Goal: Information Seeking & Learning: Learn about a topic

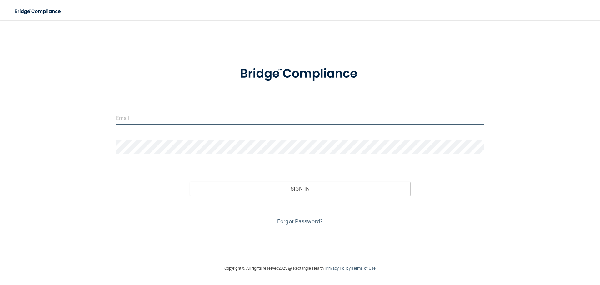
type input "kmasood10689@gmail.com"
click at [185, 119] on input "kmasood10689@gmail.com" at bounding box center [300, 118] width 368 height 14
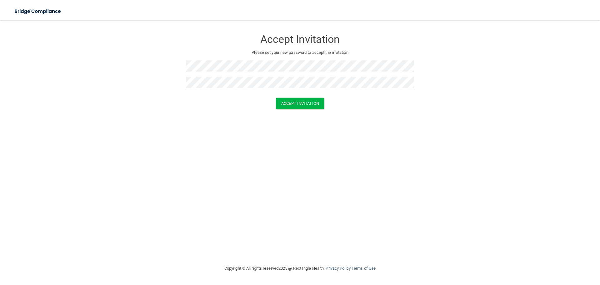
click at [349, 128] on div "Accept Invitation Please set your new password to accept the invitation Accept …" at bounding box center [299, 142] width 575 height 232
click at [288, 100] on button "Accept Invitation" at bounding box center [300, 103] width 48 height 12
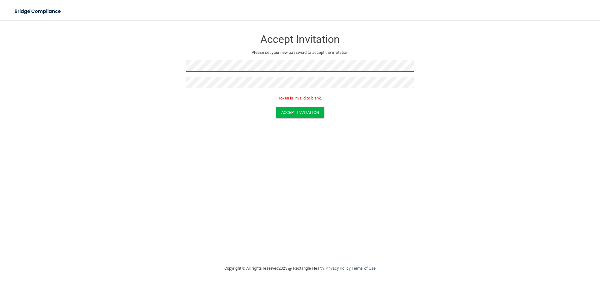
click at [167, 65] on form "Accept Invitation Please set your new password to accept the invitation Token i…" at bounding box center [299, 75] width 575 height 99
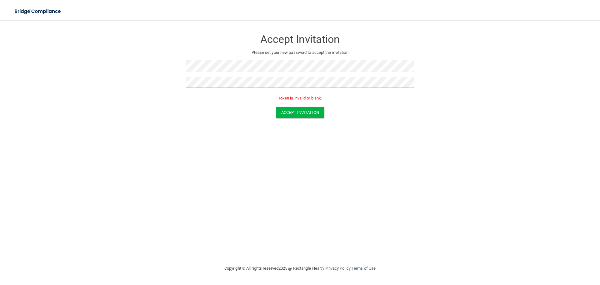
click at [169, 84] on form "Accept Invitation Please set your new password to accept the invitation Token i…" at bounding box center [299, 75] width 575 height 99
click at [292, 113] on button "Accept Invitation" at bounding box center [300, 113] width 48 height 12
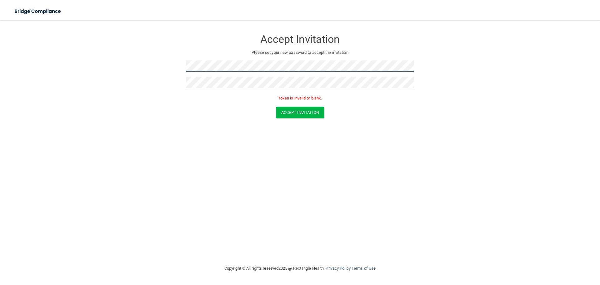
click at [146, 59] on form "Accept Invitation Please set your new password to accept the invitation Token i…" at bounding box center [299, 75] width 575 height 99
click at [240, 129] on div "Accept Invitation Please set your new password to accept the invitation Token i…" at bounding box center [299, 142] width 575 height 232
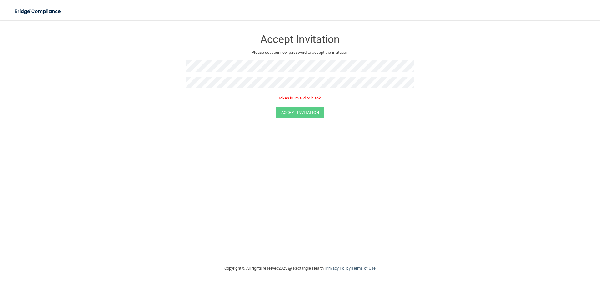
click at [163, 81] on form "Accept Invitation Please set your new password to accept the invitation Token i…" at bounding box center [299, 75] width 575 height 99
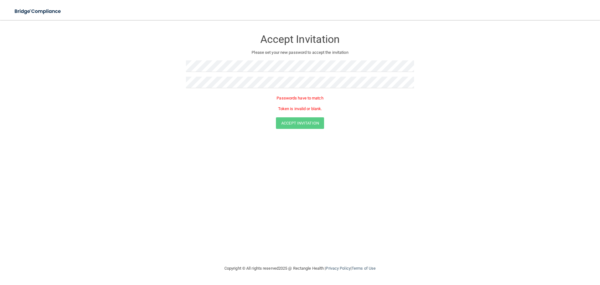
click at [522, 243] on div "Accept Invitation Please set your new password to accept the invitation Passwor…" at bounding box center [299, 142] width 575 height 232
click at [152, 64] on form "Accept Invitation Please set your new password to accept the invitation Passwor…" at bounding box center [299, 81] width 575 height 110
click at [177, 84] on form "Accept Invitation Please set your new password to accept the invitation Passwor…" at bounding box center [299, 81] width 575 height 110
click at [327, 127] on div "Accept Invitation Please set your new password to accept the invitation Token i…" at bounding box center [299, 142] width 575 height 232
click at [302, 112] on button "Accept Invitation" at bounding box center [300, 113] width 48 height 12
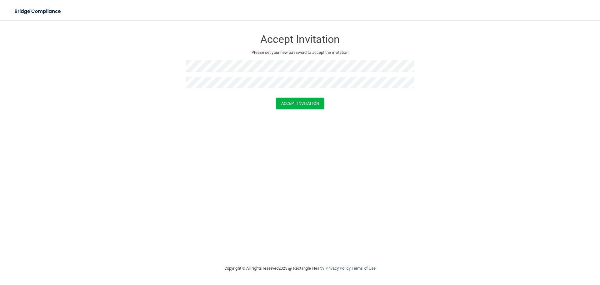
click at [367, 161] on div "Accept Invitation Please set your new password to accept the invitation Accept …" at bounding box center [299, 142] width 575 height 232
click at [303, 104] on button "Accept Invitation" at bounding box center [300, 103] width 48 height 12
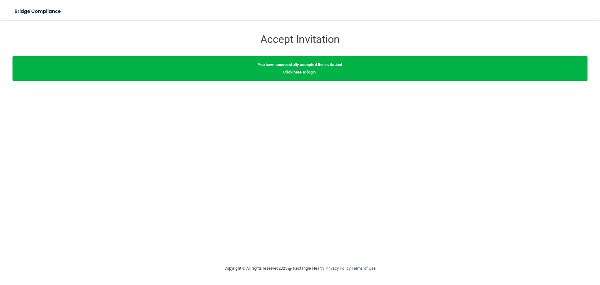
click at [290, 72] on link "Click here to login" at bounding box center [299, 72] width 32 height 5
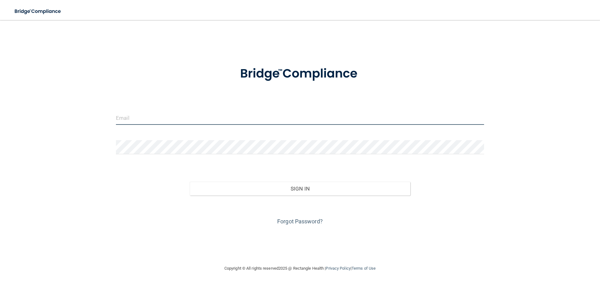
click at [135, 116] on input "email" at bounding box center [300, 118] width 368 height 14
type input "[EMAIL_ADDRESS][DOMAIN_NAME]"
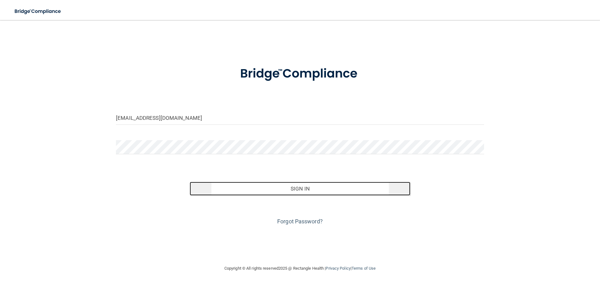
click at [335, 191] on button "Sign In" at bounding box center [300, 189] width 221 height 14
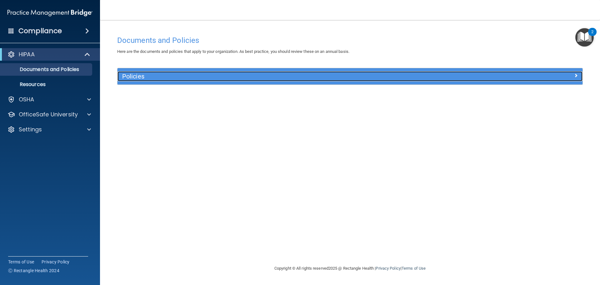
click at [136, 78] on h5 "Policies" at bounding box center [291, 76] width 339 height 7
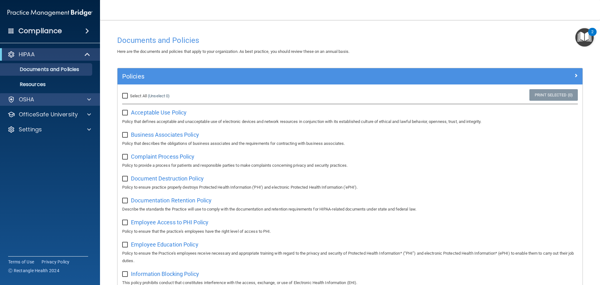
click at [92, 104] on div "OSHA" at bounding box center [50, 99] width 100 height 12
click at [87, 97] on div at bounding box center [88, 99] width 16 height 7
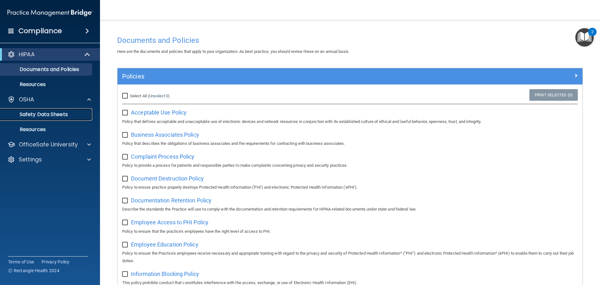
click at [60, 114] on p "Safety Data Sheets" at bounding box center [46, 114] width 85 height 6
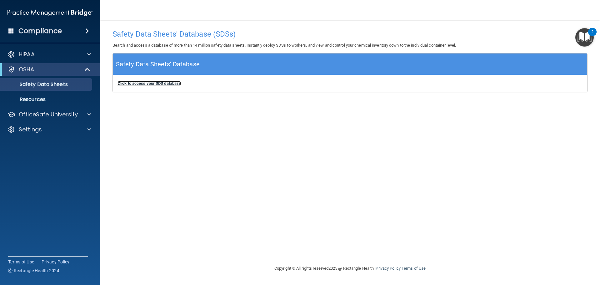
click at [155, 84] on b "Click to access your SDS database" at bounding box center [148, 83] width 63 height 5
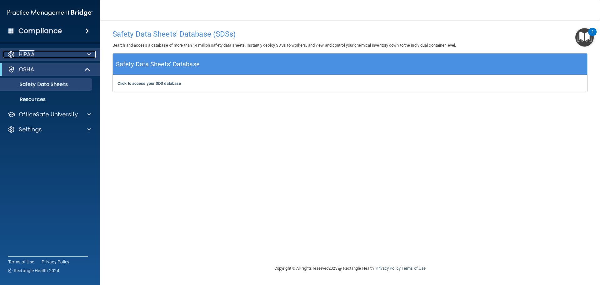
click at [40, 56] on div "HIPAA" at bounding box center [41, 54] width 77 height 7
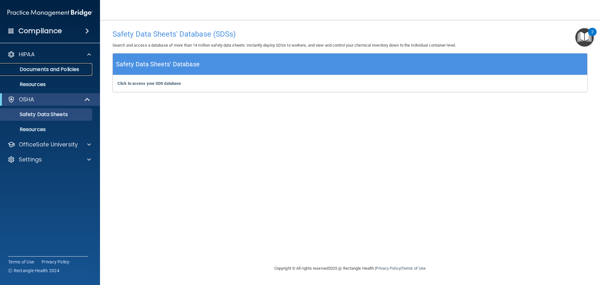
click at [47, 72] on p "Documents and Policies" at bounding box center [46, 69] width 85 height 6
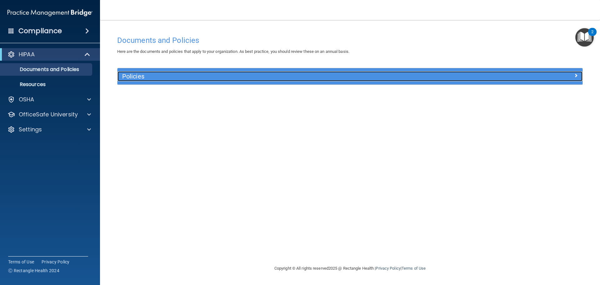
click at [138, 74] on h5 "Policies" at bounding box center [291, 76] width 339 height 7
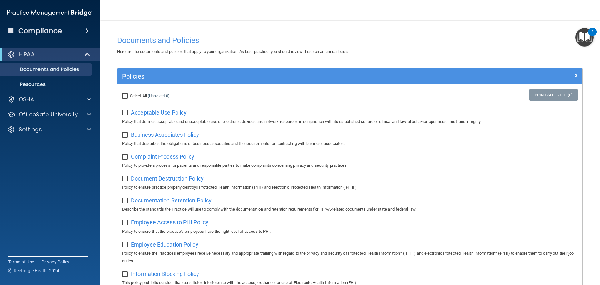
click at [165, 113] on span "Acceptable Use Policy" at bounding box center [159, 112] width 56 height 7
click at [57, 87] on p "Resources" at bounding box center [46, 84] width 85 height 6
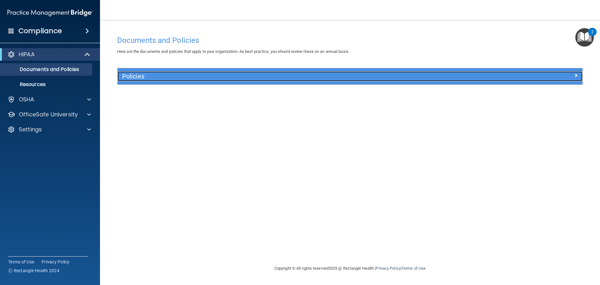
click at [137, 79] on h5 "Policies" at bounding box center [291, 76] width 339 height 7
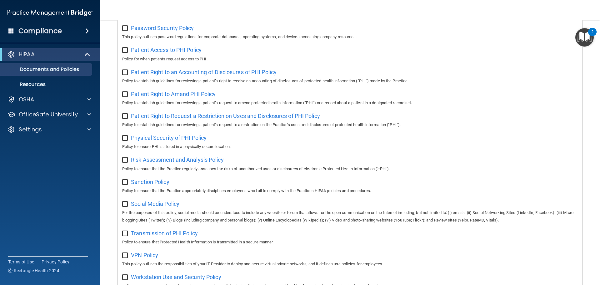
scroll to position [342, 0]
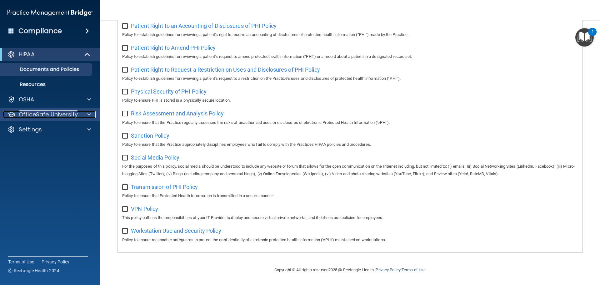
click at [88, 113] on span at bounding box center [89, 114] width 4 height 7
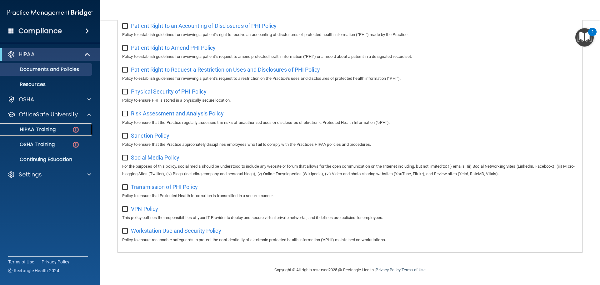
click at [58, 127] on div "HIPAA Training" at bounding box center [46, 129] width 85 height 6
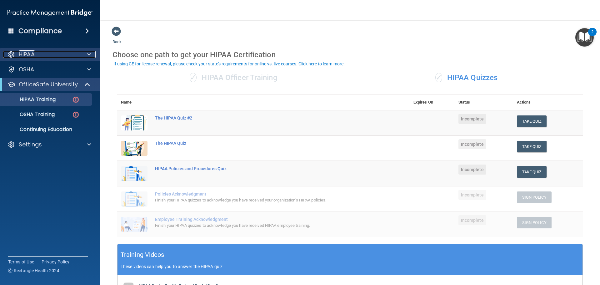
click at [79, 57] on div "HIPAA" at bounding box center [41, 54] width 77 height 7
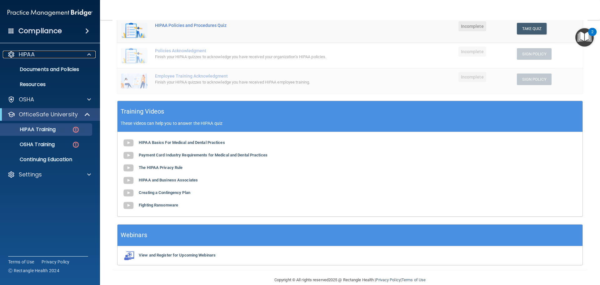
scroll to position [153, 0]
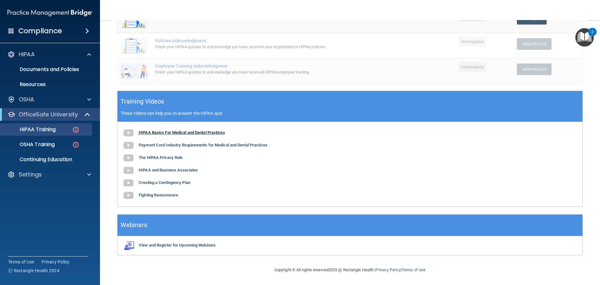
click at [187, 130] on b "HIPAA Basics For Medical and Dental Practices" at bounding box center [182, 132] width 86 height 5
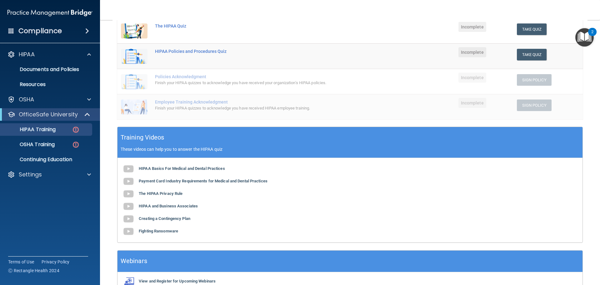
scroll to position [122, 0]
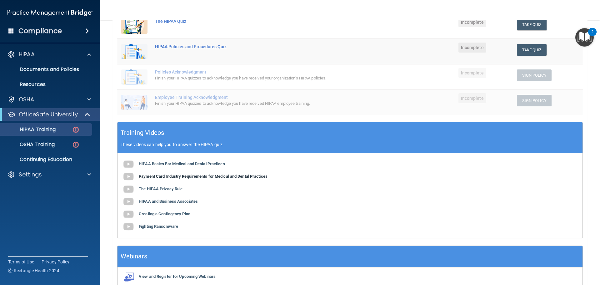
click at [170, 177] on b "Payment Card Industry Requirements for Medical and Dental Practices" at bounding box center [203, 176] width 129 height 5
click at [158, 189] on b "The HIPAA Privacy Rule" at bounding box center [161, 188] width 44 height 5
click at [173, 202] on b "HIPAA and Business Associates" at bounding box center [168, 201] width 59 height 5
click at [178, 215] on b "Creating a Contingency Plan" at bounding box center [165, 213] width 52 height 5
click at [156, 228] on b "Fighting Ransomware" at bounding box center [158, 226] width 39 height 5
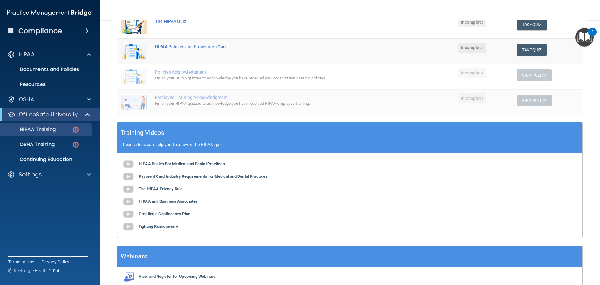
scroll to position [0, 0]
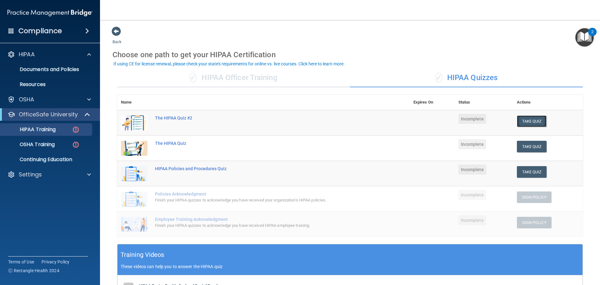
click at [522, 125] on button "Take Quiz" at bounding box center [532, 121] width 30 height 12
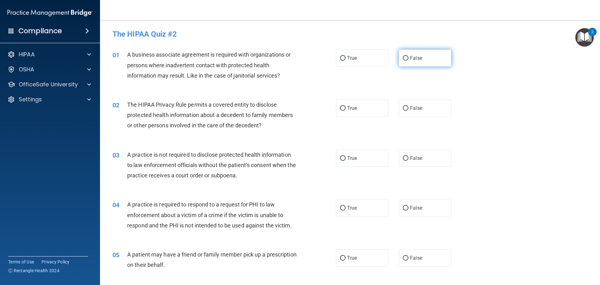
click at [410, 58] on span "False" at bounding box center [416, 58] width 12 height 6
click at [407, 58] on input "False" at bounding box center [406, 58] width 6 height 5
radio input "true"
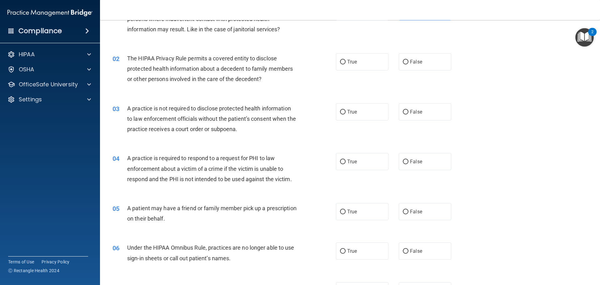
scroll to position [31, 0]
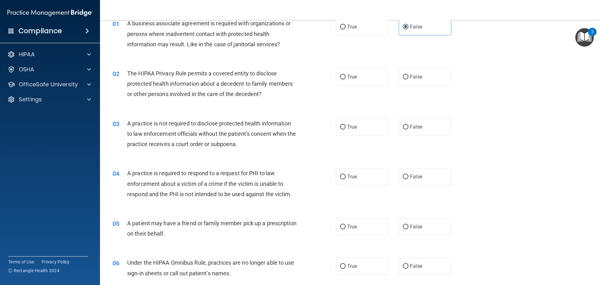
click at [333, 76] on div "02 The HIPAA Privacy Rule permits a covered entity to disclose protected health…" at bounding box center [224, 85] width 242 height 34
click at [341, 78] on input "True" at bounding box center [343, 77] width 6 height 5
radio input "true"
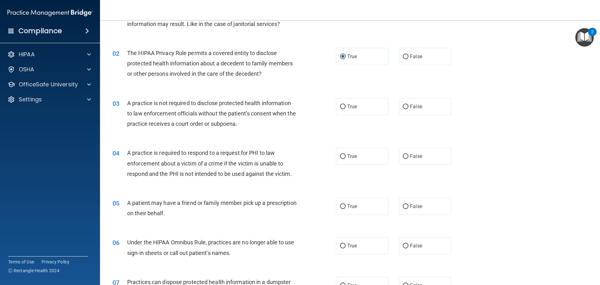
scroll to position [62, 0]
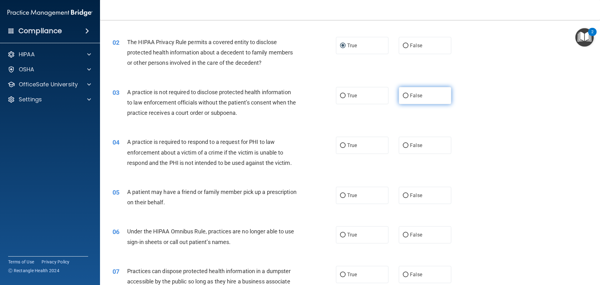
click at [412, 93] on span "False" at bounding box center [416, 95] width 12 height 6
click at [408, 93] on input "False" at bounding box center [406, 95] width 6 height 5
radio input "true"
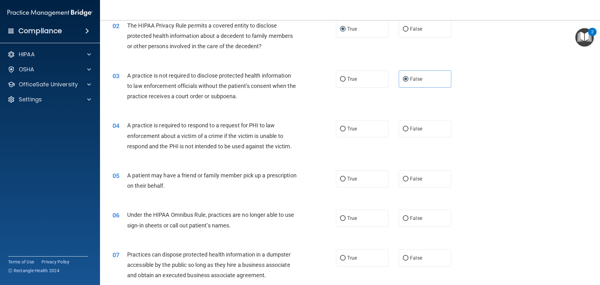
scroll to position [125, 0]
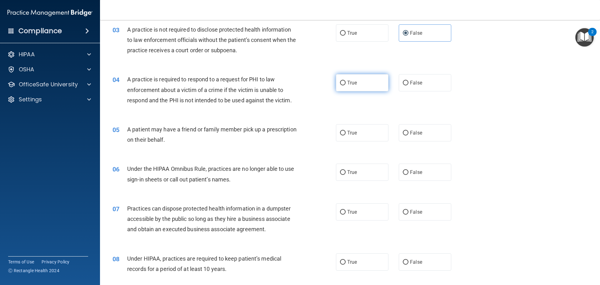
click at [347, 82] on span "True" at bounding box center [352, 83] width 10 height 6
click at [346, 82] on input "True" at bounding box center [343, 83] width 6 height 5
radio input "true"
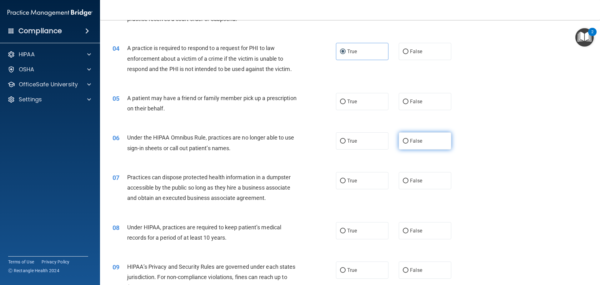
click at [413, 137] on label "False" at bounding box center [425, 140] width 52 height 17
click at [408, 139] on input "False" at bounding box center [406, 141] width 6 height 5
radio input "true"
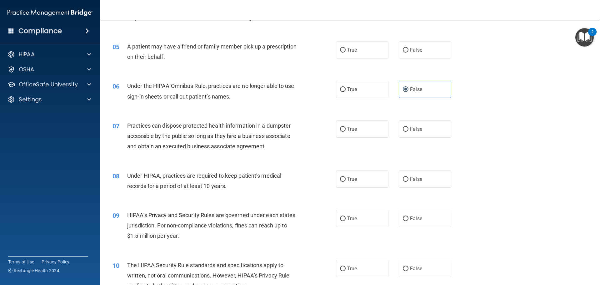
scroll to position [219, 0]
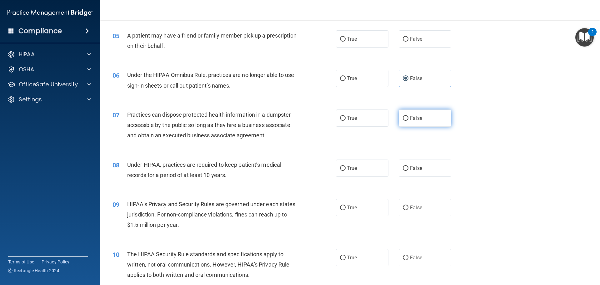
click at [427, 118] on label "False" at bounding box center [425, 117] width 52 height 17
click at [408, 118] on input "False" at bounding box center [406, 118] width 6 height 5
radio input "true"
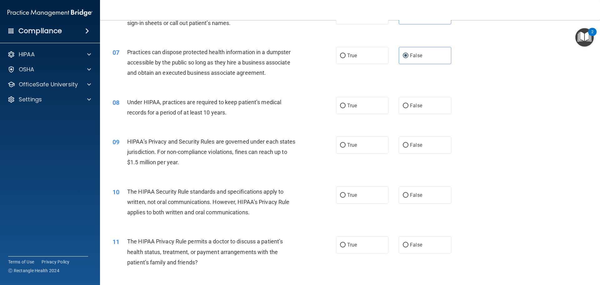
scroll to position [312, 0]
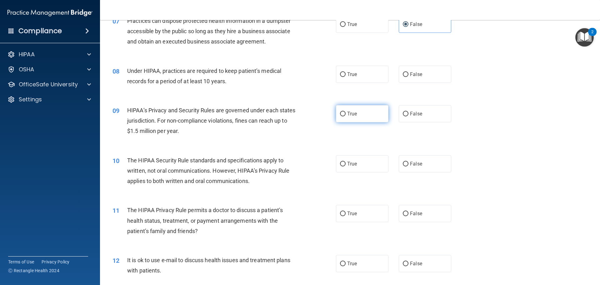
click at [358, 112] on label "True" at bounding box center [362, 113] width 52 height 17
click at [346, 112] on input "True" at bounding box center [343, 114] width 6 height 5
radio input "true"
click at [402, 77] on label "False" at bounding box center [425, 74] width 52 height 17
click at [403, 77] on input "False" at bounding box center [406, 74] width 6 height 5
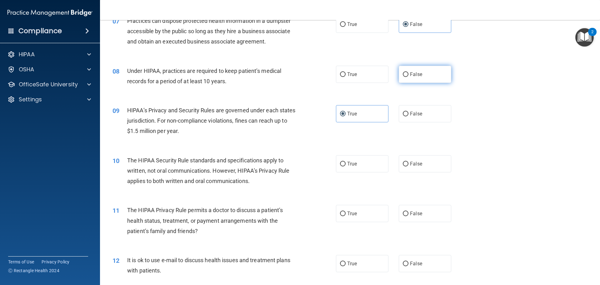
radio input "true"
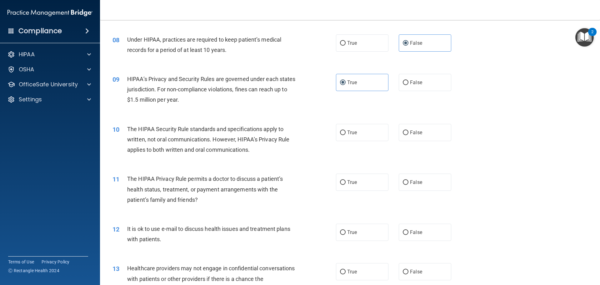
scroll to position [375, 0]
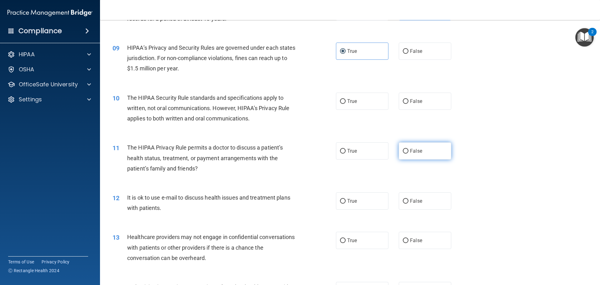
click at [405, 151] on input "False" at bounding box center [406, 151] width 6 height 5
radio input "true"
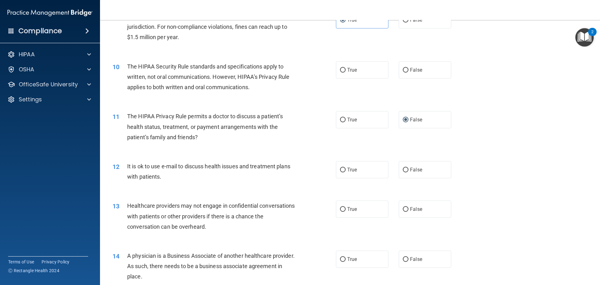
scroll to position [437, 0]
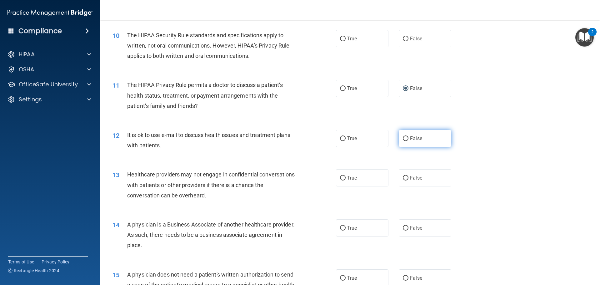
click at [406, 140] on label "False" at bounding box center [425, 138] width 52 height 17
click at [406, 140] on input "False" at bounding box center [406, 138] width 6 height 5
radio input "true"
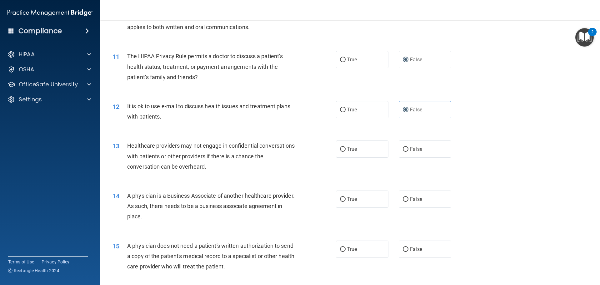
scroll to position [482, 0]
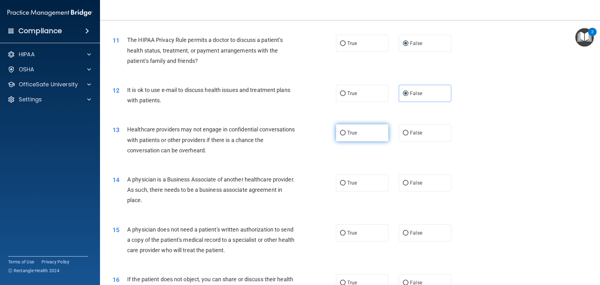
click at [341, 134] on input "True" at bounding box center [343, 133] width 6 height 5
radio input "true"
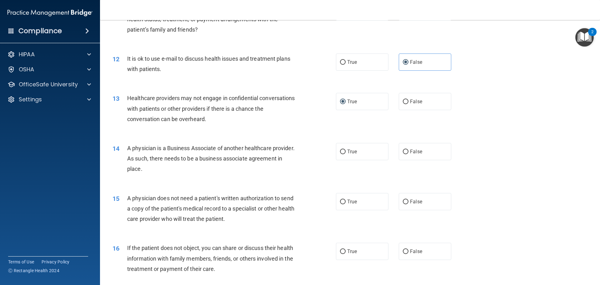
scroll to position [545, 0]
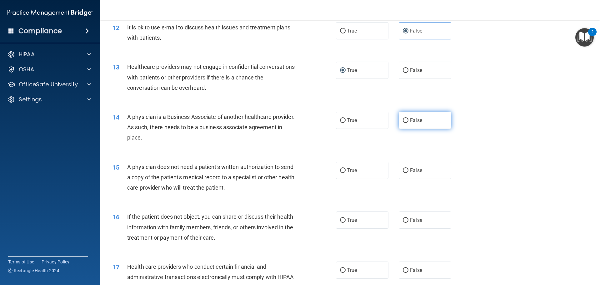
click at [410, 122] on span "False" at bounding box center [416, 120] width 12 height 6
click at [408, 122] on input "False" at bounding box center [406, 120] width 6 height 5
radio input "true"
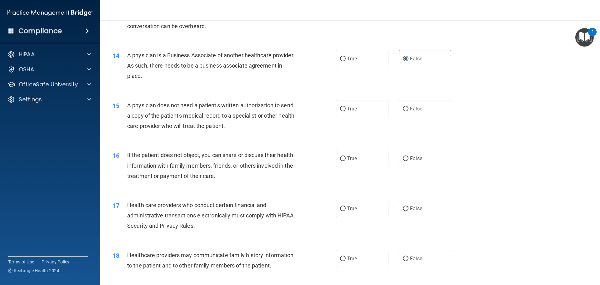
scroll to position [607, 0]
click at [344, 113] on label "True" at bounding box center [362, 107] width 52 height 17
click at [344, 110] on input "True" at bounding box center [343, 108] width 6 height 5
radio input "true"
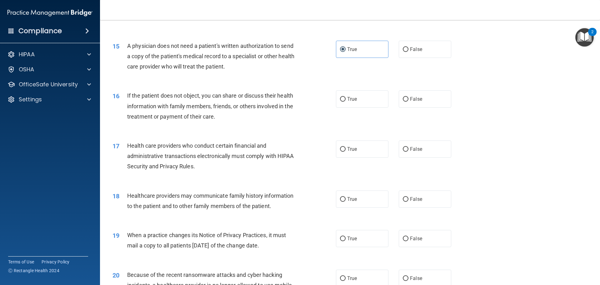
scroll to position [670, 0]
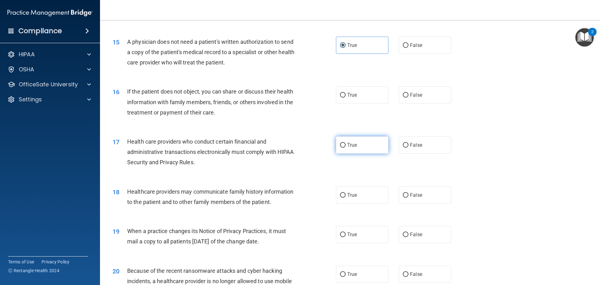
click at [356, 150] on label "True" at bounding box center [362, 144] width 52 height 17
click at [346, 147] on input "True" at bounding box center [343, 145] width 6 height 5
radio input "true"
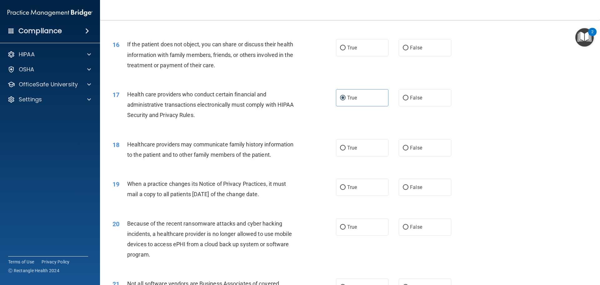
scroll to position [732, 0]
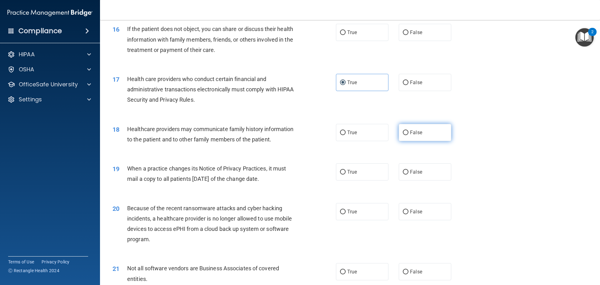
click at [404, 135] on input "False" at bounding box center [406, 132] width 6 height 5
radio input "true"
click at [341, 177] on label "True" at bounding box center [362, 171] width 52 height 17
click at [341, 174] on input "True" at bounding box center [343, 172] width 6 height 5
radio input "true"
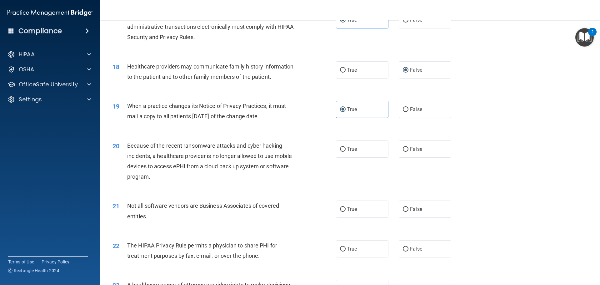
scroll to position [826, 0]
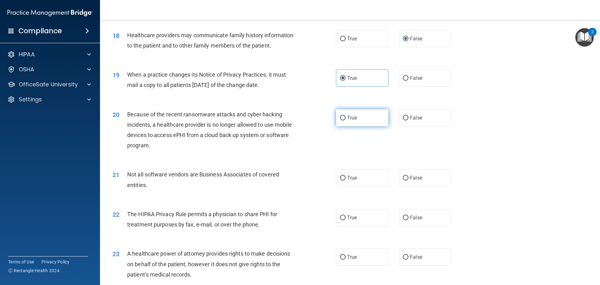
click at [344, 121] on label "True" at bounding box center [362, 117] width 52 height 17
click at [344, 120] on input "True" at bounding box center [343, 118] width 6 height 5
radio input "true"
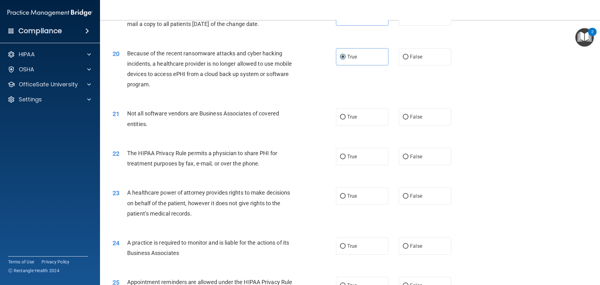
scroll to position [889, 0]
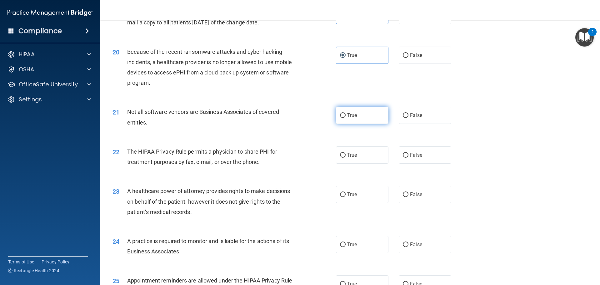
click at [340, 115] on input "True" at bounding box center [343, 115] width 6 height 5
radio input "true"
click at [338, 160] on label "True" at bounding box center [362, 154] width 52 height 17
click at [340, 157] on input "True" at bounding box center [343, 155] width 6 height 5
radio input "true"
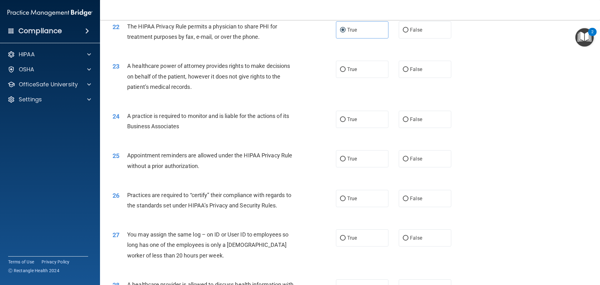
scroll to position [1045, 0]
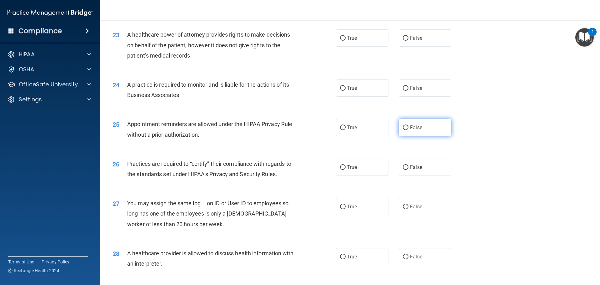
click at [403, 127] on input "False" at bounding box center [406, 127] width 6 height 5
radio input "true"
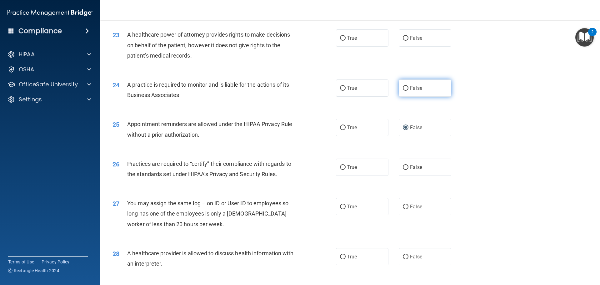
click at [406, 91] on label "False" at bounding box center [425, 87] width 52 height 17
click at [406, 91] on input "False" at bounding box center [406, 88] width 6 height 5
radio input "true"
click at [414, 43] on label "False" at bounding box center [425, 37] width 52 height 17
click at [408, 41] on input "False" at bounding box center [406, 38] width 6 height 5
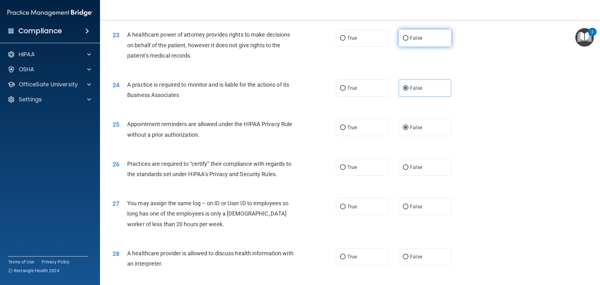
radio input "true"
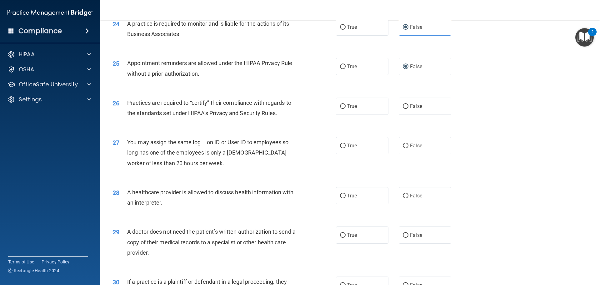
scroll to position [1107, 0]
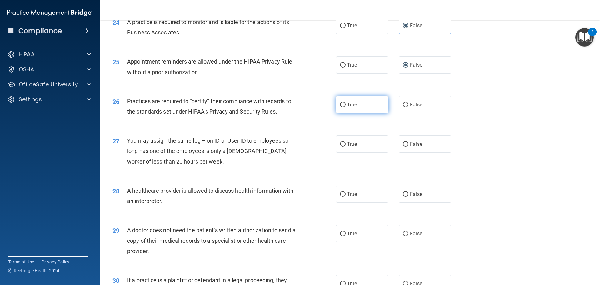
click at [340, 109] on label "True" at bounding box center [362, 104] width 52 height 17
click at [340, 107] on input "True" at bounding box center [343, 104] width 6 height 5
radio input "true"
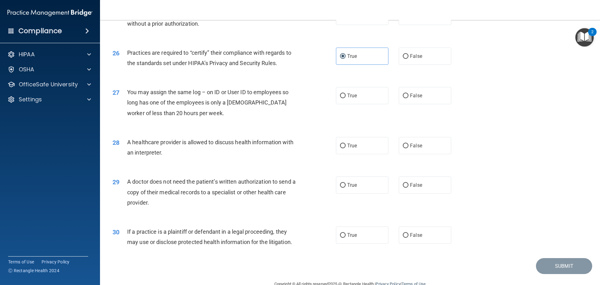
scroll to position [1170, 0]
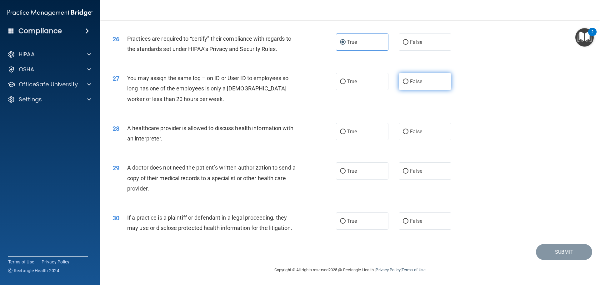
click at [403, 80] on input "False" at bounding box center [406, 81] width 6 height 5
radio input "true"
click at [347, 130] on span "True" at bounding box center [352, 131] width 10 height 6
click at [346, 130] on input "True" at bounding box center [343, 131] width 6 height 5
radio input "true"
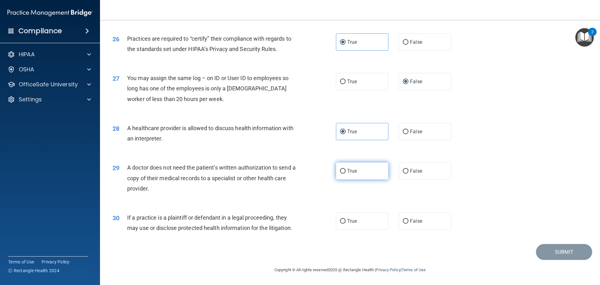
click at [345, 176] on label "True" at bounding box center [362, 170] width 52 height 17
click at [345, 173] on input "True" at bounding box center [343, 171] width 6 height 5
radio input "true"
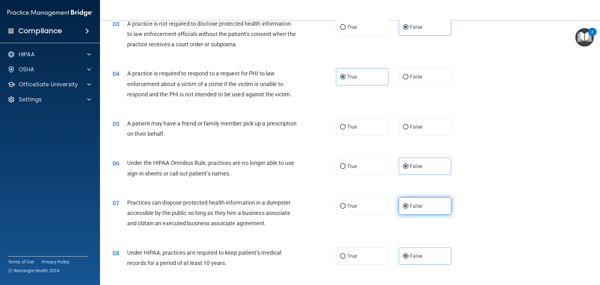
scroll to position [156, 0]
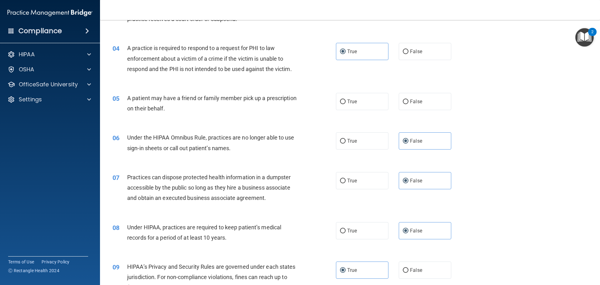
click at [333, 98] on div "05 A patient may have a friend or family member pick up a prescription on their…" at bounding box center [224, 105] width 242 height 24
click at [337, 101] on label "True" at bounding box center [362, 101] width 52 height 17
click at [340, 101] on input "True" at bounding box center [343, 101] width 6 height 5
radio input "true"
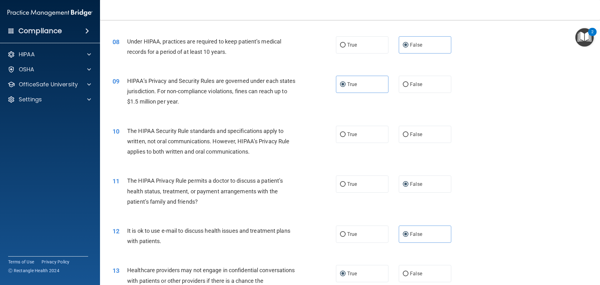
scroll to position [344, 0]
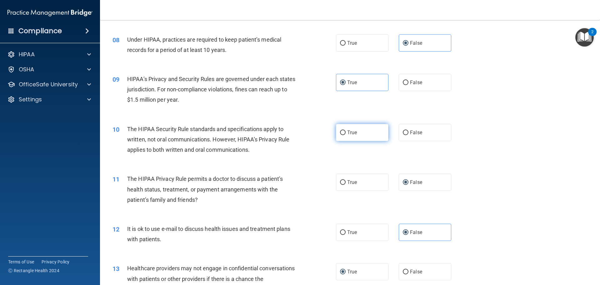
click at [344, 135] on label "True" at bounding box center [362, 132] width 52 height 17
click at [344, 135] on input "True" at bounding box center [343, 132] width 6 height 5
radio input "true"
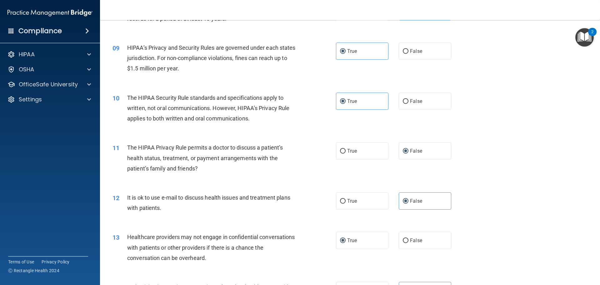
scroll to position [406, 0]
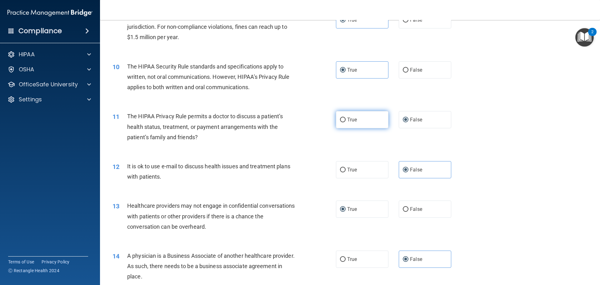
click at [340, 122] on input "True" at bounding box center [343, 119] width 6 height 5
radio input "true"
radio input "false"
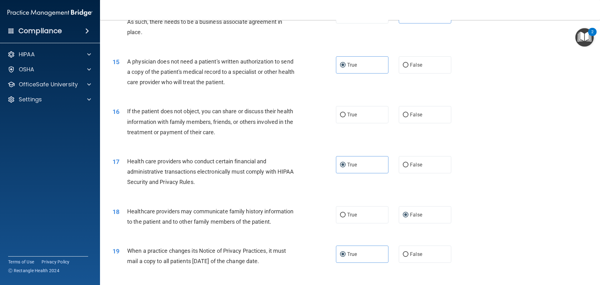
scroll to position [656, 0]
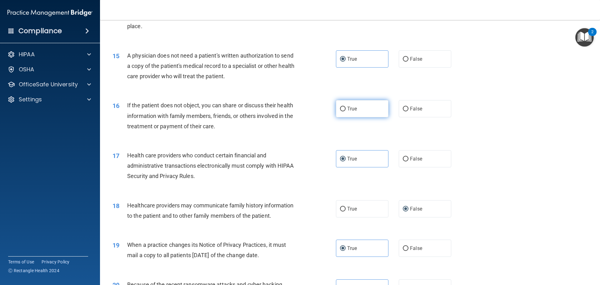
click at [348, 112] on label "True" at bounding box center [362, 108] width 52 height 17
click at [346, 111] on input "True" at bounding box center [343, 109] width 6 height 5
radio input "true"
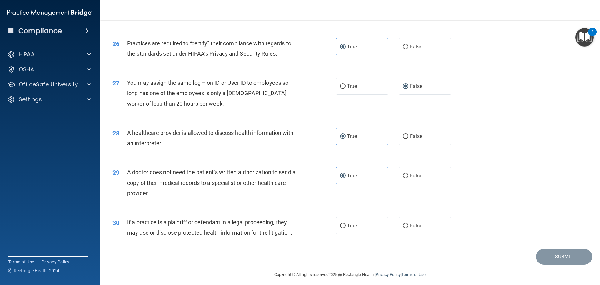
scroll to position [1170, 0]
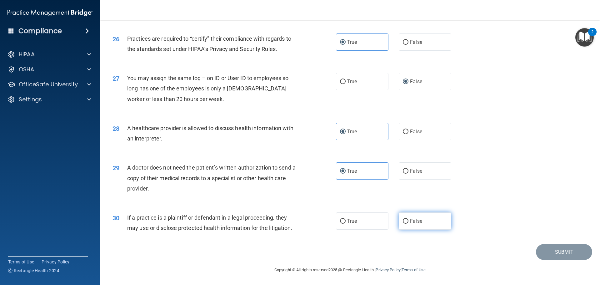
click at [410, 222] on span "False" at bounding box center [416, 221] width 12 height 6
click at [408, 222] on input "False" at bounding box center [406, 221] width 6 height 5
radio input "true"
click at [568, 251] on button "Submit" at bounding box center [564, 252] width 56 height 16
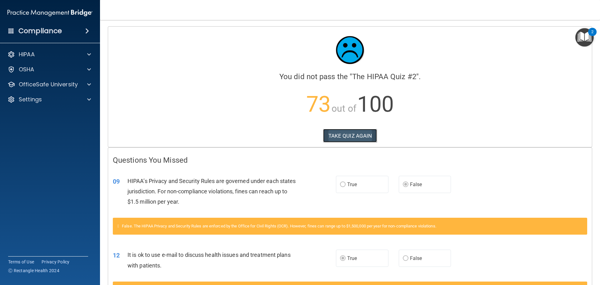
click at [350, 137] on button "TAKE QUIZ AGAIN" at bounding box center [350, 136] width 54 height 14
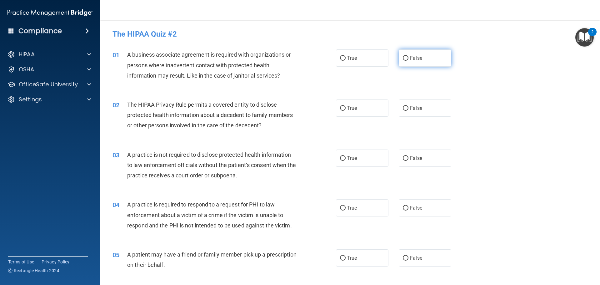
click at [424, 56] on label "False" at bounding box center [425, 57] width 52 height 17
click at [408, 56] on input "False" at bounding box center [406, 58] width 6 height 5
radio input "true"
click at [343, 111] on label "True" at bounding box center [362, 107] width 52 height 17
click at [343, 111] on input "True" at bounding box center [343, 108] width 6 height 5
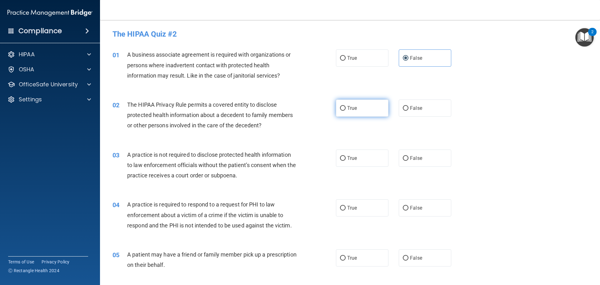
radio input "true"
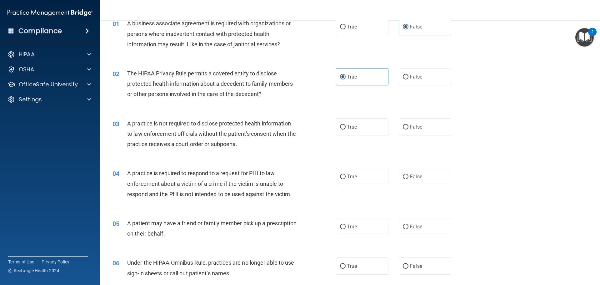
scroll to position [62, 0]
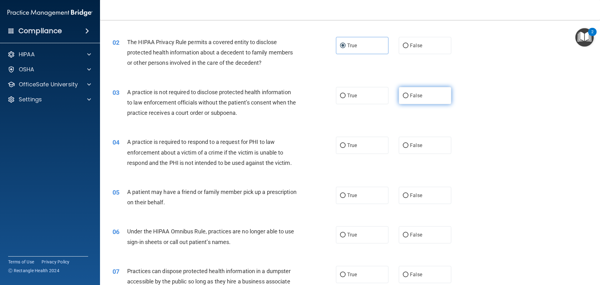
click at [403, 95] on input "False" at bounding box center [406, 95] width 6 height 5
radio input "true"
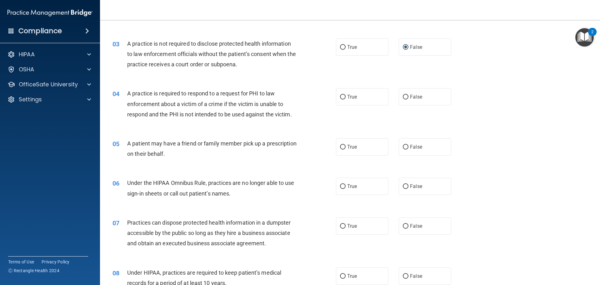
scroll to position [125, 0]
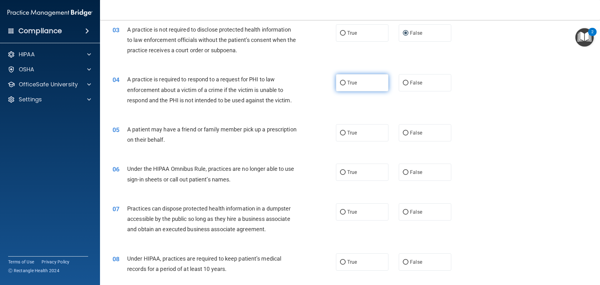
click at [343, 84] on input "True" at bounding box center [343, 83] width 6 height 5
radio input "true"
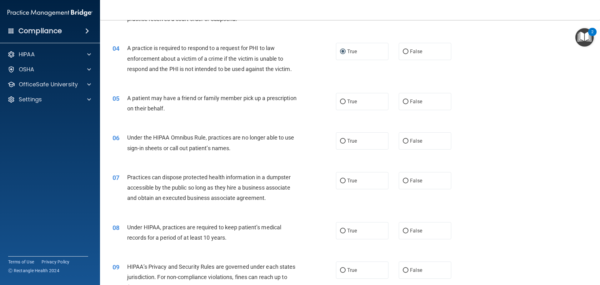
scroll to position [187, 0]
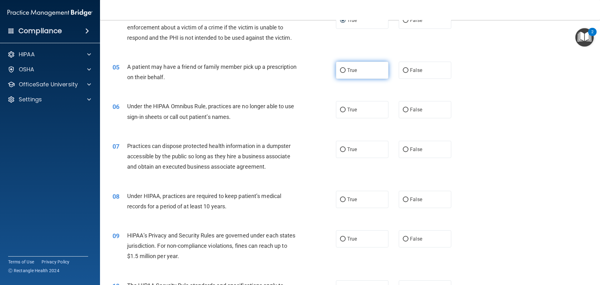
click at [346, 74] on label "True" at bounding box center [362, 70] width 52 height 17
click at [346, 73] on input "True" at bounding box center [343, 70] width 6 height 5
radio input "true"
click at [410, 108] on span "False" at bounding box center [416, 110] width 12 height 6
click at [407, 108] on input "False" at bounding box center [406, 109] width 6 height 5
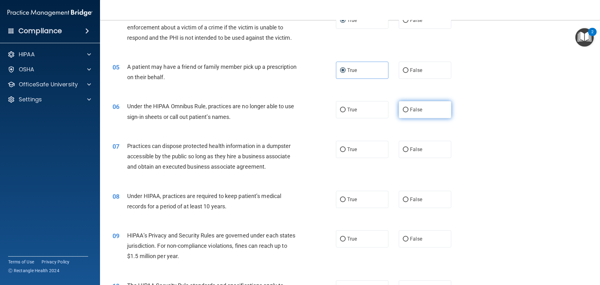
radio input "true"
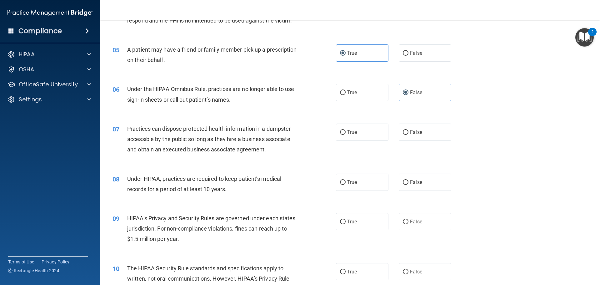
scroll to position [219, 0]
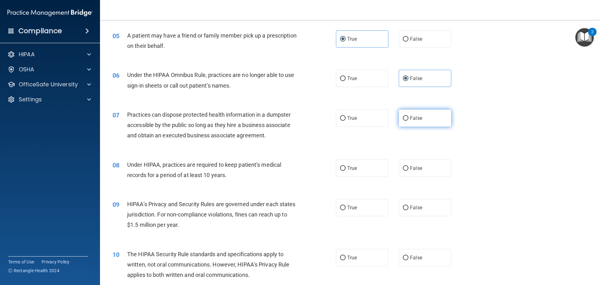
click at [404, 116] on input "False" at bounding box center [406, 118] width 6 height 5
radio input "true"
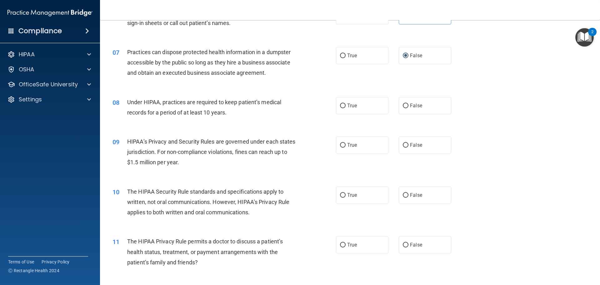
scroll to position [312, 0]
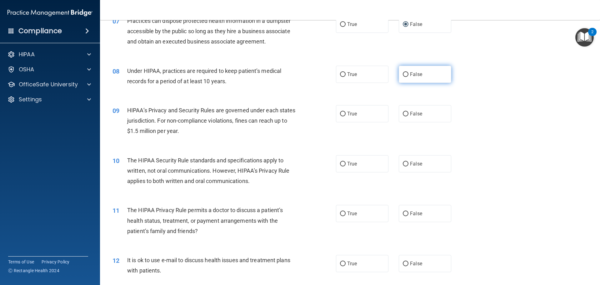
click at [403, 74] on input "False" at bounding box center [406, 74] width 6 height 5
radio input "true"
click at [343, 113] on input "True" at bounding box center [343, 114] width 6 height 5
radio input "true"
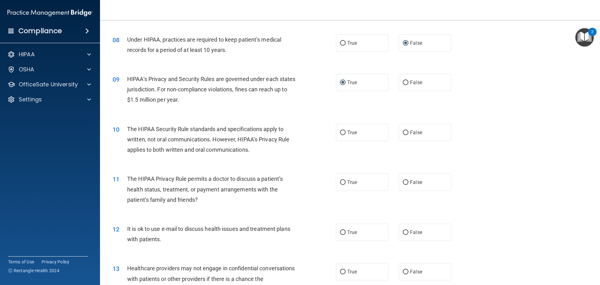
scroll to position [375, 0]
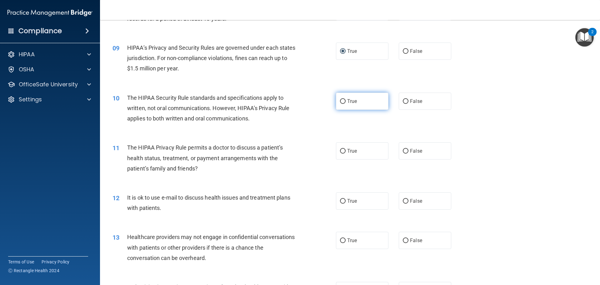
click at [341, 102] on input "True" at bounding box center [343, 101] width 6 height 5
radio input "true"
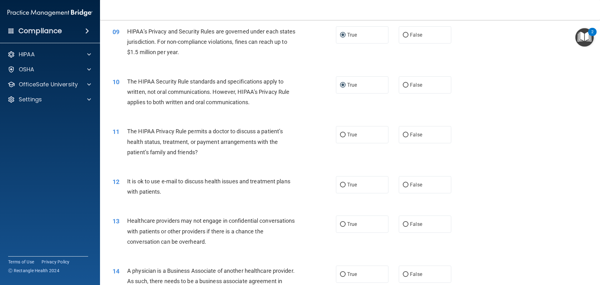
scroll to position [406, 0]
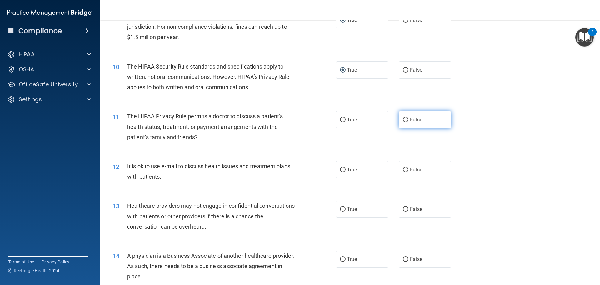
click at [415, 120] on span "False" at bounding box center [416, 120] width 12 height 6
click at [408, 120] on input "False" at bounding box center [406, 119] width 6 height 5
radio input "true"
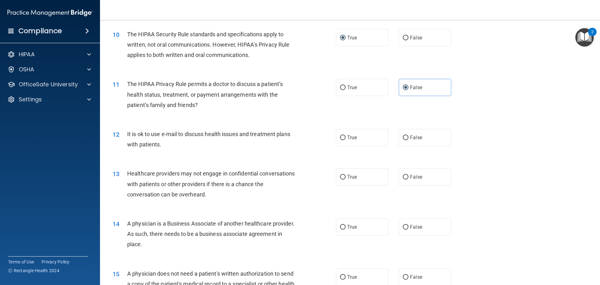
scroll to position [469, 0]
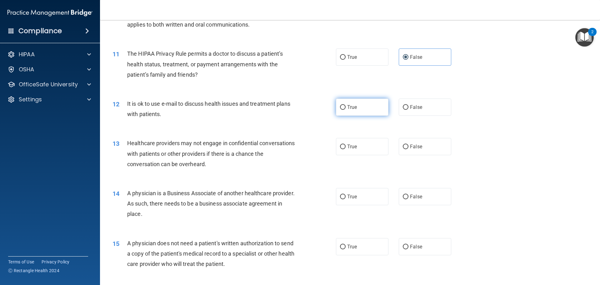
click at [352, 105] on span "True" at bounding box center [352, 107] width 10 height 6
click at [346, 105] on input "True" at bounding box center [343, 107] width 6 height 5
radio input "true"
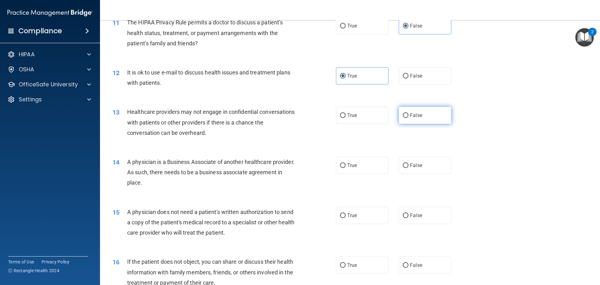
click at [423, 115] on label "False" at bounding box center [425, 115] width 52 height 17
click at [408, 115] on input "False" at bounding box center [406, 115] width 6 height 5
radio input "true"
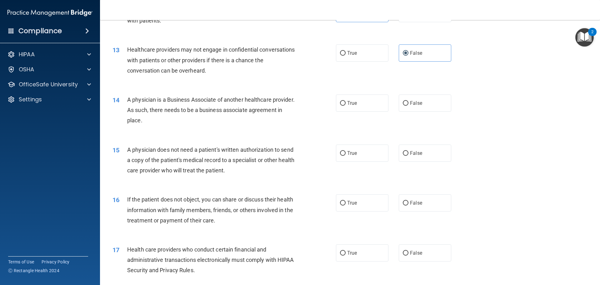
scroll to position [562, 0]
click at [411, 101] on span "False" at bounding box center [416, 103] width 12 height 6
click at [408, 101] on input "False" at bounding box center [406, 103] width 6 height 5
radio input "true"
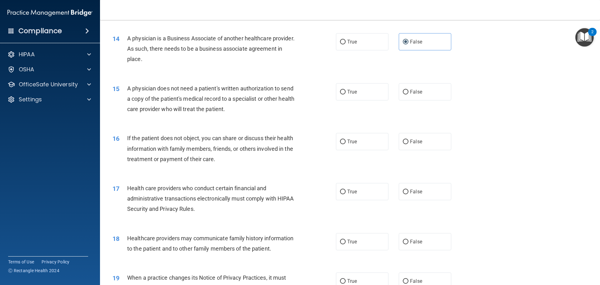
scroll to position [625, 0]
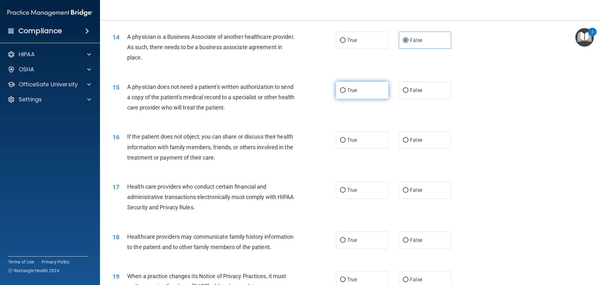
click at [347, 89] on span "True" at bounding box center [352, 90] width 10 height 6
click at [345, 89] on input "True" at bounding box center [343, 90] width 6 height 5
radio input "true"
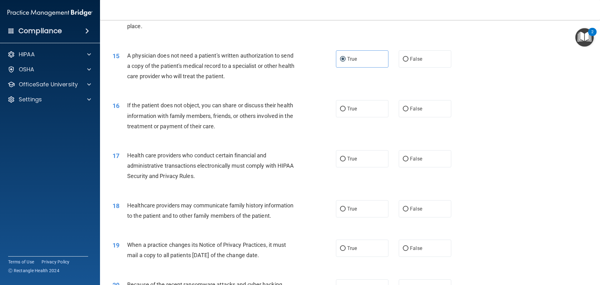
scroll to position [687, 0]
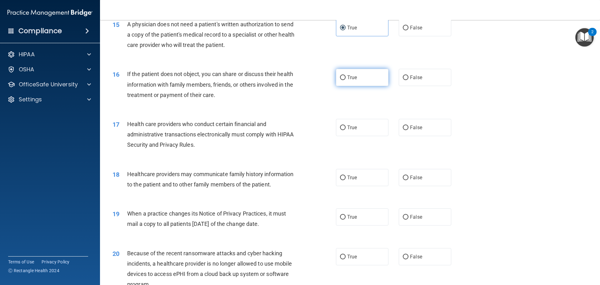
click at [340, 78] on input "True" at bounding box center [343, 77] width 6 height 5
radio input "true"
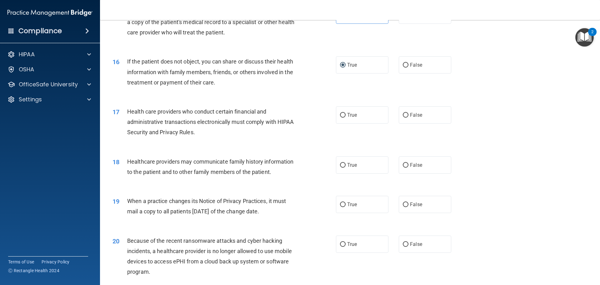
scroll to position [719, 0]
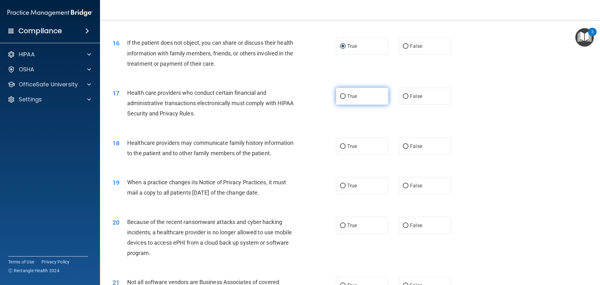
click at [348, 97] on span "True" at bounding box center [352, 96] width 10 height 6
click at [346, 97] on input "True" at bounding box center [343, 96] width 6 height 5
radio input "true"
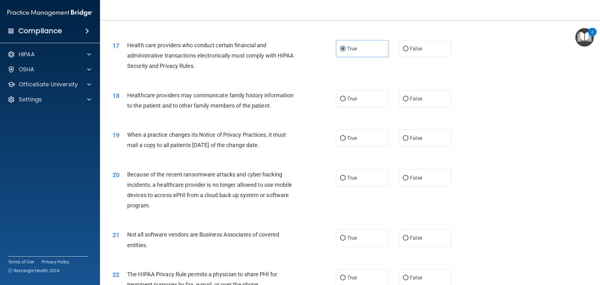
scroll to position [781, 0]
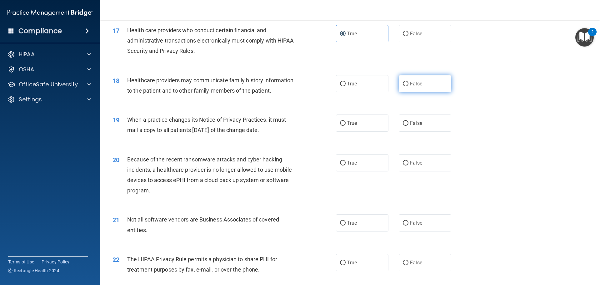
click at [405, 80] on label "False" at bounding box center [425, 83] width 52 height 17
click at [405, 82] on input "False" at bounding box center [406, 84] width 6 height 5
radio input "true"
click at [403, 124] on input "False" at bounding box center [406, 123] width 6 height 5
radio input "true"
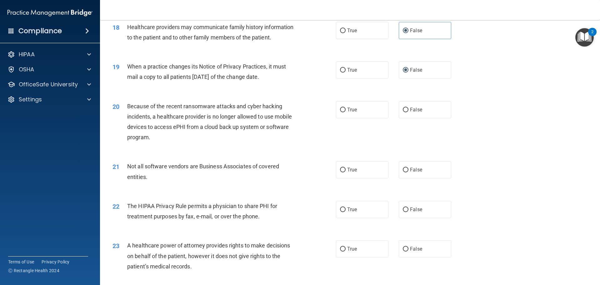
scroll to position [844, 0]
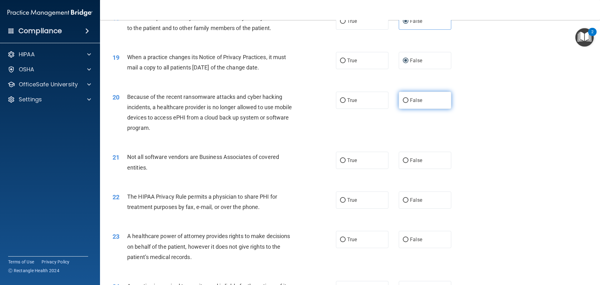
click at [415, 99] on span "False" at bounding box center [416, 100] width 12 height 6
click at [408, 99] on input "False" at bounding box center [406, 100] width 6 height 5
radio input "true"
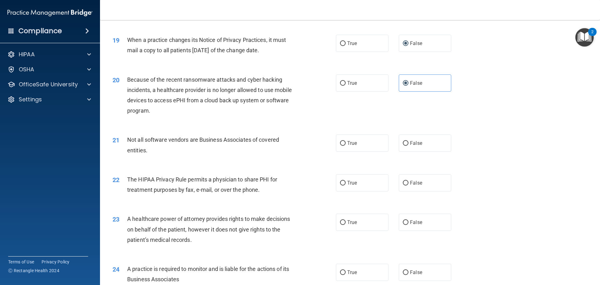
scroll to position [906, 0]
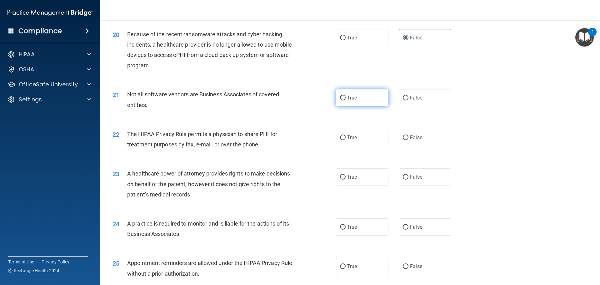
click at [347, 98] on span "True" at bounding box center [352, 98] width 10 height 6
click at [346, 98] on input "True" at bounding box center [343, 98] width 6 height 5
radio input "true"
click at [343, 139] on input "True" at bounding box center [343, 137] width 6 height 5
radio input "true"
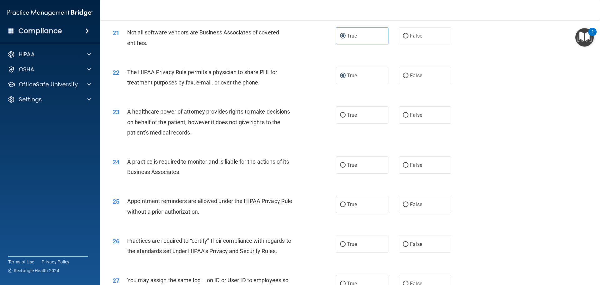
scroll to position [969, 0]
click at [414, 114] on span "False" at bounding box center [416, 114] width 12 height 6
click at [408, 114] on input "False" at bounding box center [406, 114] width 6 height 5
radio input "true"
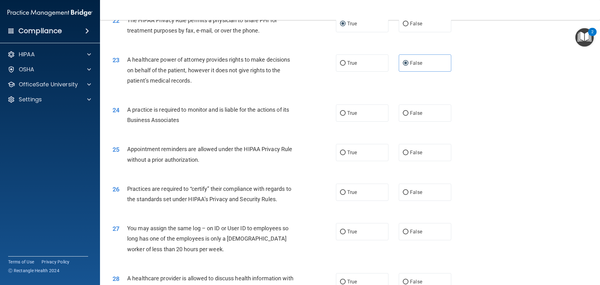
scroll to position [1031, 0]
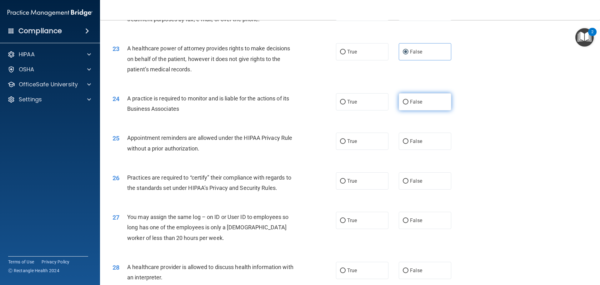
click at [410, 103] on span "False" at bounding box center [416, 102] width 12 height 6
click at [408, 103] on input "False" at bounding box center [406, 102] width 6 height 5
radio input "true"
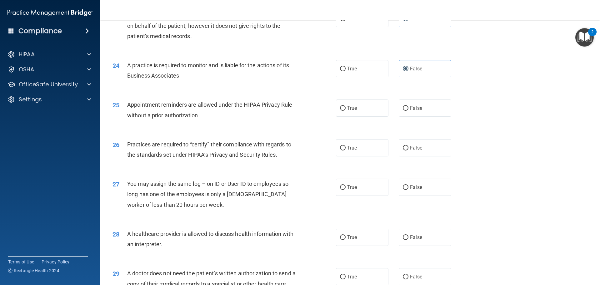
scroll to position [1094, 0]
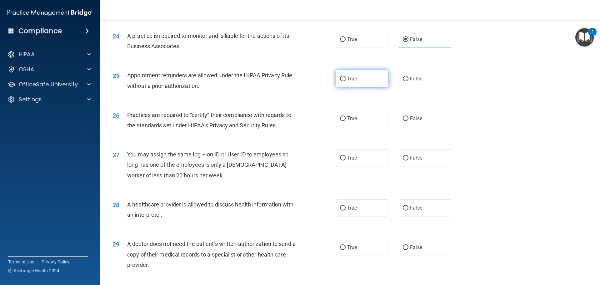
click at [347, 76] on span "True" at bounding box center [352, 79] width 10 height 6
click at [346, 77] on input "True" at bounding box center [343, 79] width 6 height 5
radio input "true"
click at [410, 117] on span "False" at bounding box center [416, 118] width 12 height 6
click at [408, 117] on input "False" at bounding box center [406, 118] width 6 height 5
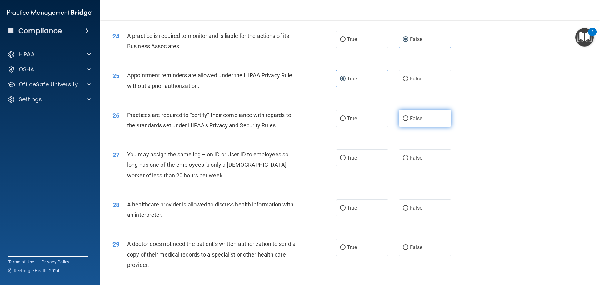
radio input "true"
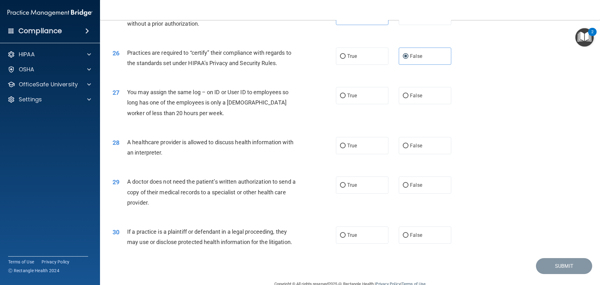
scroll to position [1156, 0]
click at [410, 96] on span "False" at bounding box center [416, 95] width 12 height 6
click at [408, 96] on input "False" at bounding box center [406, 95] width 6 height 5
radio input "true"
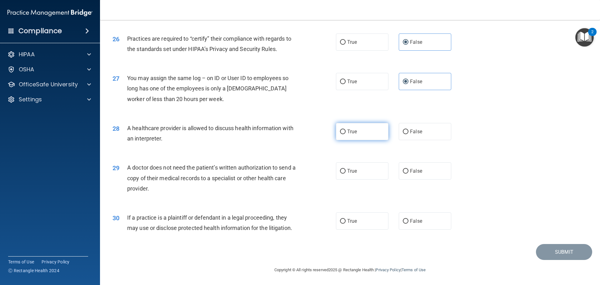
click at [347, 132] on span "True" at bounding box center [352, 131] width 10 height 6
click at [346, 132] on input "True" at bounding box center [343, 131] width 6 height 5
radio input "true"
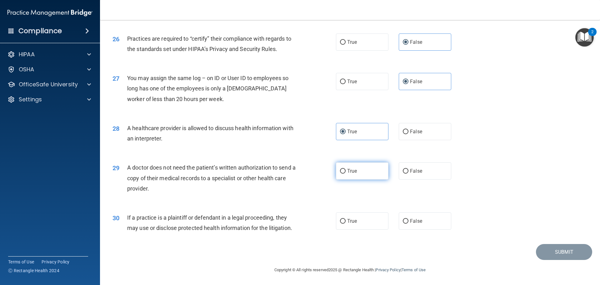
click at [348, 176] on label "True" at bounding box center [362, 170] width 52 height 17
click at [346, 173] on input "True" at bounding box center [343, 171] width 6 height 5
radio input "true"
click at [344, 223] on label "True" at bounding box center [362, 220] width 52 height 17
click at [344, 223] on input "True" at bounding box center [343, 221] width 6 height 5
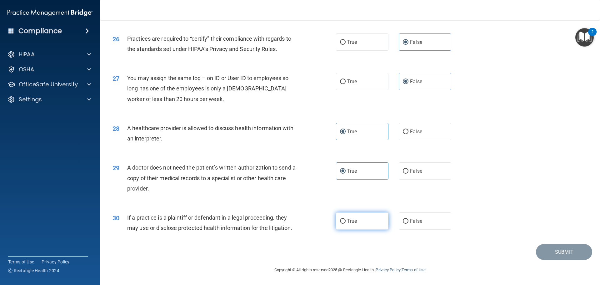
radio input "true"
click at [558, 252] on button "Submit" at bounding box center [564, 252] width 56 height 16
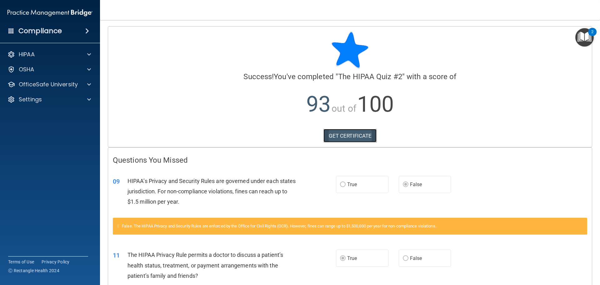
click at [344, 137] on link "GET CERTIFICATE" at bounding box center [349, 136] width 53 height 14
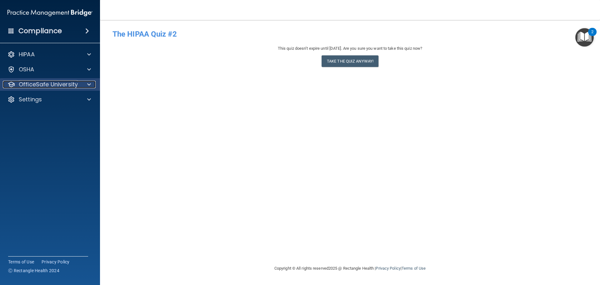
click at [67, 84] on p "OfficeSafe University" at bounding box center [48, 84] width 59 height 7
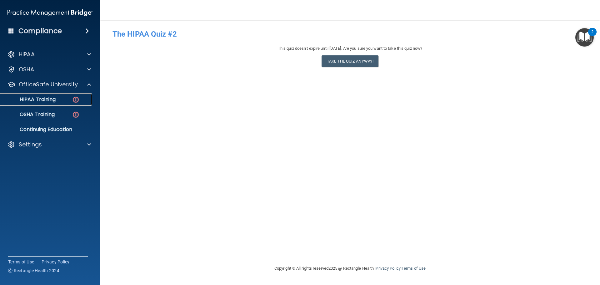
click at [66, 97] on div "HIPAA Training" at bounding box center [46, 99] width 85 height 6
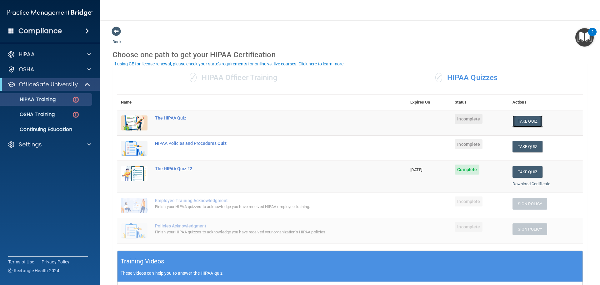
click at [523, 123] on button "Take Quiz" at bounding box center [527, 121] width 30 height 12
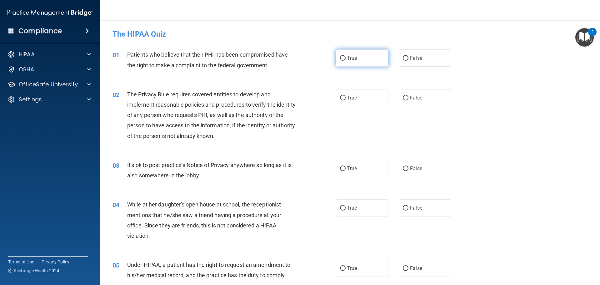
drag, startPoint x: 333, startPoint y: 59, endPoint x: 341, endPoint y: 60, distance: 8.0
click at [462, 49] on ng-form "01 Patients who believe that their PHI has been compromised have the right to m…" at bounding box center [462, 49] width 0 height 0
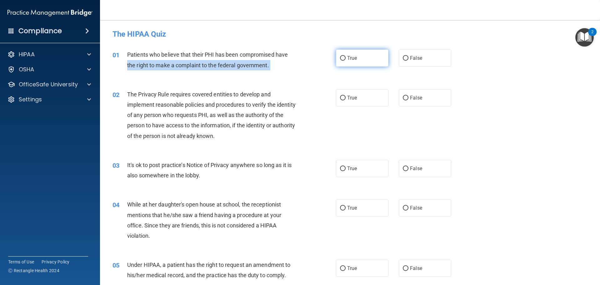
click at [341, 62] on label "True" at bounding box center [362, 57] width 52 height 17
click at [341, 61] on input "True" at bounding box center [343, 58] width 6 height 5
radio input "true"
click at [302, 72] on div "01 Patients who believe that their PHI has been compromised have the right to m…" at bounding box center [224, 61] width 242 height 24
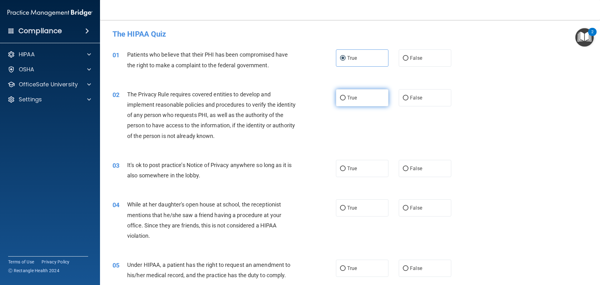
click at [349, 101] on label "True" at bounding box center [362, 97] width 52 height 17
click at [346, 100] on input "True" at bounding box center [343, 98] width 6 height 5
radio input "true"
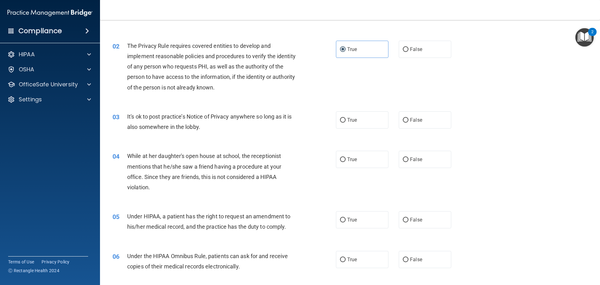
scroll to position [94, 0]
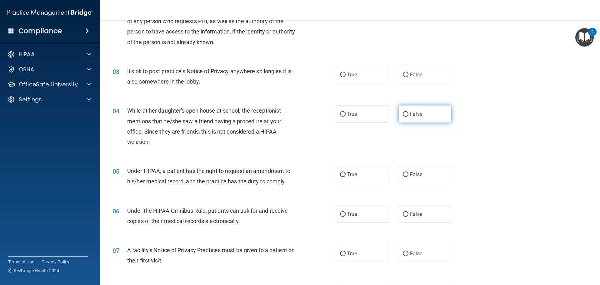
click at [403, 115] on input "False" at bounding box center [406, 114] width 6 height 5
radio input "true"
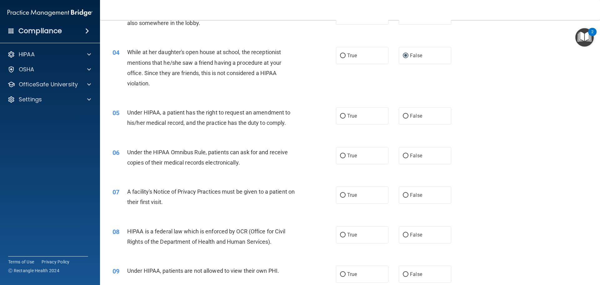
scroll to position [156, 0]
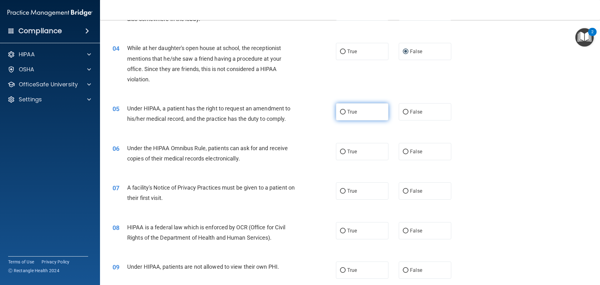
click at [344, 110] on label "True" at bounding box center [362, 111] width 52 height 17
click at [344, 110] on input "True" at bounding box center [343, 112] width 6 height 5
radio input "true"
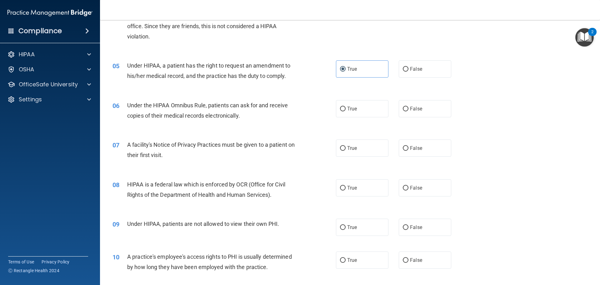
scroll to position [219, 0]
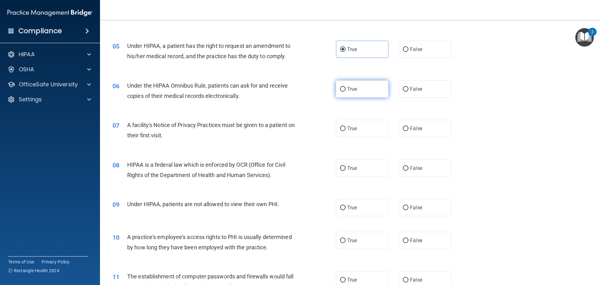
click at [347, 91] on span "True" at bounding box center [352, 89] width 10 height 6
click at [346, 91] on input "True" at bounding box center [343, 89] width 6 height 5
radio input "true"
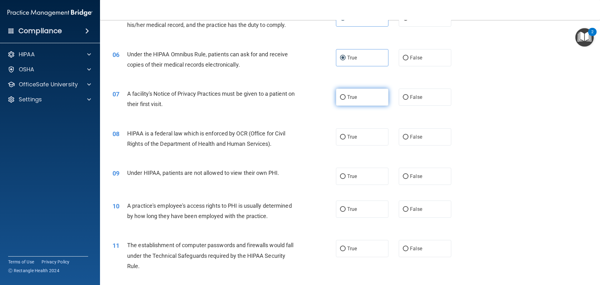
click at [342, 97] on input "True" at bounding box center [343, 97] width 6 height 5
radio input "true"
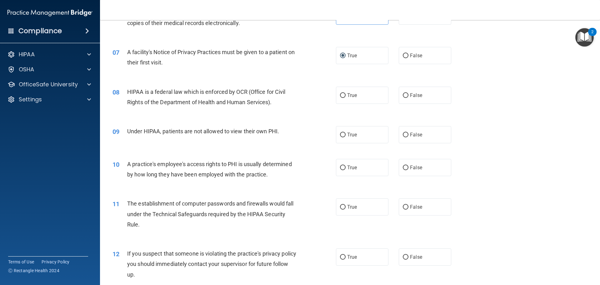
scroll to position [312, 0]
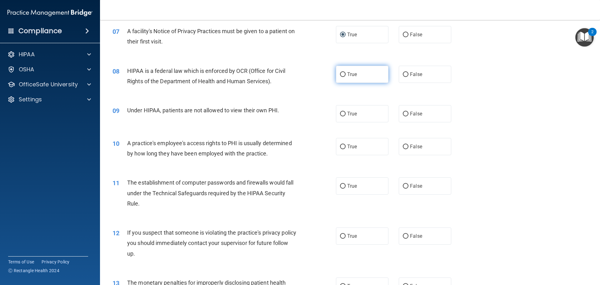
click at [343, 78] on label "True" at bounding box center [362, 74] width 52 height 17
click at [343, 77] on input "True" at bounding box center [343, 74] width 6 height 5
radio input "true"
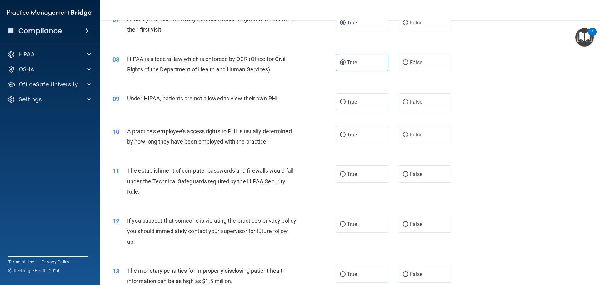
scroll to position [344, 0]
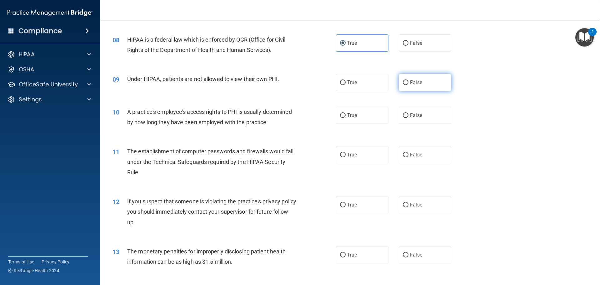
click at [404, 82] on input "False" at bounding box center [406, 82] width 6 height 5
radio input "true"
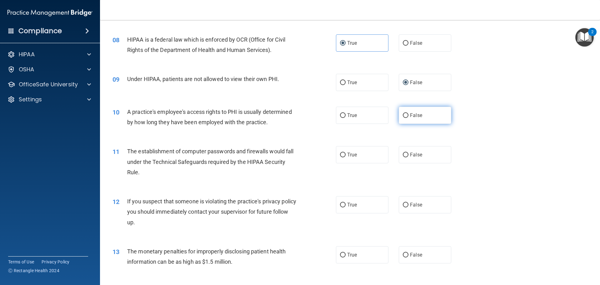
click at [410, 114] on span "False" at bounding box center [416, 115] width 12 height 6
click at [407, 114] on input "False" at bounding box center [406, 115] width 6 height 5
radio input "true"
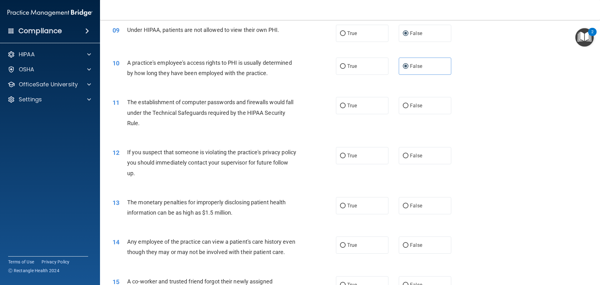
scroll to position [406, 0]
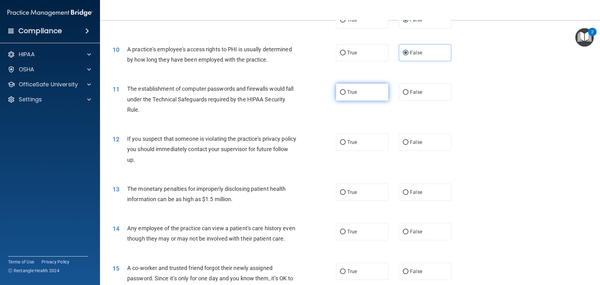
click at [347, 91] on span "True" at bounding box center [352, 92] width 10 height 6
click at [346, 91] on input "True" at bounding box center [343, 92] width 6 height 5
radio input "true"
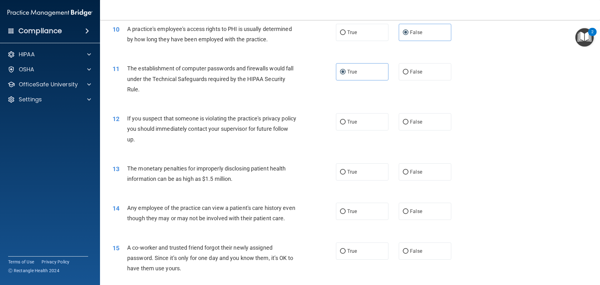
scroll to position [437, 0]
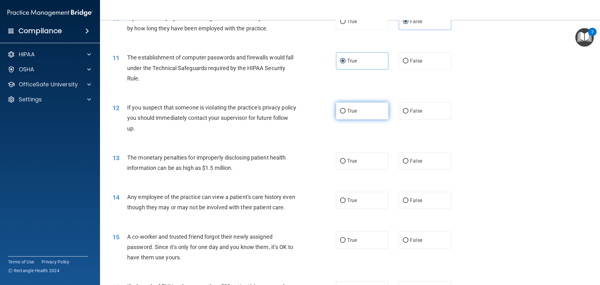
click at [347, 112] on span "True" at bounding box center [352, 111] width 10 height 6
click at [345, 112] on input "True" at bounding box center [343, 111] width 6 height 5
radio input "true"
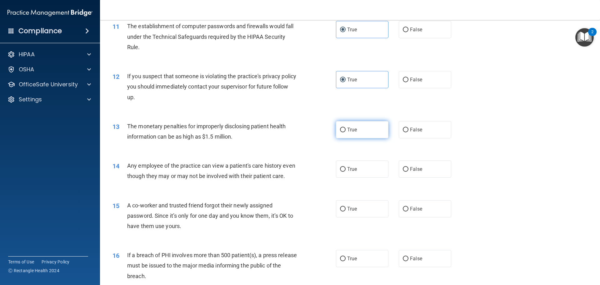
click at [338, 132] on label "True" at bounding box center [362, 129] width 52 height 17
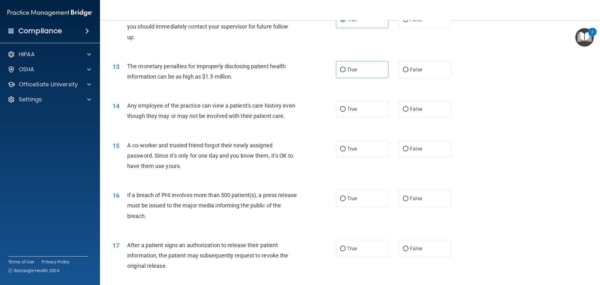
scroll to position [531, 0]
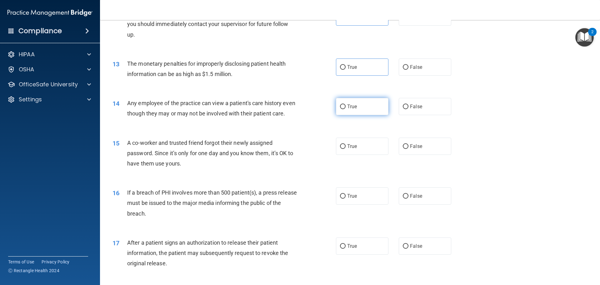
click at [348, 108] on span "True" at bounding box center [352, 106] width 10 height 6
click at [346, 108] on input "True" at bounding box center [343, 106] width 6 height 5
radio input "true"
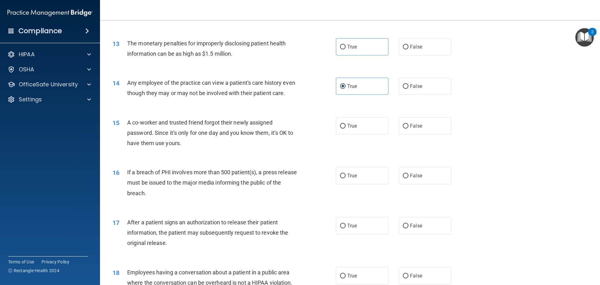
scroll to position [562, 0]
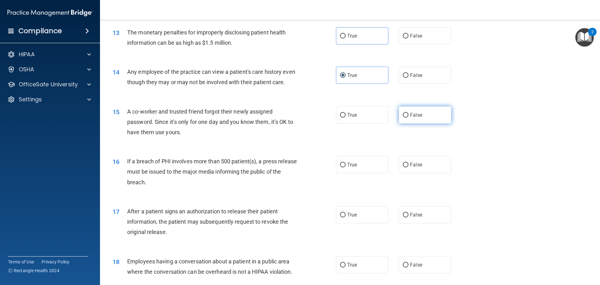
click at [413, 123] on label "False" at bounding box center [425, 114] width 52 height 17
click at [408, 117] on input "False" at bounding box center [406, 115] width 6 height 5
radio input "true"
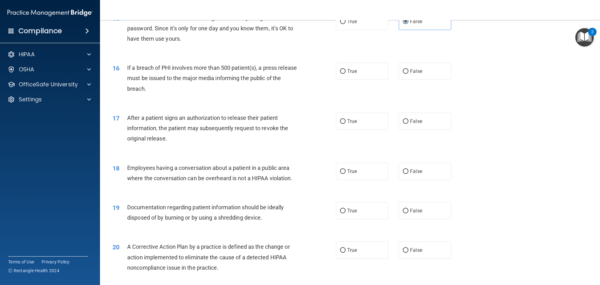
scroll to position [656, 0]
click at [410, 74] on span "False" at bounding box center [416, 71] width 12 height 6
click at [408, 73] on input "False" at bounding box center [406, 71] width 6 height 5
radio input "true"
click at [343, 123] on input "True" at bounding box center [343, 121] width 6 height 5
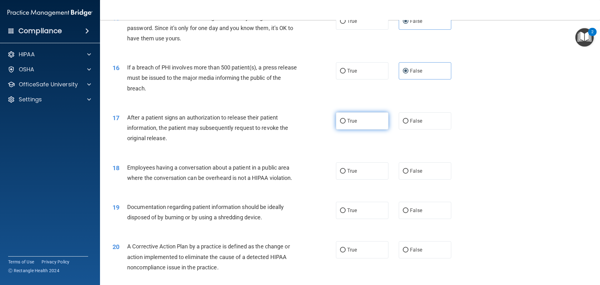
radio input "true"
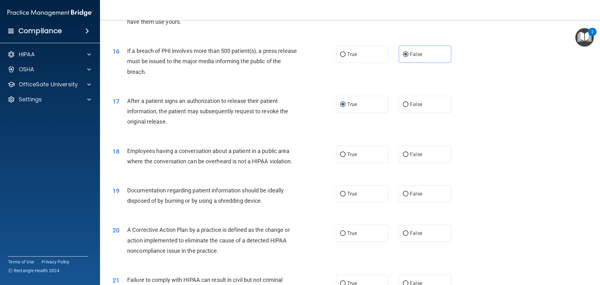
scroll to position [719, 0]
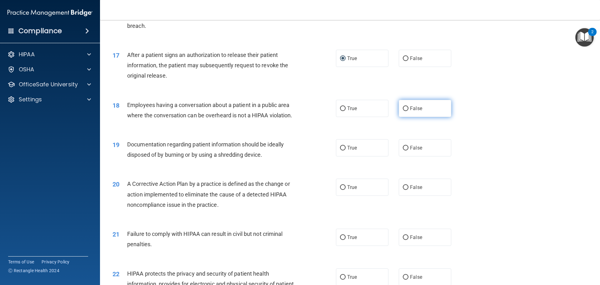
click at [415, 111] on span "False" at bounding box center [416, 108] width 12 height 6
click at [408, 111] on input "False" at bounding box center [406, 108] width 6 height 5
radio input "true"
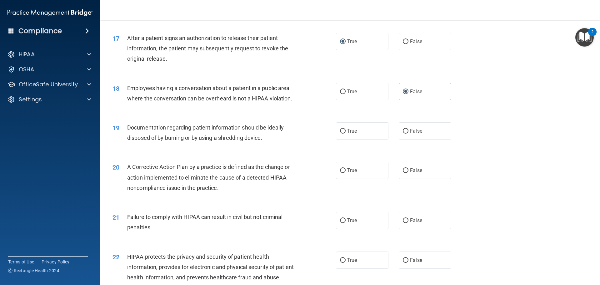
scroll to position [781, 0]
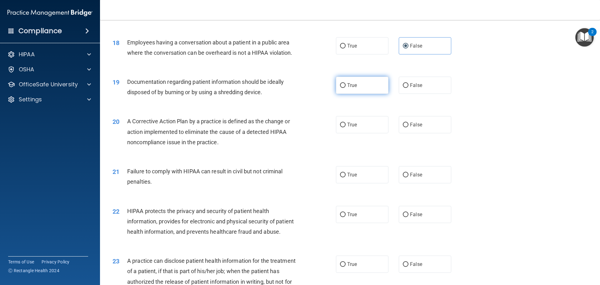
click at [337, 94] on label "True" at bounding box center [362, 85] width 52 height 17
click at [340, 88] on input "True" at bounding box center [343, 85] width 6 height 5
radio input "true"
click at [343, 127] on input "True" at bounding box center [343, 124] width 6 height 5
radio input "true"
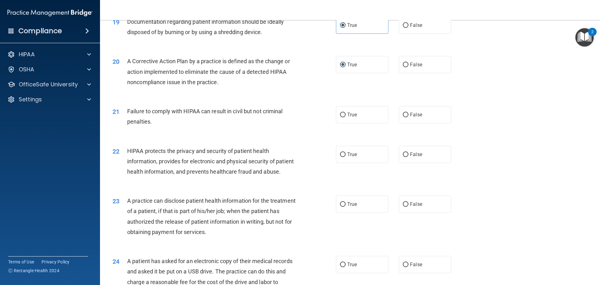
scroll to position [844, 0]
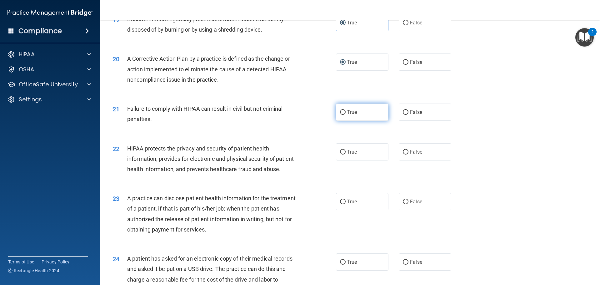
click at [347, 121] on label "True" at bounding box center [362, 111] width 52 height 17
click at [346, 115] on input "True" at bounding box center [343, 112] width 6 height 5
radio input "true"
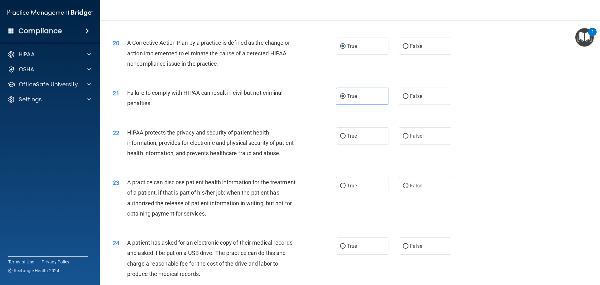
scroll to position [875, 0]
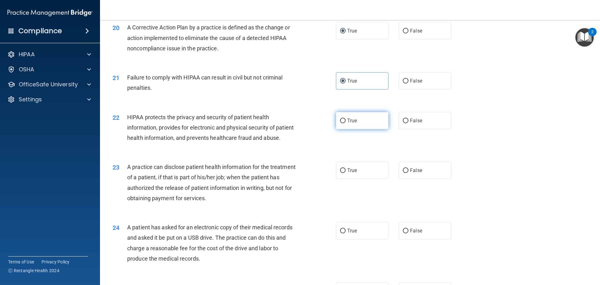
click at [347, 123] on span "True" at bounding box center [352, 120] width 10 height 6
click at [342, 123] on input "True" at bounding box center [343, 120] width 6 height 5
radio input "true"
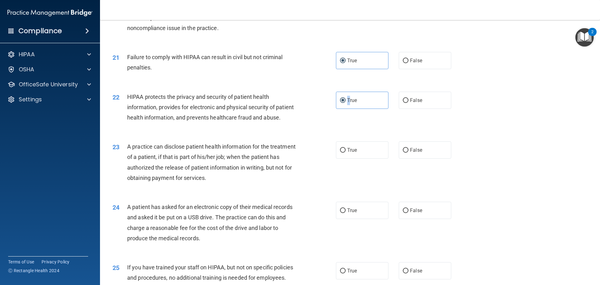
scroll to position [937, 0]
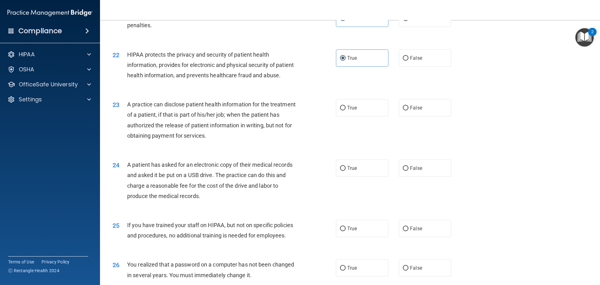
click at [328, 144] on div "23 A practice can disclose patient health information for the treatment of a pa…" at bounding box center [224, 121] width 242 height 45
click at [340, 110] on input "True" at bounding box center [343, 108] width 6 height 5
radio input "true"
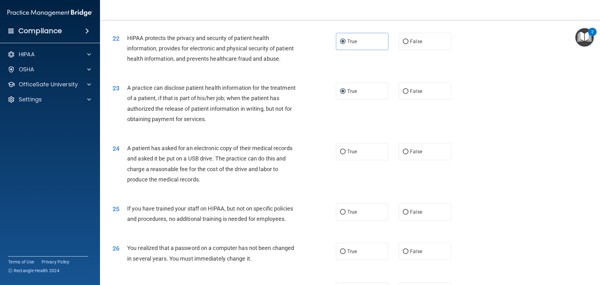
scroll to position [969, 0]
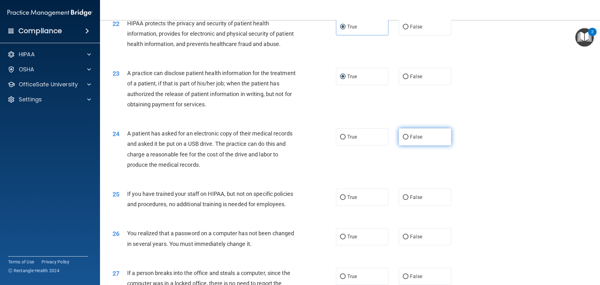
click at [407, 145] on label "False" at bounding box center [425, 136] width 52 height 17
click at [407, 139] on input "False" at bounding box center [406, 137] width 6 height 5
radio input "true"
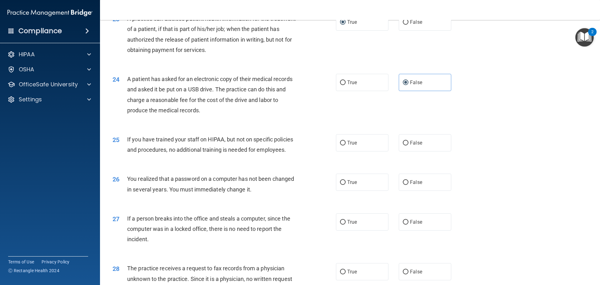
scroll to position [1031, 0]
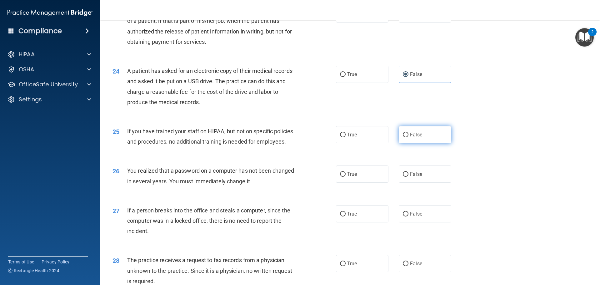
click at [411, 137] on span "False" at bounding box center [416, 135] width 12 height 6
click at [408, 137] on input "False" at bounding box center [406, 134] width 6 height 5
radio input "true"
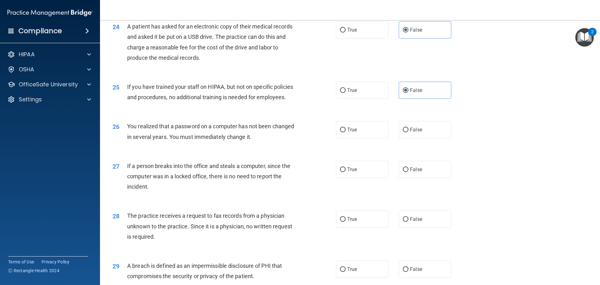
scroll to position [1094, 0]
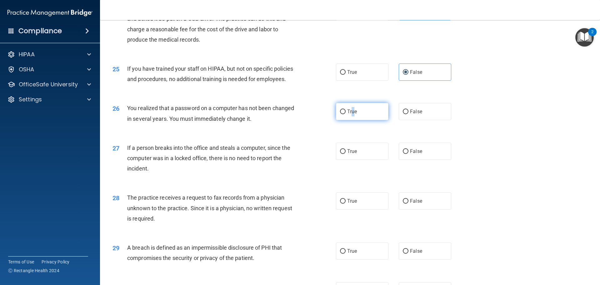
click at [351, 114] on span "True" at bounding box center [352, 111] width 10 height 6
click at [341, 114] on input "True" at bounding box center [343, 111] width 6 height 5
radio input "true"
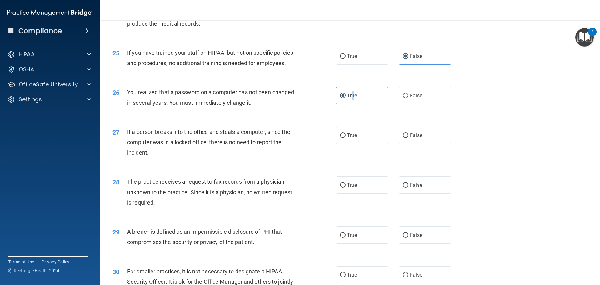
scroll to position [1156, 0]
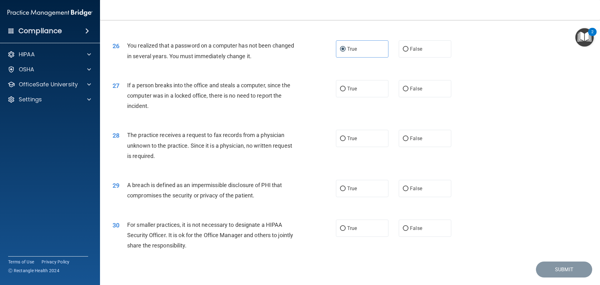
click at [312, 114] on div "27 If a person breaks into the office and steals a computer, since the computer…" at bounding box center [224, 97] width 242 height 34
click at [403, 91] on input "False" at bounding box center [406, 89] width 6 height 5
radio input "true"
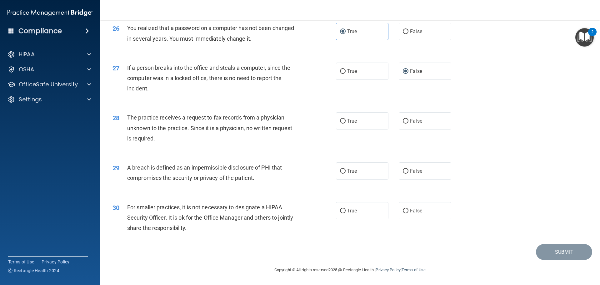
scroll to position [1194, 0]
click at [399, 120] on label "False" at bounding box center [425, 120] width 52 height 17
click at [403, 120] on input "False" at bounding box center [406, 121] width 6 height 5
radio input "true"
click at [341, 173] on input "True" at bounding box center [343, 171] width 6 height 5
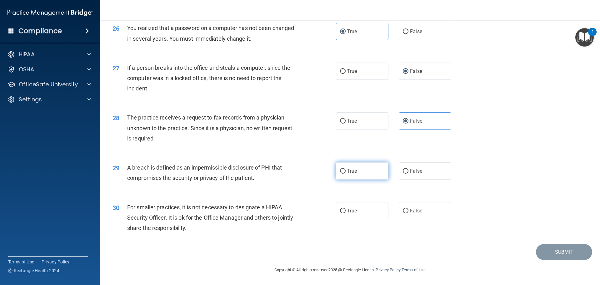
radio input "true"
drag, startPoint x: 403, startPoint y: 212, endPoint x: 386, endPoint y: 215, distance: 16.8
click at [403, 213] on input "False" at bounding box center [406, 210] width 6 height 5
radio input "true"
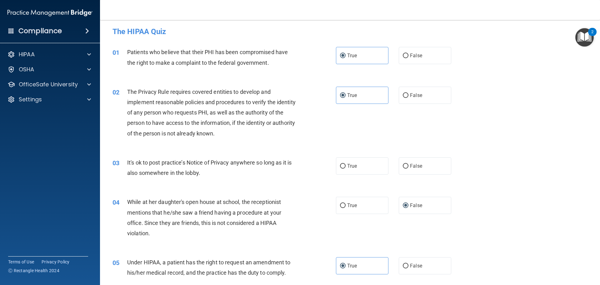
scroll to position [0, 0]
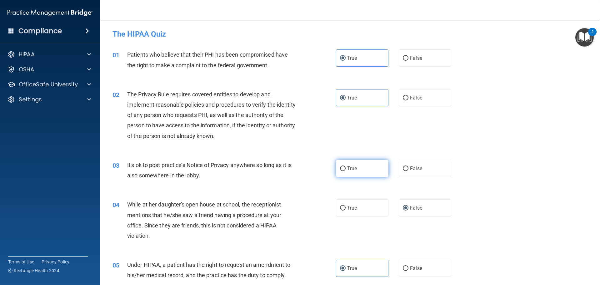
click at [337, 167] on label "True" at bounding box center [362, 168] width 52 height 17
click at [340, 167] on input "True" at bounding box center [343, 168] width 6 height 5
radio input "true"
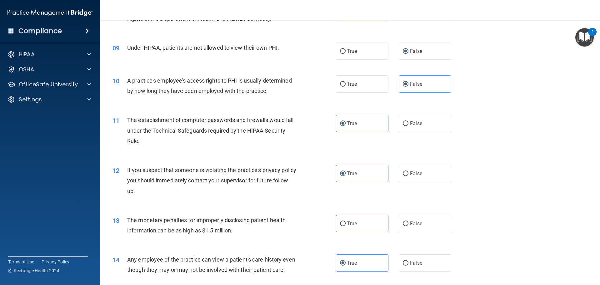
scroll to position [469, 0]
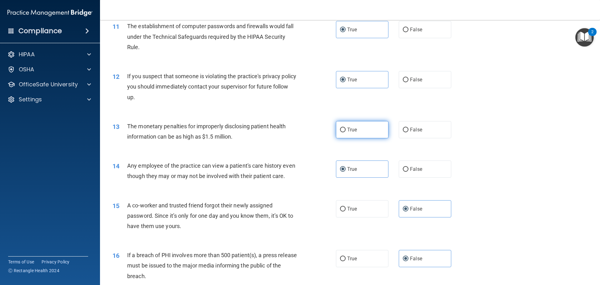
click at [347, 128] on span "True" at bounding box center [352, 130] width 10 height 6
click at [345, 128] on input "True" at bounding box center [343, 129] width 6 height 5
radio input "true"
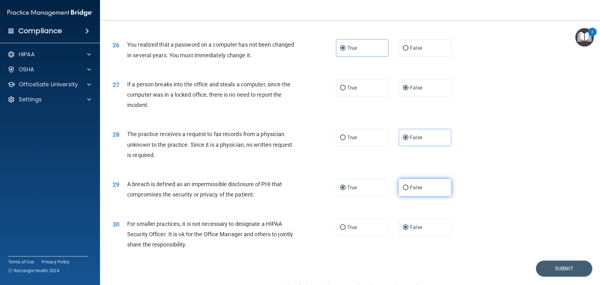
scroll to position [1194, 0]
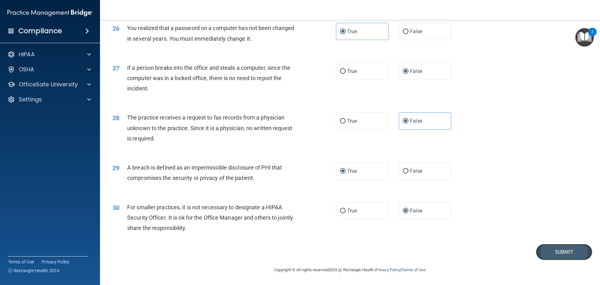
click at [563, 258] on button "Submit" at bounding box center [564, 252] width 56 height 16
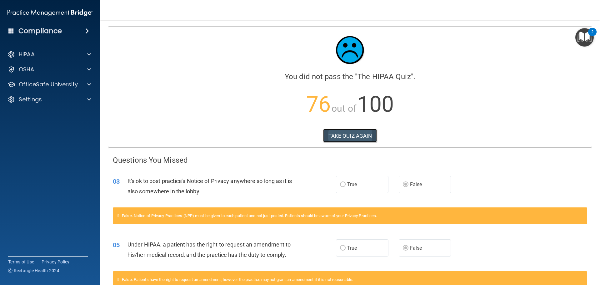
click at [348, 136] on button "TAKE QUIZ AGAIN" at bounding box center [350, 136] width 54 height 14
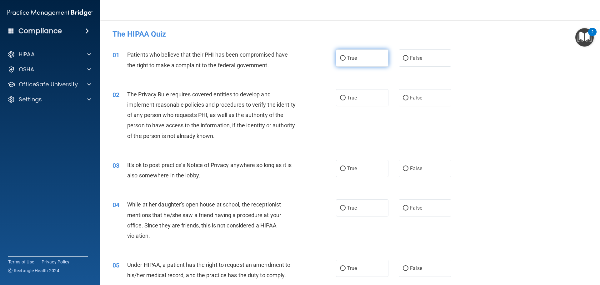
click at [340, 56] on input "True" at bounding box center [343, 58] width 6 height 5
radio input "true"
click at [340, 101] on label "True" at bounding box center [362, 97] width 52 height 17
click at [340, 100] on input "True" at bounding box center [343, 98] width 6 height 5
radio input "true"
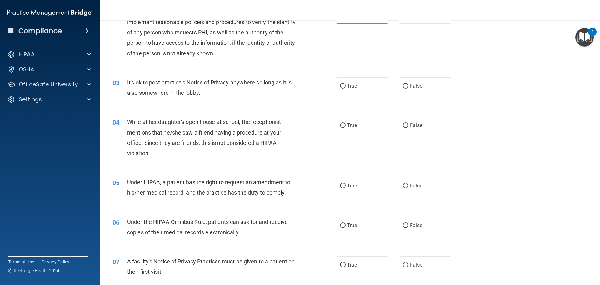
scroll to position [94, 0]
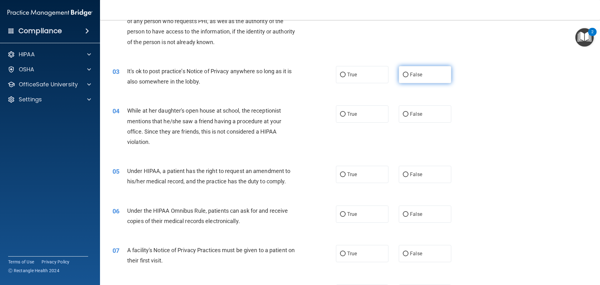
click at [402, 77] on label "False" at bounding box center [425, 74] width 52 height 17
click at [403, 77] on input "False" at bounding box center [406, 74] width 6 height 5
radio input "true"
click at [403, 113] on input "False" at bounding box center [406, 114] width 6 height 5
radio input "true"
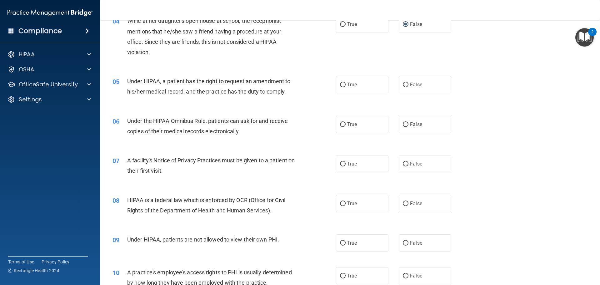
scroll to position [187, 0]
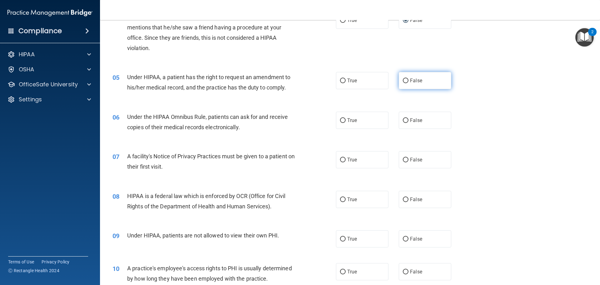
click at [403, 79] on input "False" at bounding box center [406, 80] width 6 height 5
radio input "true"
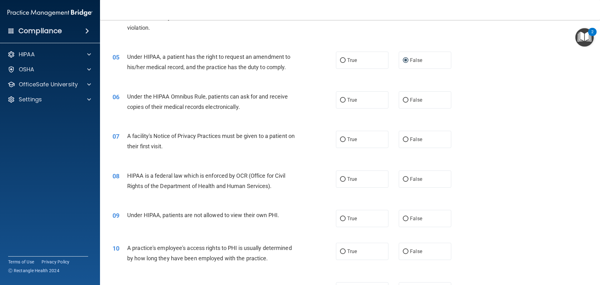
scroll to position [219, 0]
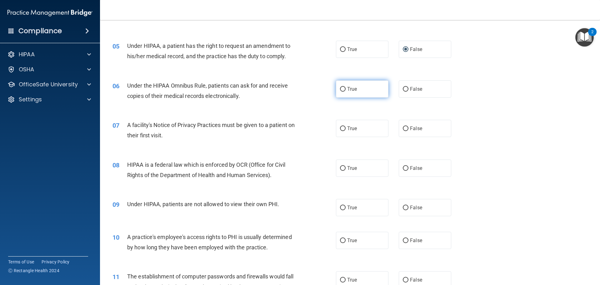
click at [340, 90] on input "True" at bounding box center [343, 89] width 6 height 5
radio input "true"
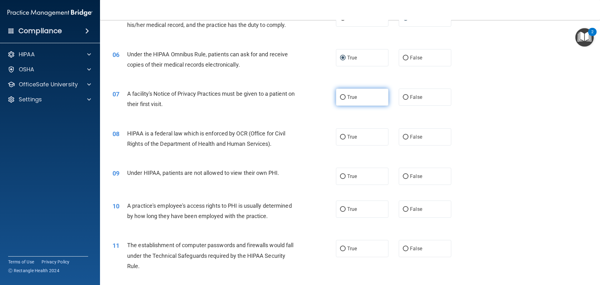
click at [342, 98] on input "True" at bounding box center [343, 97] width 6 height 5
radio input "true"
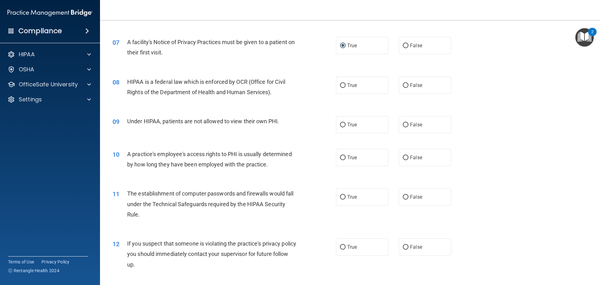
scroll to position [312, 0]
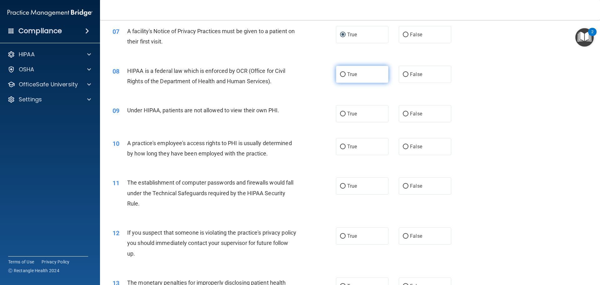
click at [341, 76] on input "True" at bounding box center [343, 74] width 6 height 5
radio input "true"
click at [410, 112] on span "False" at bounding box center [416, 114] width 12 height 6
click at [408, 112] on input "False" at bounding box center [406, 114] width 6 height 5
radio input "true"
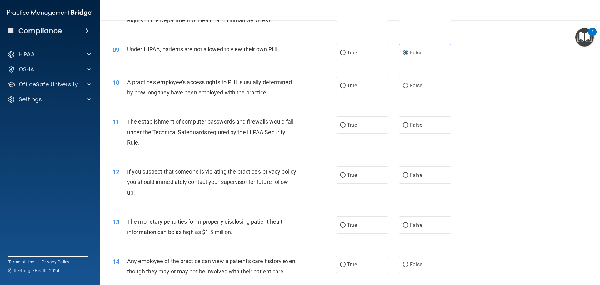
scroll to position [375, 0]
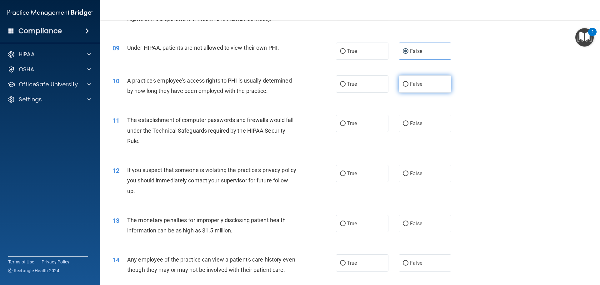
click at [403, 85] on input "False" at bounding box center [406, 84] width 6 height 5
radio input "true"
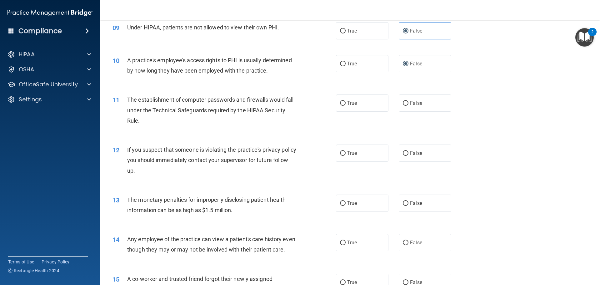
scroll to position [406, 0]
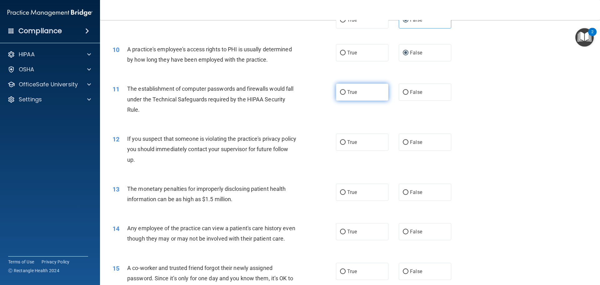
click at [340, 92] on input "True" at bounding box center [343, 92] width 6 height 5
radio input "true"
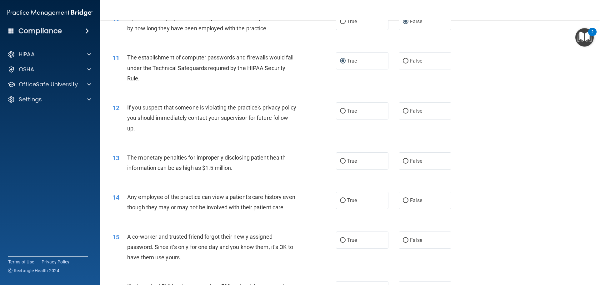
scroll to position [469, 0]
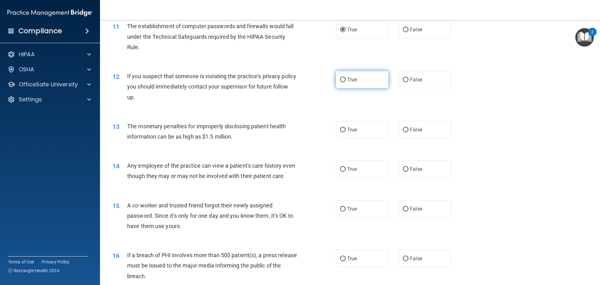
click at [341, 81] on input "True" at bounding box center [343, 79] width 6 height 5
radio input "true"
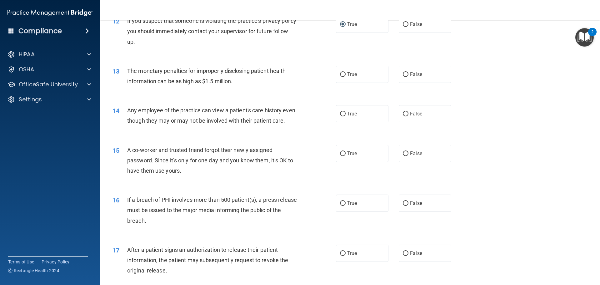
scroll to position [531, 0]
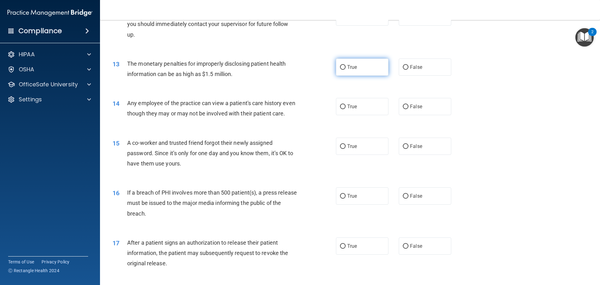
click at [339, 70] on label "True" at bounding box center [362, 66] width 52 height 17
click at [340, 70] on input "True" at bounding box center [343, 67] width 6 height 5
radio input "true"
click at [410, 107] on span "False" at bounding box center [416, 106] width 12 height 6
click at [408, 107] on input "False" at bounding box center [406, 106] width 6 height 5
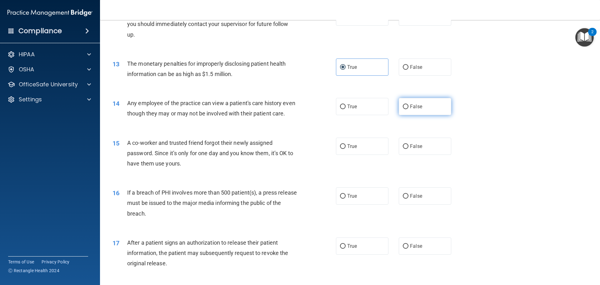
radio input "true"
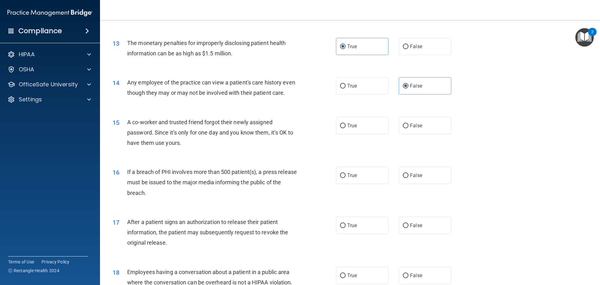
scroll to position [594, 0]
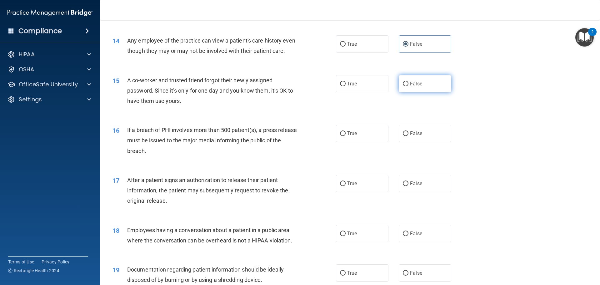
click at [403, 86] on input "False" at bounding box center [406, 84] width 6 height 5
radio input "true"
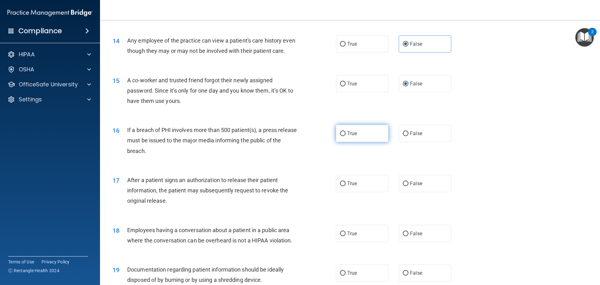
click at [344, 142] on label "True" at bounding box center [362, 133] width 52 height 17
click at [344, 136] on input "True" at bounding box center [343, 133] width 6 height 5
radio input "true"
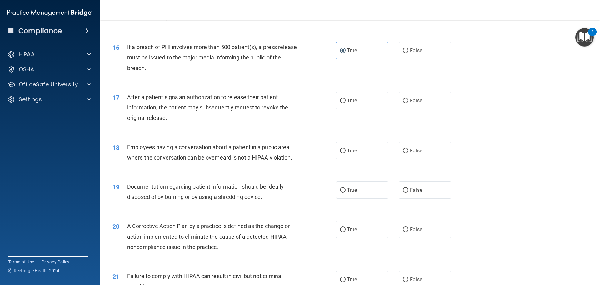
scroll to position [687, 0]
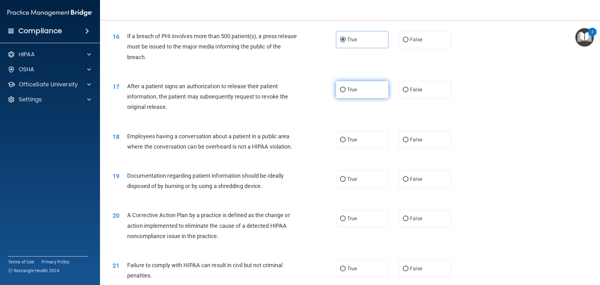
click at [340, 92] on input "True" at bounding box center [343, 89] width 6 height 5
radio input "true"
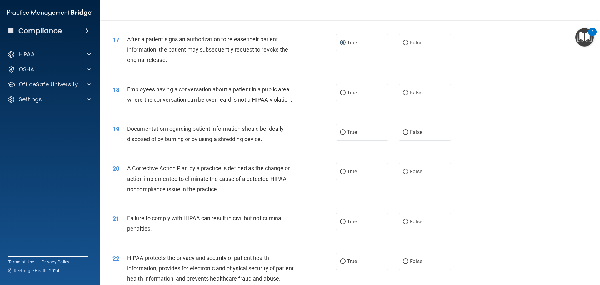
scroll to position [750, 0]
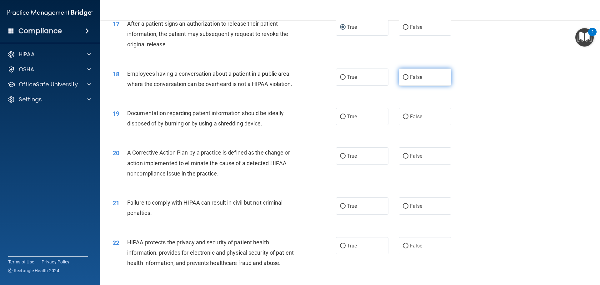
click at [404, 80] on input "False" at bounding box center [406, 77] width 6 height 5
radio input "true"
click at [344, 125] on label "True" at bounding box center [362, 116] width 52 height 17
click at [344, 119] on input "True" at bounding box center [343, 116] width 6 height 5
radio input "true"
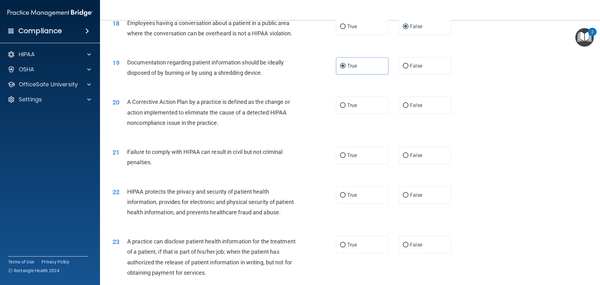
scroll to position [812, 0]
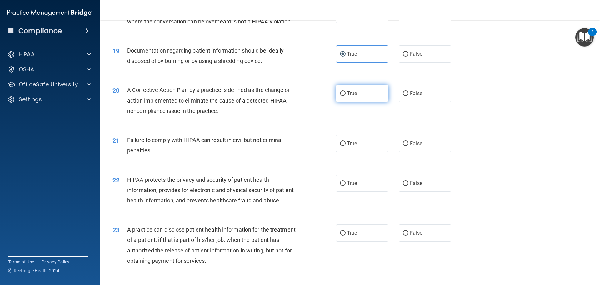
click at [341, 96] on input "True" at bounding box center [343, 93] width 6 height 5
radio input "true"
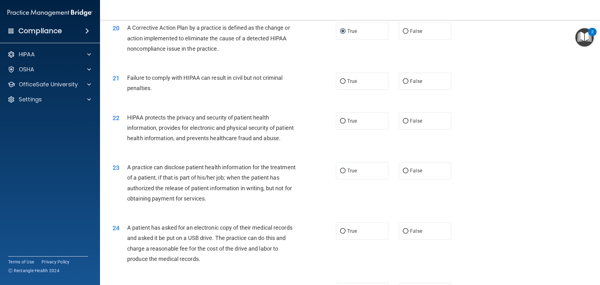
scroll to position [875, 0]
click at [342, 83] on input "True" at bounding box center [343, 81] width 6 height 5
radio input "true"
click at [410, 84] on span "False" at bounding box center [416, 81] width 12 height 6
click at [407, 83] on input "False" at bounding box center [406, 81] width 6 height 5
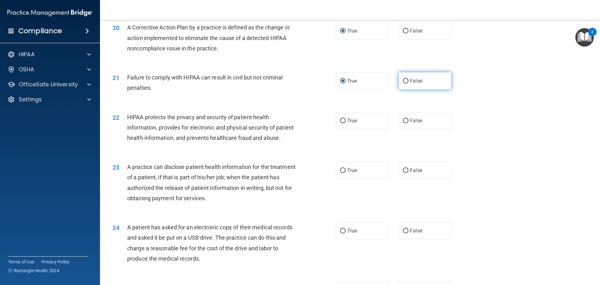
radio input "true"
radio input "false"
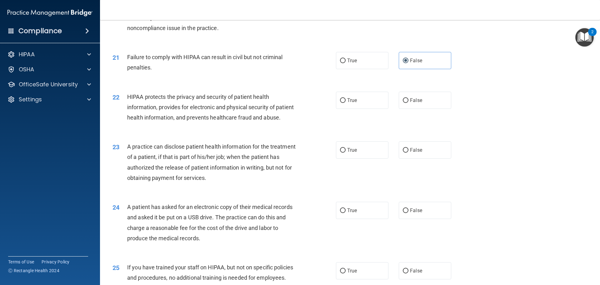
scroll to position [906, 0]
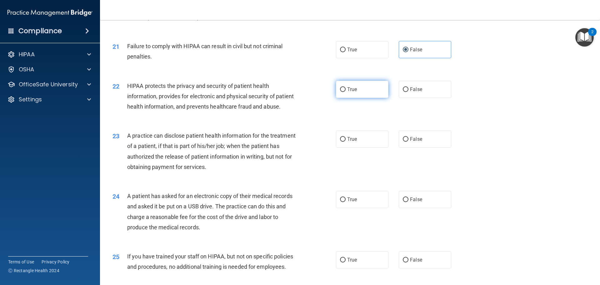
click at [340, 92] on input "True" at bounding box center [343, 89] width 6 height 5
radio input "true"
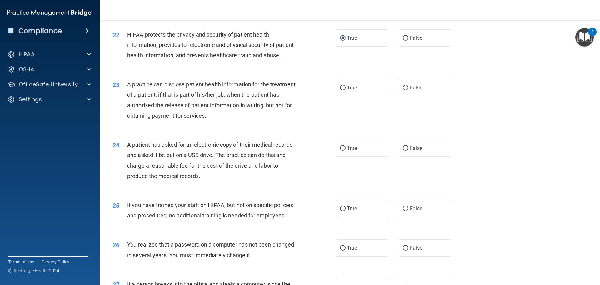
scroll to position [969, 0]
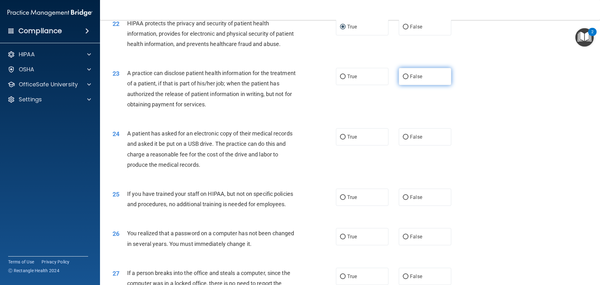
click at [404, 79] on input "False" at bounding box center [406, 76] width 6 height 5
radio input "true"
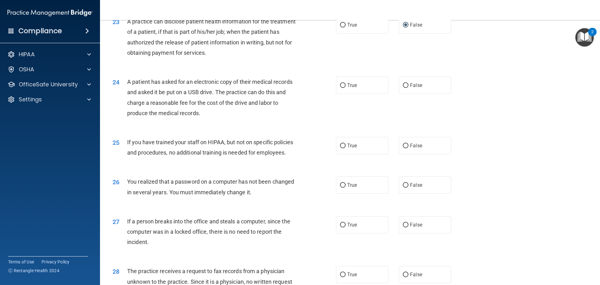
scroll to position [1031, 0]
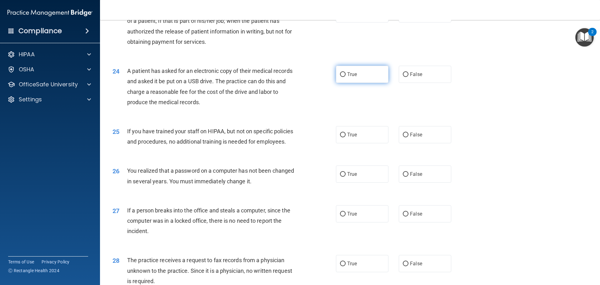
click at [340, 77] on input "True" at bounding box center [343, 74] width 6 height 5
radio input "true"
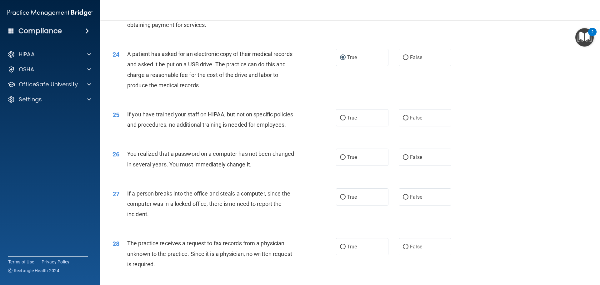
scroll to position [1094, 0]
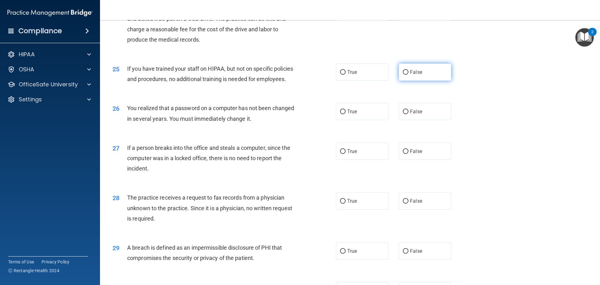
click at [404, 75] on input "False" at bounding box center [406, 72] width 6 height 5
radio input "true"
click at [343, 114] on input "True" at bounding box center [343, 111] width 6 height 5
radio input "true"
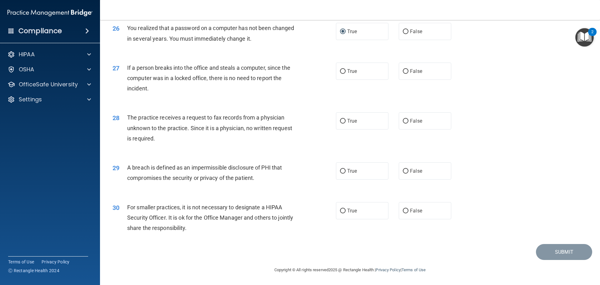
scroll to position [1187, 0]
click at [403, 74] on input "False" at bounding box center [406, 71] width 6 height 5
radio input "true"
click at [403, 123] on input "False" at bounding box center [406, 121] width 6 height 5
radio input "true"
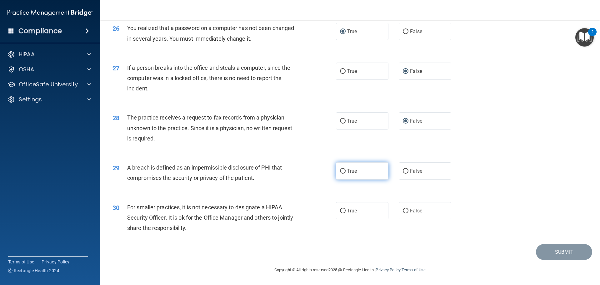
click at [340, 173] on input "True" at bounding box center [343, 171] width 6 height 5
radio input "true"
click at [403, 213] on input "False" at bounding box center [406, 210] width 6 height 5
radio input "true"
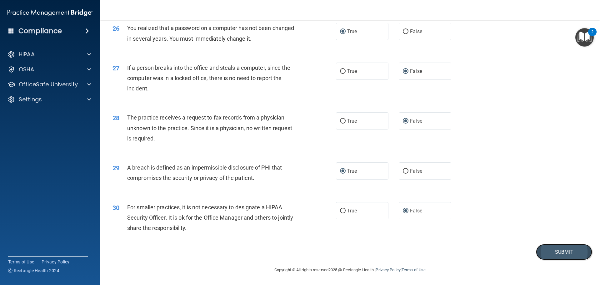
click at [574, 259] on button "Submit" at bounding box center [564, 252] width 56 height 16
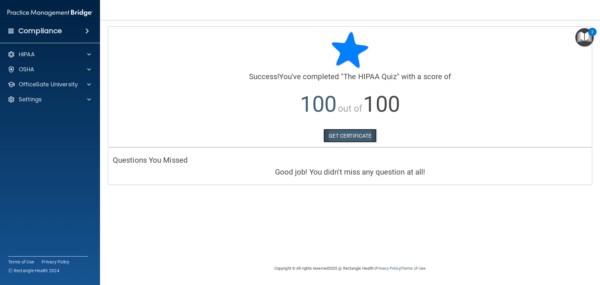
click at [344, 135] on link "GET CERTIFICATE" at bounding box center [349, 136] width 53 height 14
click at [60, 85] on p "OfficeSafe University" at bounding box center [48, 84] width 59 height 7
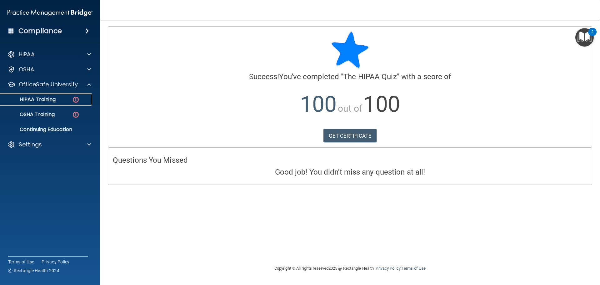
click at [47, 97] on p "HIPAA Training" at bounding box center [30, 99] width 52 height 6
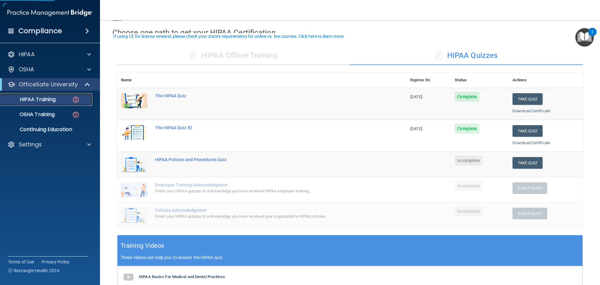
scroll to position [62, 0]
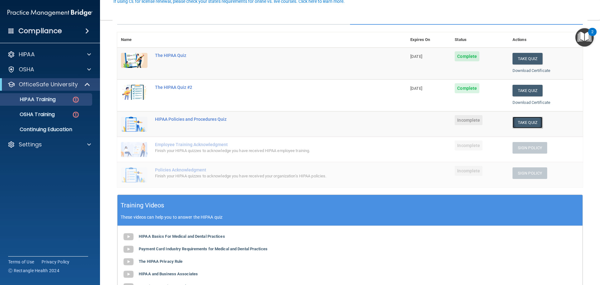
click at [523, 122] on button "Take Quiz" at bounding box center [527, 123] width 30 height 12
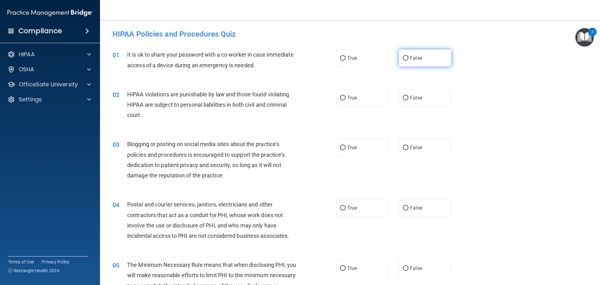
click at [405, 57] on input "False" at bounding box center [406, 58] width 6 height 5
radio input "true"
click at [340, 98] on input "True" at bounding box center [343, 98] width 6 height 5
radio input "true"
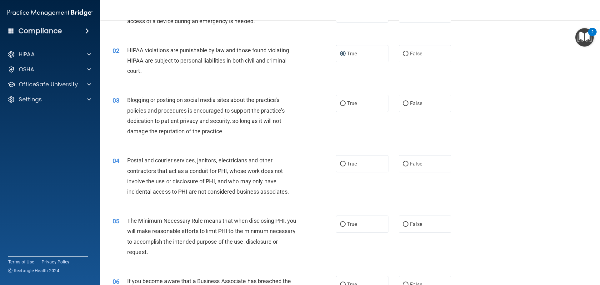
scroll to position [62, 0]
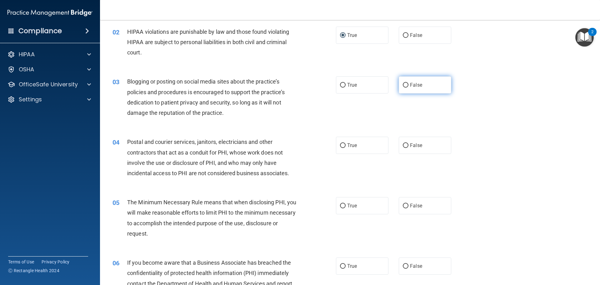
click at [403, 85] on input "False" at bounding box center [406, 85] width 6 height 5
radio input "true"
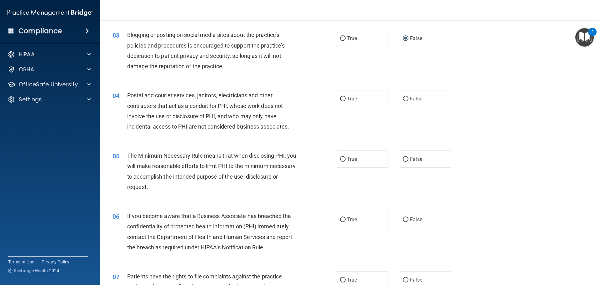
scroll to position [125, 0]
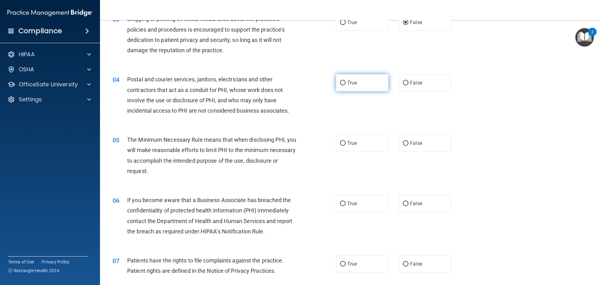
click at [337, 86] on label "True" at bounding box center [362, 82] width 52 height 17
click at [340, 85] on input "True" at bounding box center [343, 83] width 6 height 5
radio input "true"
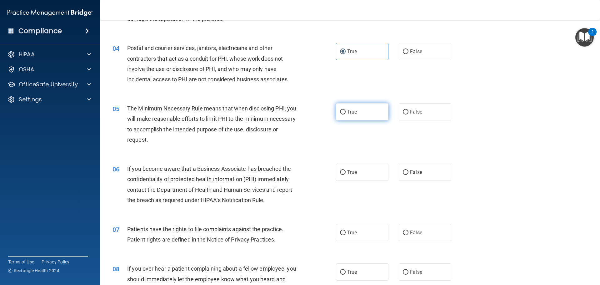
click at [340, 111] on input "True" at bounding box center [343, 112] width 6 height 5
radio input "true"
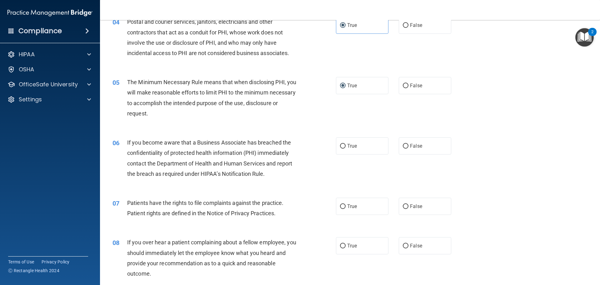
scroll to position [219, 0]
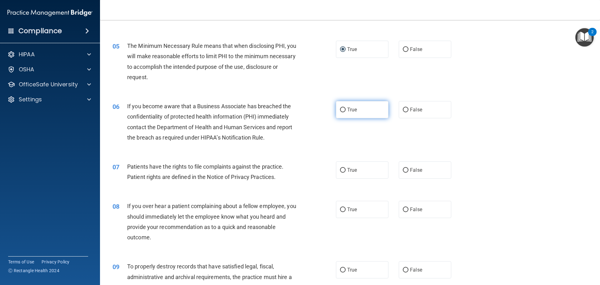
click at [336, 112] on label "True" at bounding box center [362, 109] width 52 height 17
click at [340, 112] on input "True" at bounding box center [343, 109] width 6 height 5
radio input "true"
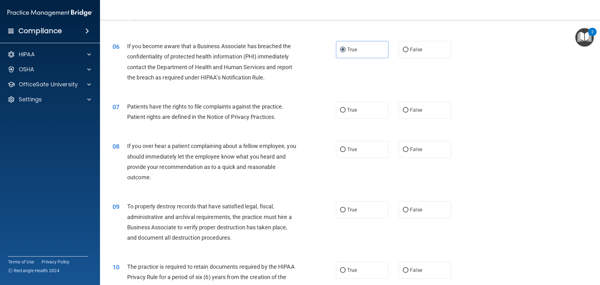
scroll to position [281, 0]
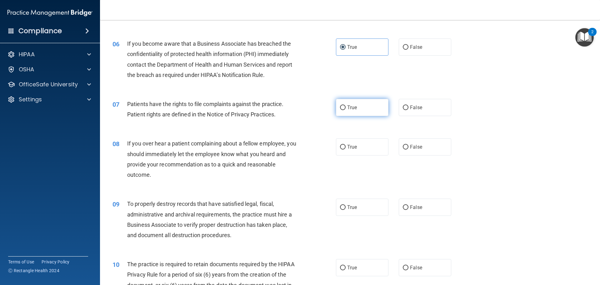
click at [340, 108] on input "True" at bounding box center [343, 107] width 6 height 5
radio input "true"
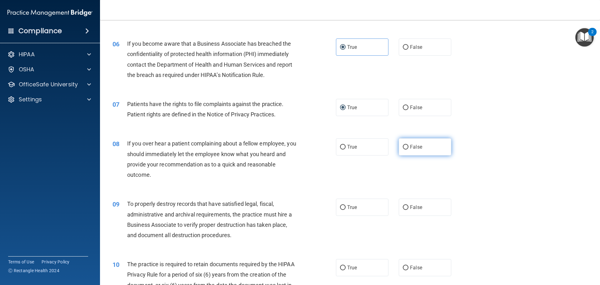
click at [406, 147] on label "False" at bounding box center [425, 146] width 52 height 17
click at [406, 147] on input "False" at bounding box center [406, 147] width 6 height 5
radio input "true"
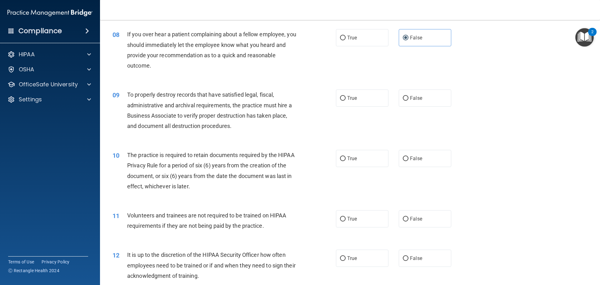
scroll to position [406, 0]
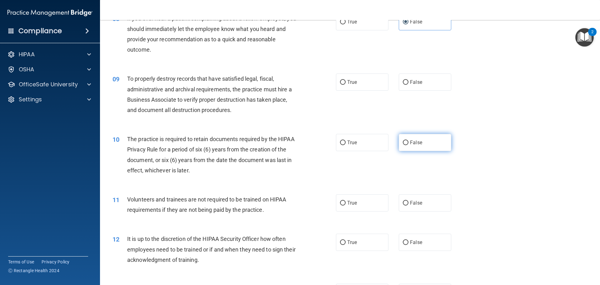
click at [415, 141] on span "False" at bounding box center [416, 142] width 12 height 6
click at [408, 141] on input "False" at bounding box center [406, 142] width 6 height 5
radio input "true"
click at [405, 82] on input "False" at bounding box center [406, 82] width 6 height 5
radio input "true"
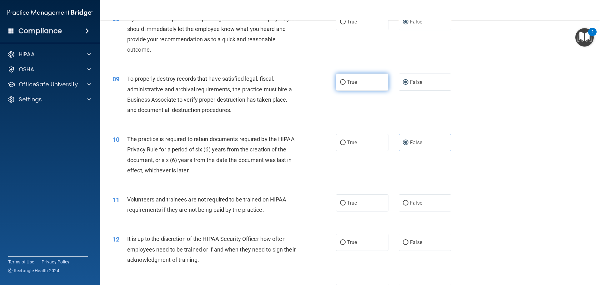
click at [343, 82] on input "True" at bounding box center [343, 82] width 6 height 5
radio input "true"
radio input "false"
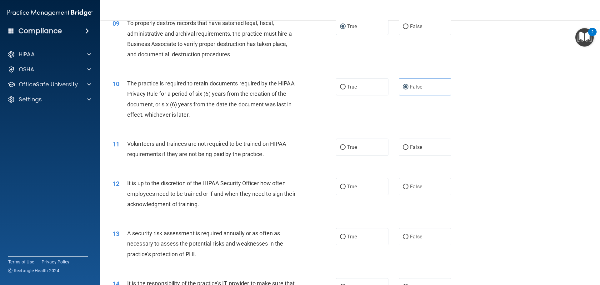
scroll to position [469, 0]
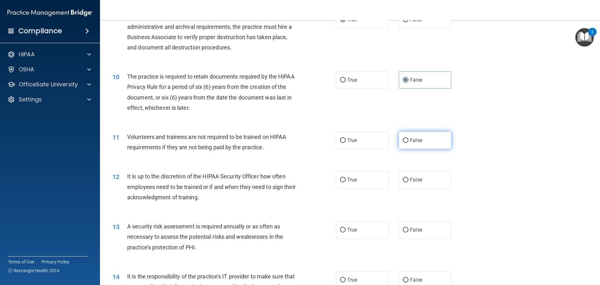
click at [404, 141] on input "False" at bounding box center [406, 140] width 6 height 5
radio input "true"
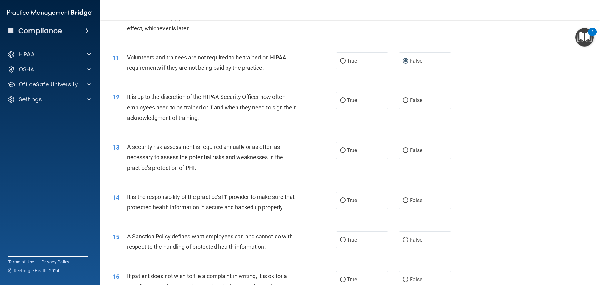
scroll to position [562, 0]
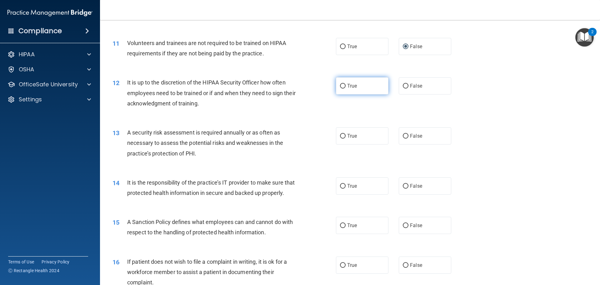
click at [342, 85] on input "True" at bounding box center [343, 86] width 6 height 5
radio input "true"
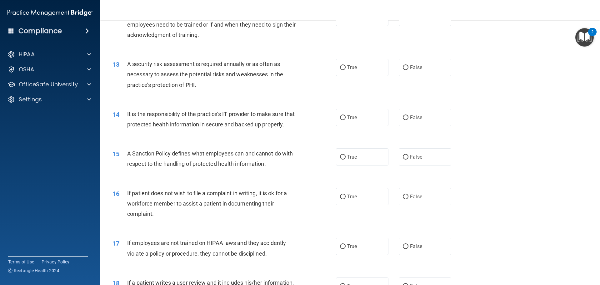
scroll to position [656, 0]
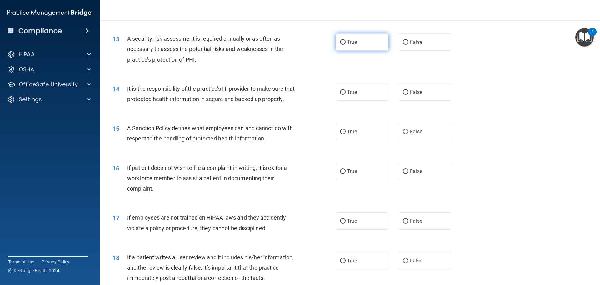
click at [340, 43] on input "True" at bounding box center [343, 42] width 6 height 5
radio input "true"
click at [399, 92] on label "False" at bounding box center [425, 91] width 52 height 17
click at [403, 92] on input "False" at bounding box center [406, 92] width 6 height 5
radio input "true"
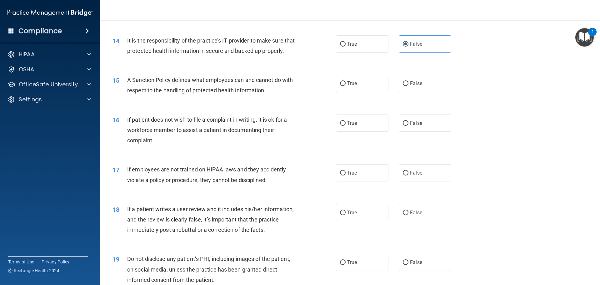
scroll to position [719, 0]
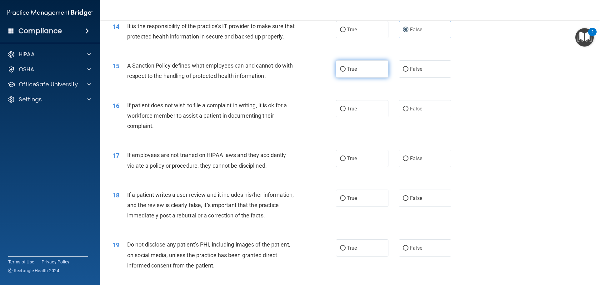
click at [340, 72] on input "True" at bounding box center [343, 69] width 6 height 5
radio input "true"
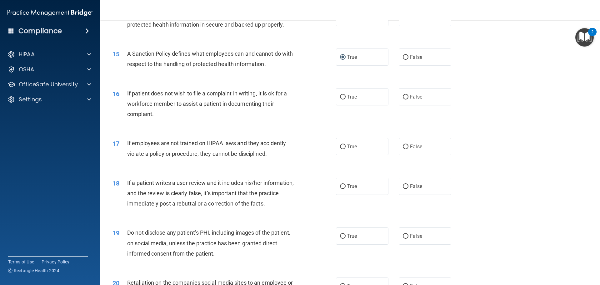
scroll to position [750, 0]
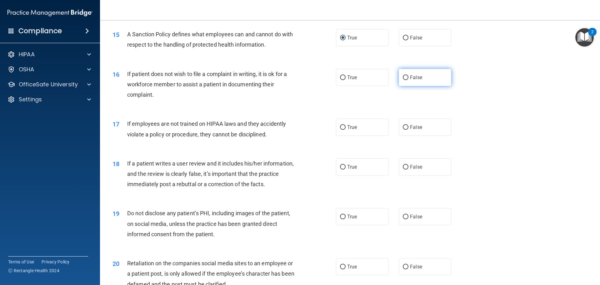
click at [403, 80] on input "False" at bounding box center [406, 77] width 6 height 5
radio input "true"
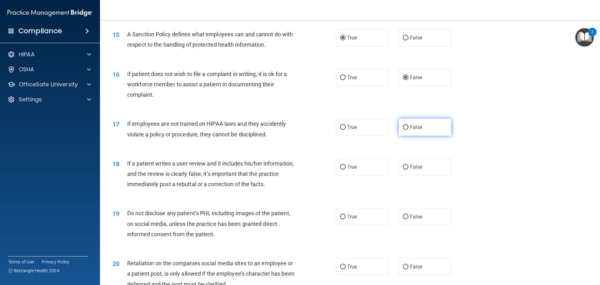
click at [403, 130] on input "False" at bounding box center [406, 127] width 6 height 5
radio input "true"
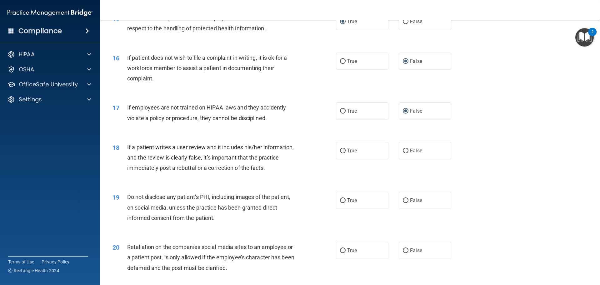
scroll to position [812, 0]
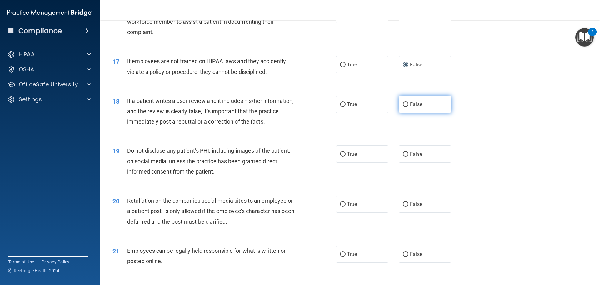
click at [399, 113] on label "False" at bounding box center [425, 104] width 52 height 17
click at [403, 107] on input "False" at bounding box center [406, 104] width 6 height 5
radio input "true"
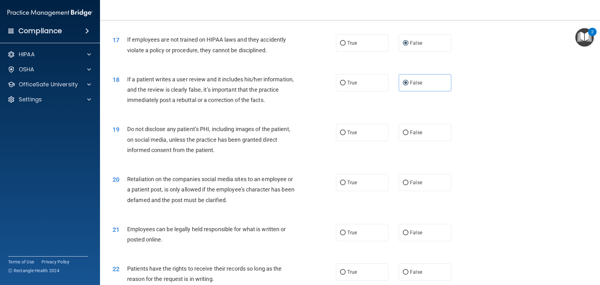
scroll to position [875, 0]
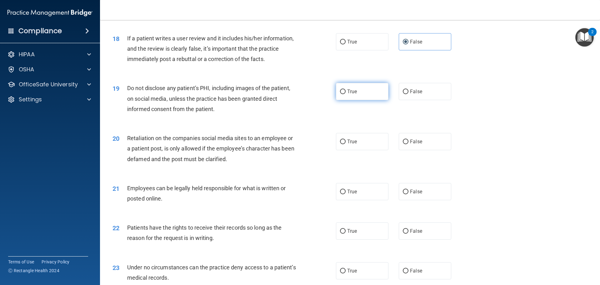
click at [337, 100] on label "True" at bounding box center [362, 91] width 52 height 17
click at [340, 94] on input "True" at bounding box center [343, 91] width 6 height 5
radio input "true"
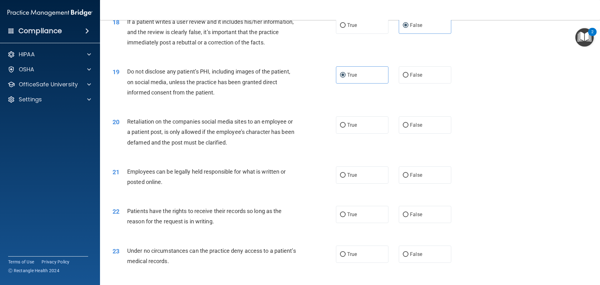
scroll to position [906, 0]
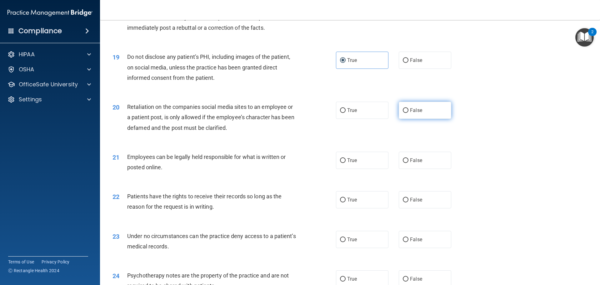
click at [403, 113] on input "False" at bounding box center [406, 110] width 6 height 5
radio input "true"
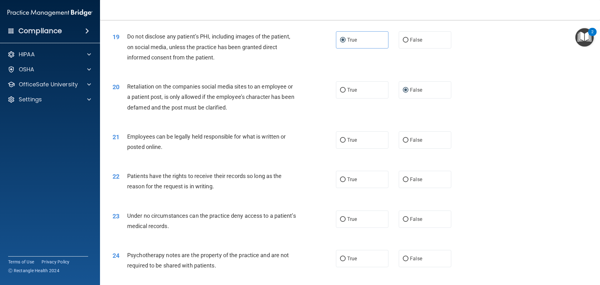
scroll to position [937, 0]
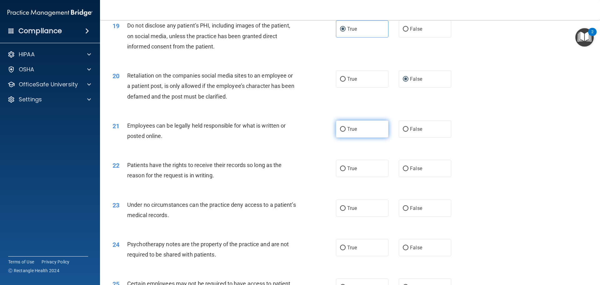
click at [342, 132] on input "True" at bounding box center [343, 129] width 6 height 5
radio input "true"
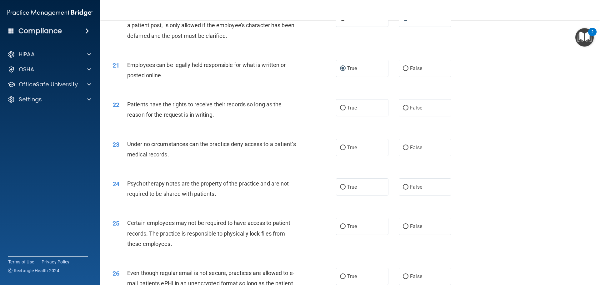
scroll to position [1000, 0]
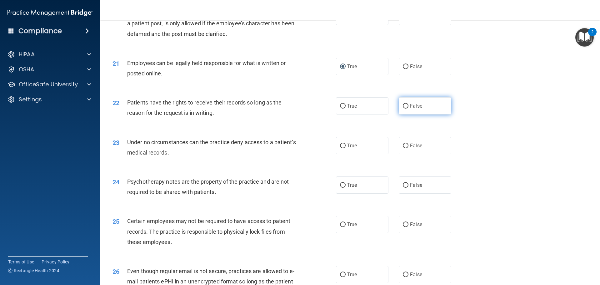
click at [403, 108] on input "False" at bounding box center [406, 106] width 6 height 5
radio input "true"
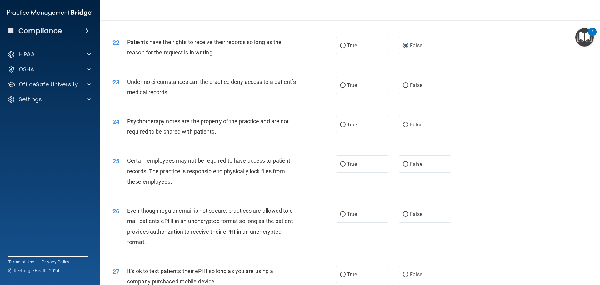
scroll to position [1062, 0]
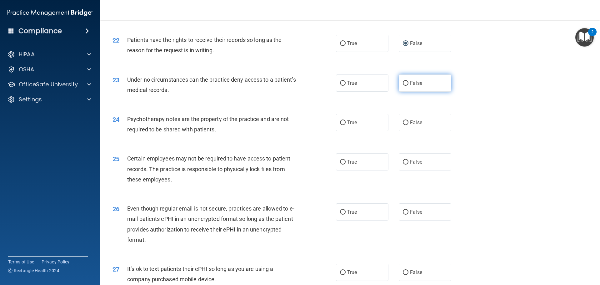
click at [404, 92] on label "False" at bounding box center [425, 82] width 52 height 17
click at [404, 86] on input "False" at bounding box center [406, 83] width 6 height 5
radio input "true"
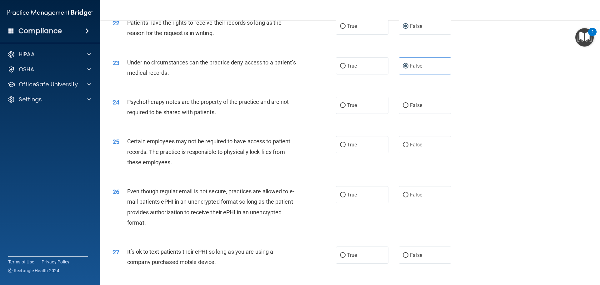
scroll to position [1094, 0]
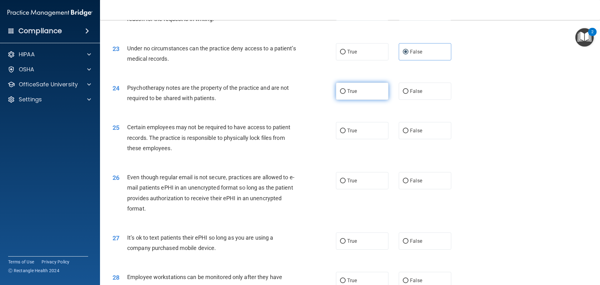
click at [340, 94] on input "True" at bounding box center [343, 91] width 6 height 5
radio input "true"
click at [336, 139] on label "True" at bounding box center [362, 130] width 52 height 17
click at [340, 133] on input "True" at bounding box center [343, 130] width 6 height 5
radio input "true"
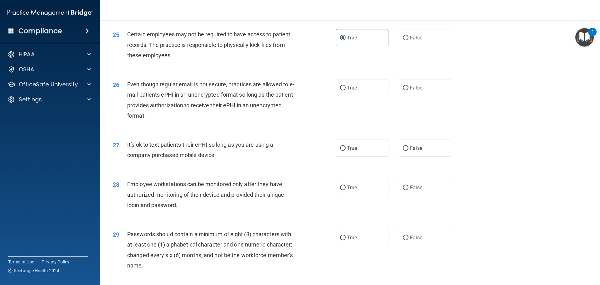
scroll to position [1187, 0]
click at [406, 95] on label "False" at bounding box center [425, 86] width 52 height 17
click at [406, 89] on input "False" at bounding box center [406, 87] width 6 height 5
radio input "true"
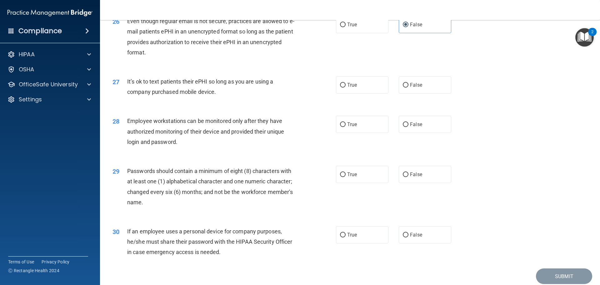
scroll to position [1250, 0]
click at [403, 87] on input "False" at bounding box center [406, 84] width 6 height 5
radio input "true"
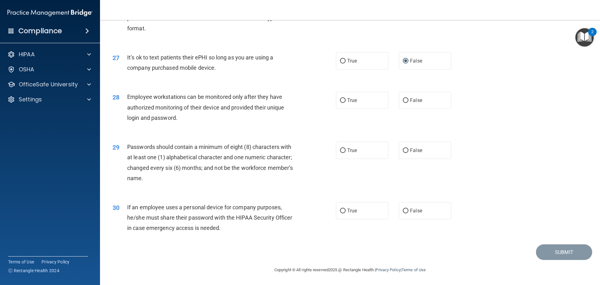
scroll to position [1284, 0]
click at [399, 103] on label "False" at bounding box center [425, 100] width 52 height 17
click at [403, 103] on input "False" at bounding box center [406, 100] width 6 height 5
radio input "true"
click at [340, 152] on input "True" at bounding box center [343, 150] width 6 height 5
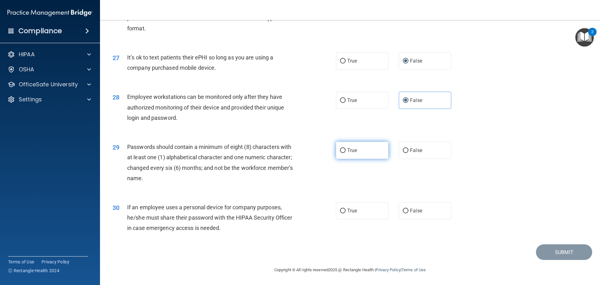
radio input "true"
click at [341, 213] on label "True" at bounding box center [362, 210] width 52 height 17
click at [341, 213] on input "True" at bounding box center [343, 210] width 6 height 5
radio input "true"
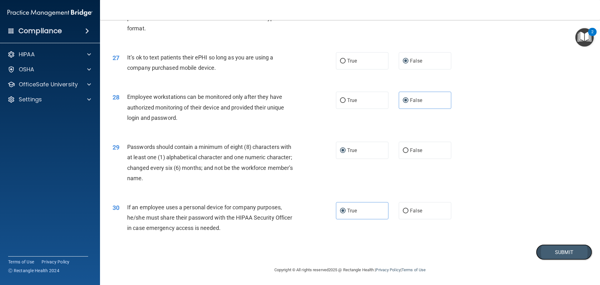
click at [556, 251] on button "Submit" at bounding box center [564, 252] width 56 height 16
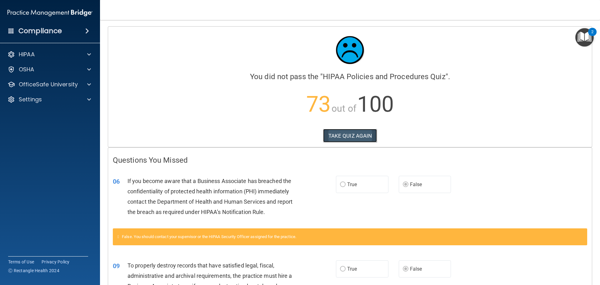
click at [347, 139] on button "TAKE QUIZ AGAIN" at bounding box center [350, 136] width 54 height 14
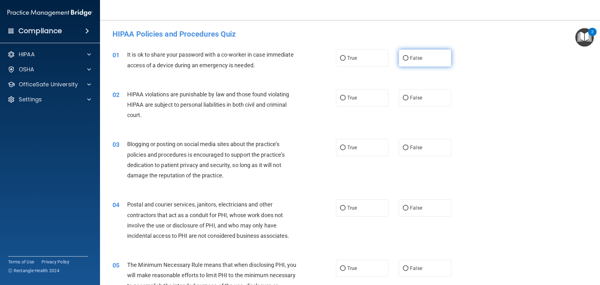
click at [410, 62] on label "False" at bounding box center [425, 57] width 52 height 17
click at [408, 61] on input "False" at bounding box center [406, 58] width 6 height 5
radio input "true"
click at [344, 101] on label "True" at bounding box center [362, 97] width 52 height 17
click at [344, 100] on input "True" at bounding box center [343, 98] width 6 height 5
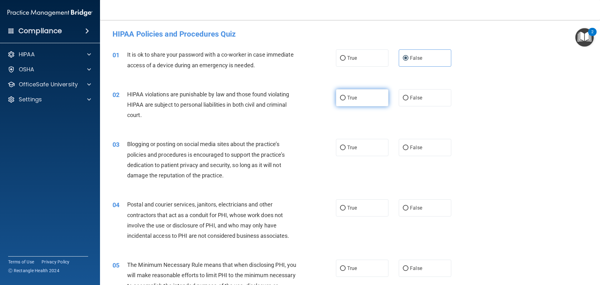
radio input "true"
click at [403, 148] on input "False" at bounding box center [406, 147] width 6 height 5
radio input "true"
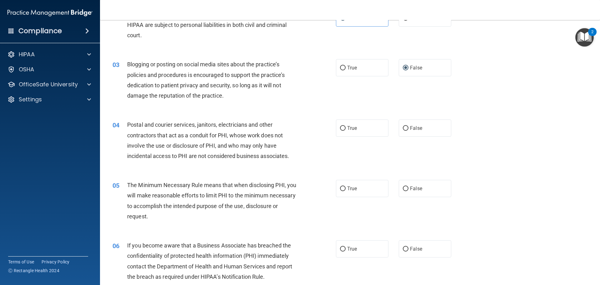
scroll to position [94, 0]
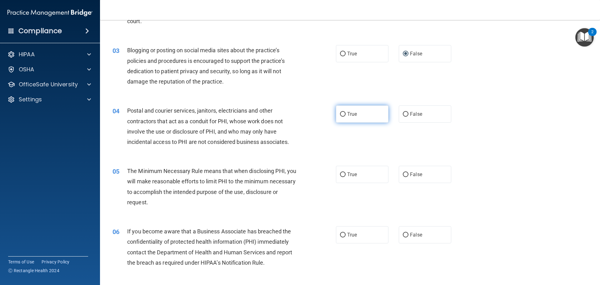
click at [347, 114] on span "True" at bounding box center [352, 114] width 10 height 6
click at [345, 114] on input "True" at bounding box center [343, 114] width 6 height 5
radio input "true"
click at [342, 176] on input "True" at bounding box center [343, 174] width 6 height 5
radio input "true"
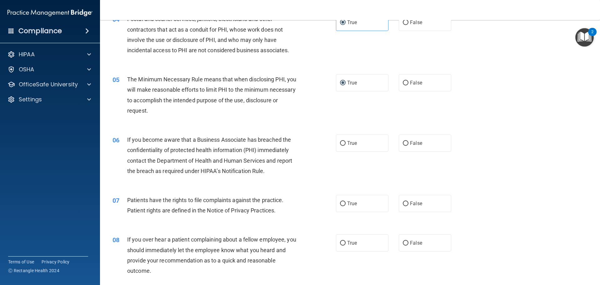
scroll to position [219, 0]
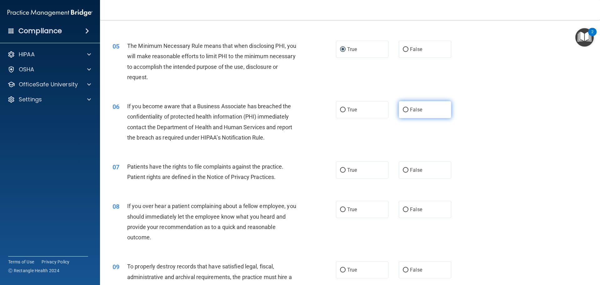
click at [405, 112] on input "False" at bounding box center [406, 109] width 6 height 5
radio input "true"
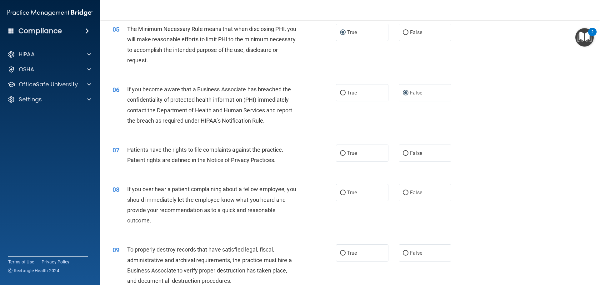
scroll to position [281, 0]
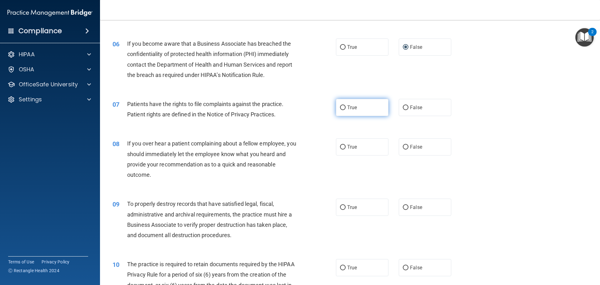
click at [344, 109] on label "True" at bounding box center [362, 107] width 52 height 17
click at [344, 109] on input "True" at bounding box center [343, 107] width 6 height 5
radio input "true"
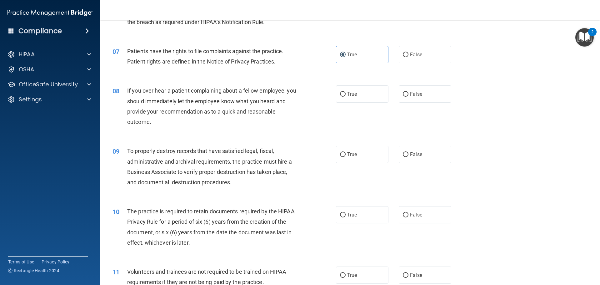
scroll to position [344, 0]
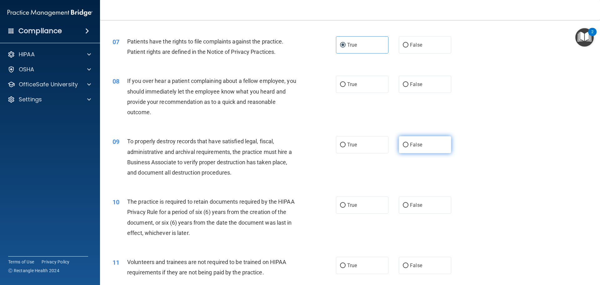
click at [412, 146] on span "False" at bounding box center [416, 145] width 12 height 6
click at [408, 146] on input "False" at bounding box center [406, 144] width 6 height 5
radio input "true"
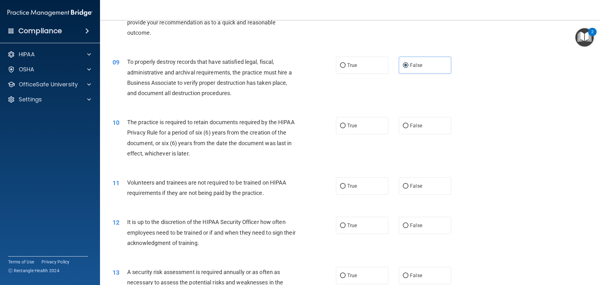
scroll to position [437, 0]
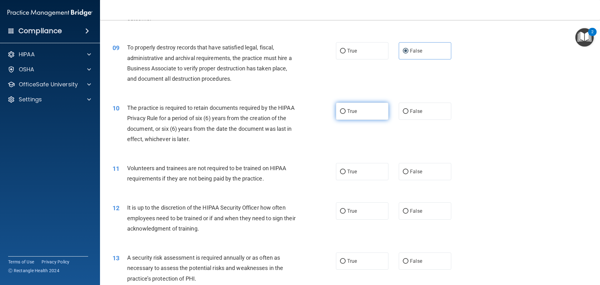
click at [341, 111] on input "True" at bounding box center [343, 111] width 6 height 5
radio input "true"
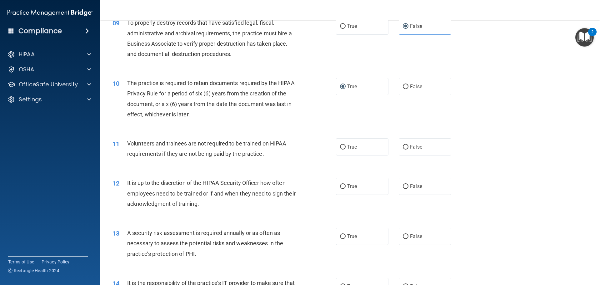
scroll to position [500, 0]
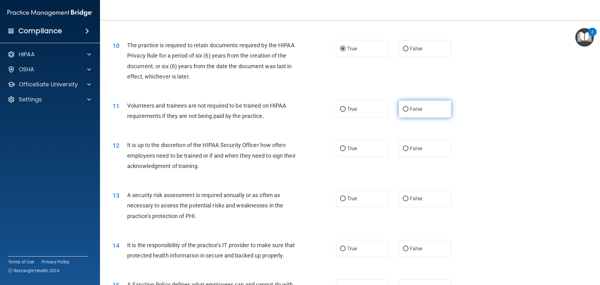
click at [403, 112] on input "False" at bounding box center [406, 109] width 6 height 5
radio input "true"
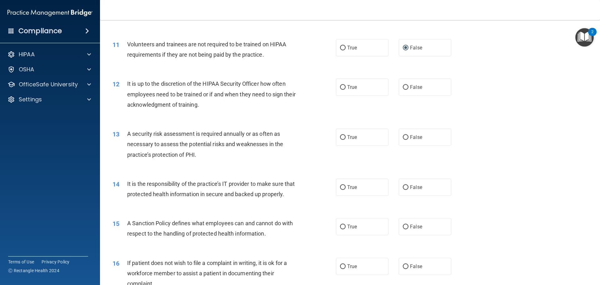
scroll to position [562, 0]
click at [406, 87] on label "False" at bounding box center [425, 85] width 52 height 17
click at [406, 87] on input "False" at bounding box center [406, 86] width 6 height 5
radio input "true"
click at [340, 137] on input "True" at bounding box center [343, 136] width 6 height 5
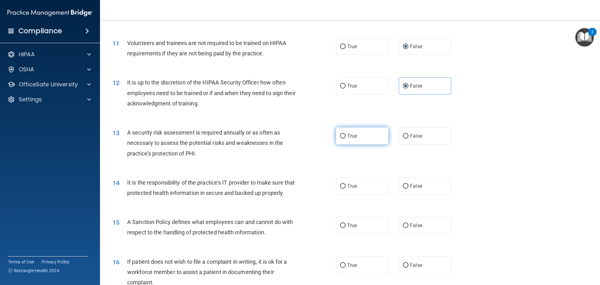
radio input "true"
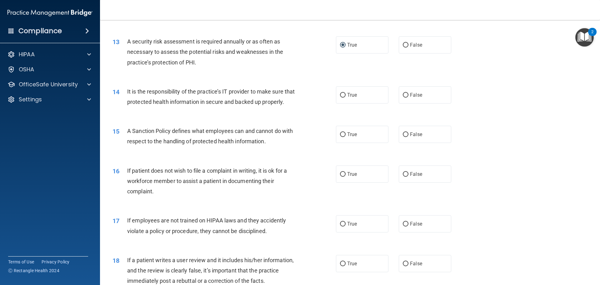
scroll to position [656, 0]
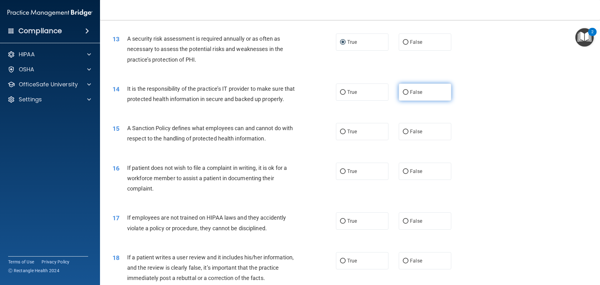
click at [405, 92] on input "False" at bounding box center [406, 92] width 6 height 5
radio input "true"
click at [410, 134] on span "False" at bounding box center [416, 131] width 12 height 6
click at [408, 134] on input "False" at bounding box center [406, 131] width 6 height 5
radio input "true"
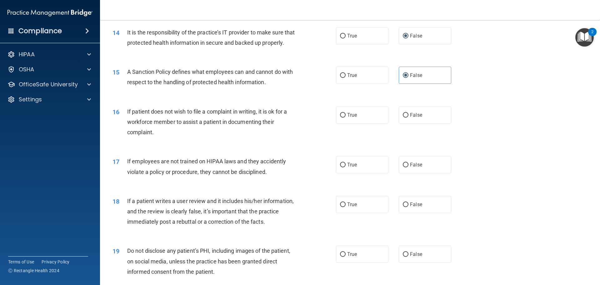
scroll to position [719, 0]
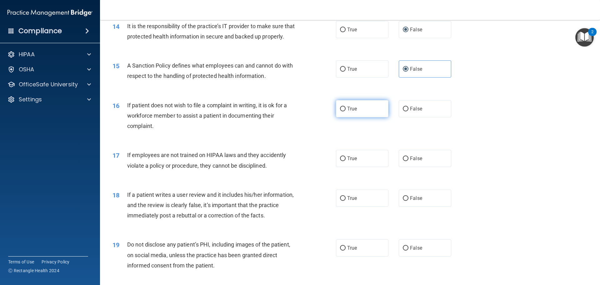
click at [340, 111] on input "True" at bounding box center [343, 109] width 6 height 5
radio input "true"
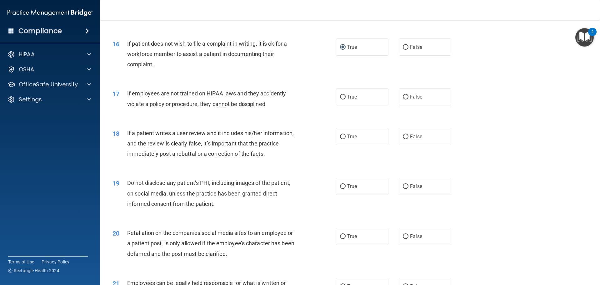
scroll to position [781, 0]
click at [404, 98] on input "False" at bounding box center [406, 96] width 6 height 5
radio input "true"
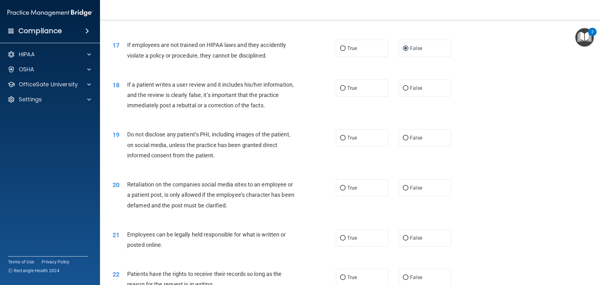
scroll to position [844, 0]
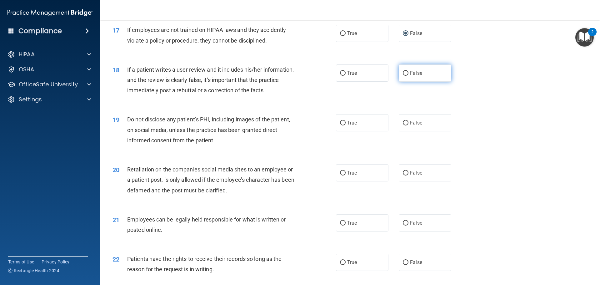
click at [399, 81] on label "False" at bounding box center [425, 72] width 52 height 17
click at [403, 76] on input "False" at bounding box center [406, 73] width 6 height 5
radio input "true"
click at [342, 125] on input "True" at bounding box center [343, 123] width 6 height 5
radio input "true"
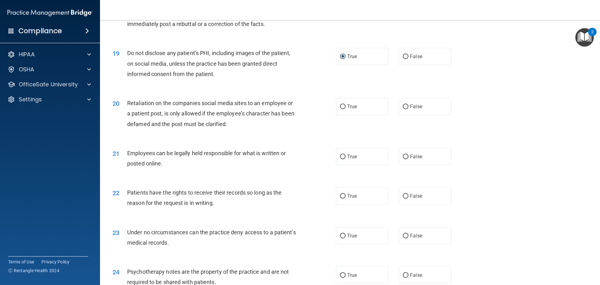
scroll to position [937, 0]
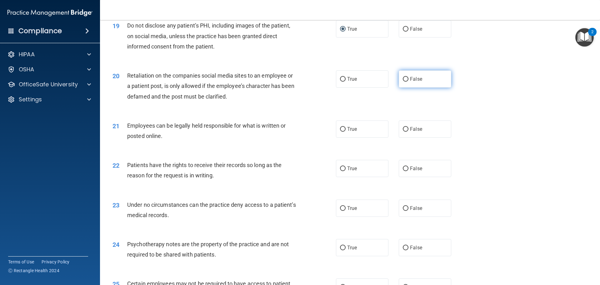
click at [403, 82] on input "False" at bounding box center [406, 79] width 6 height 5
radio input "true"
click at [340, 132] on input "True" at bounding box center [343, 129] width 6 height 5
radio input "true"
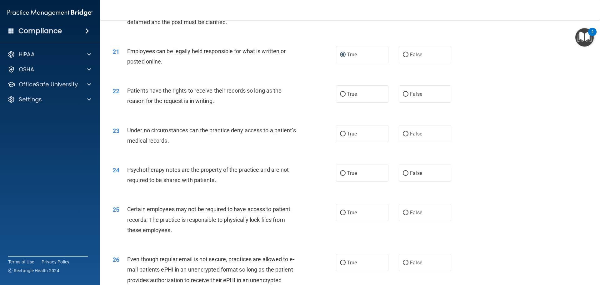
scroll to position [1031, 0]
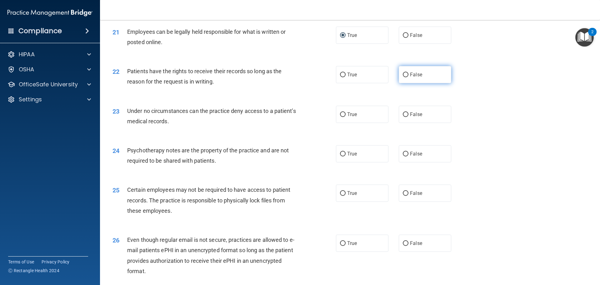
click at [405, 77] on input "False" at bounding box center [406, 74] width 6 height 5
radio input "true"
click at [403, 117] on input "False" at bounding box center [406, 114] width 6 height 5
radio input "true"
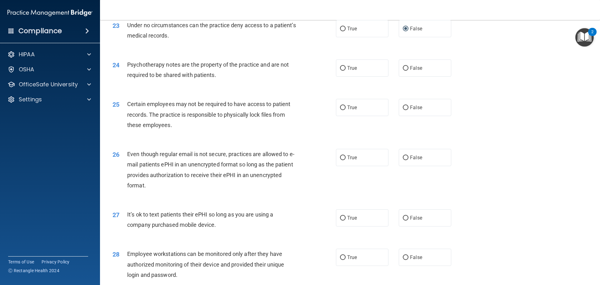
scroll to position [1125, 0]
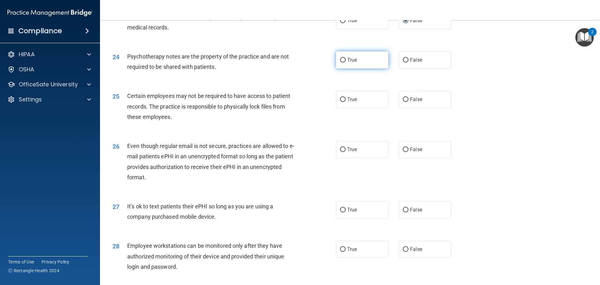
click at [342, 68] on label "True" at bounding box center [362, 59] width 52 height 17
click at [342, 62] on input "True" at bounding box center [343, 60] width 6 height 5
radio input "true"
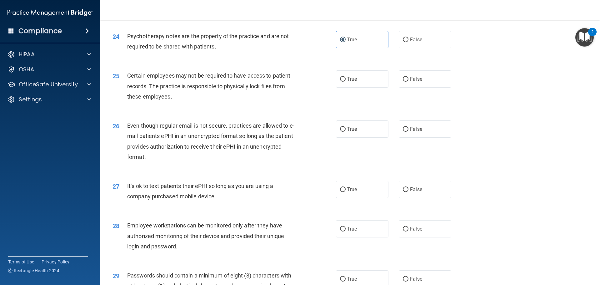
scroll to position [1156, 0]
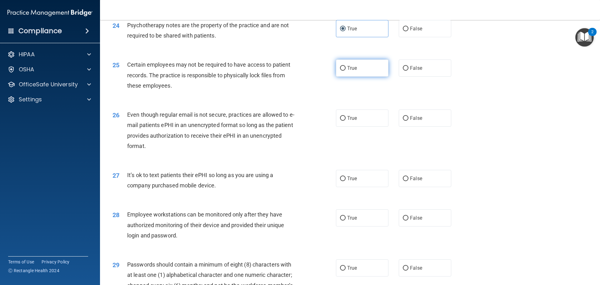
click at [340, 71] on input "True" at bounding box center [343, 68] width 6 height 5
radio input "true"
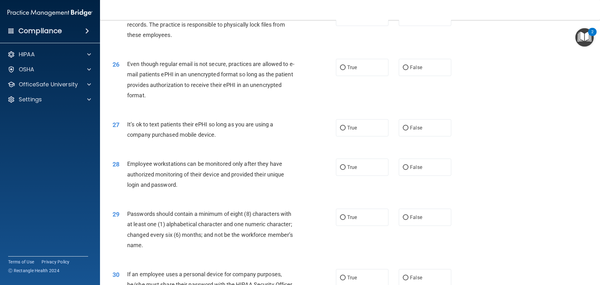
scroll to position [1219, 0]
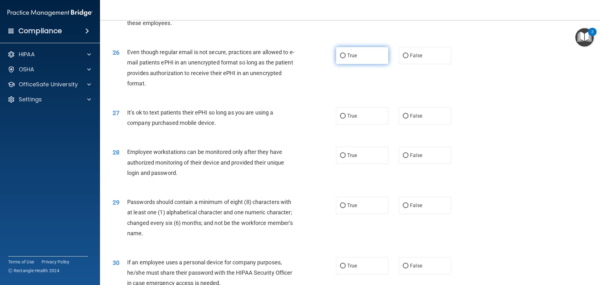
click at [341, 58] on input "True" at bounding box center [343, 55] width 6 height 5
radio input "true"
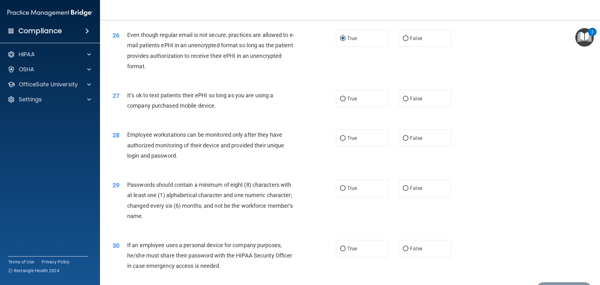
scroll to position [1250, 0]
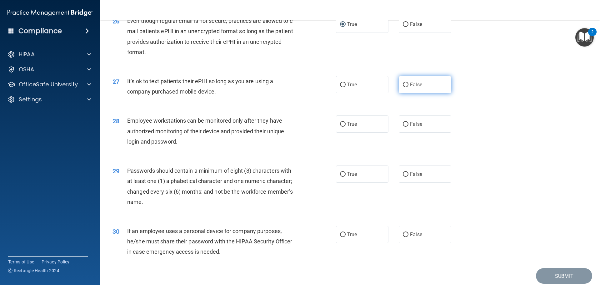
click at [403, 87] on input "False" at bounding box center [406, 84] width 6 height 5
radio input "true"
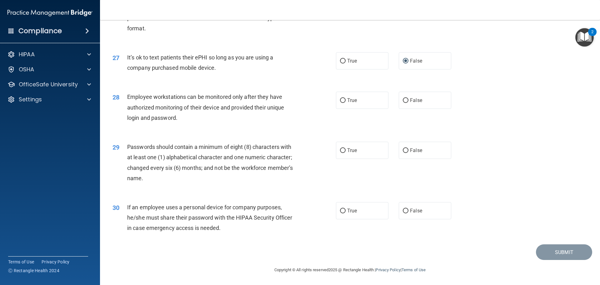
scroll to position [1284, 0]
click at [344, 153] on label "True" at bounding box center [362, 150] width 52 height 17
click at [344, 153] on input "True" at bounding box center [343, 150] width 6 height 5
radio input "true"
click at [405, 213] on input "False" at bounding box center [406, 210] width 6 height 5
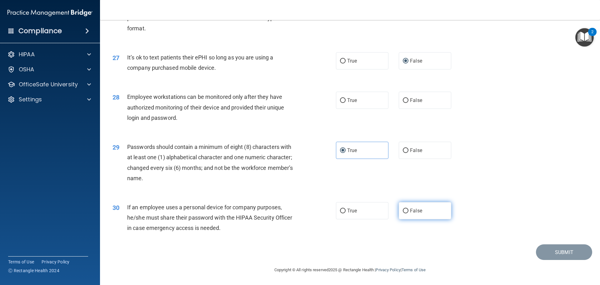
radio input "true"
click at [343, 105] on label "True" at bounding box center [362, 100] width 52 height 17
click at [343, 103] on input "True" at bounding box center [343, 100] width 6 height 5
radio input "true"
click at [403, 99] on input "False" at bounding box center [406, 100] width 6 height 5
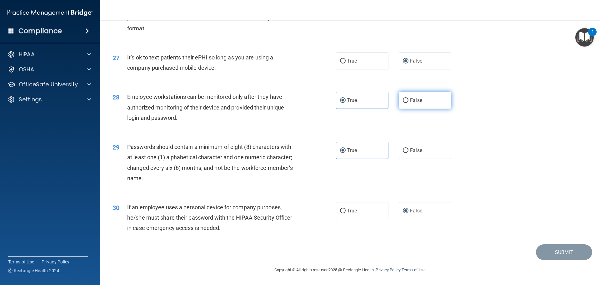
radio input "true"
radio input "false"
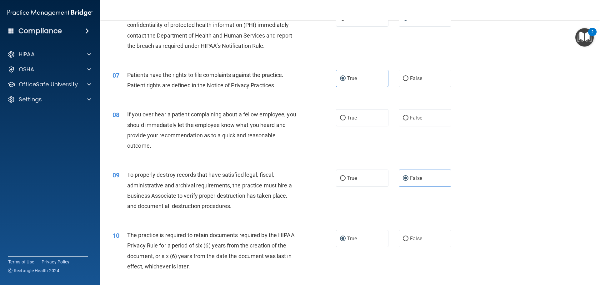
scroll to position [312, 0]
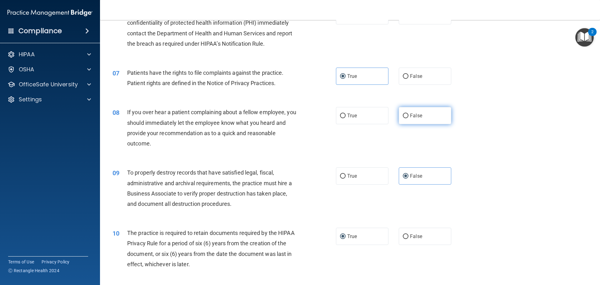
click at [403, 115] on input "False" at bounding box center [406, 115] width 6 height 5
radio input "true"
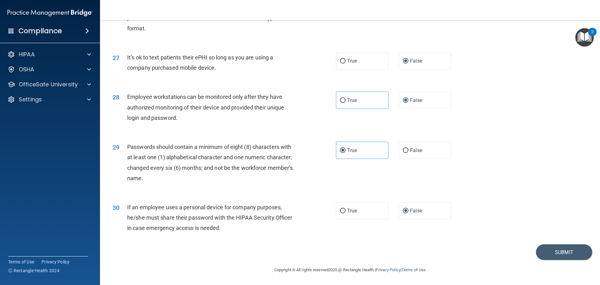
scroll to position [1284, 0]
click at [558, 252] on button "Submit" at bounding box center [564, 252] width 56 height 16
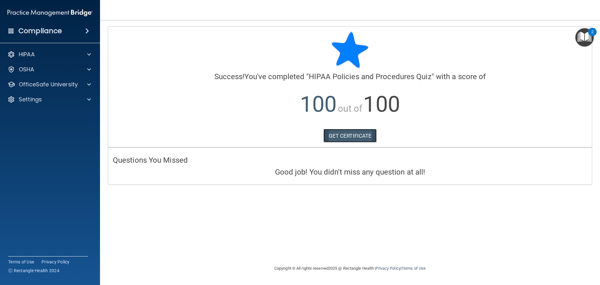
click at [348, 133] on link "GET CERTIFICATE" at bounding box center [349, 136] width 53 height 14
click at [62, 86] on p "OfficeSafe University" at bounding box center [48, 84] width 59 height 7
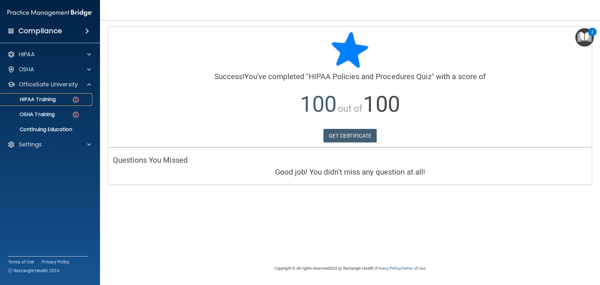
click at [28, 97] on p "HIPAA Training" at bounding box center [30, 99] width 52 height 6
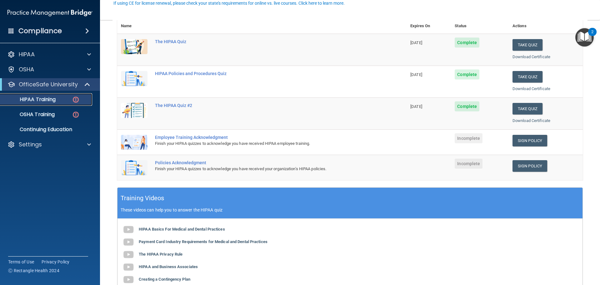
scroll to position [94, 0]
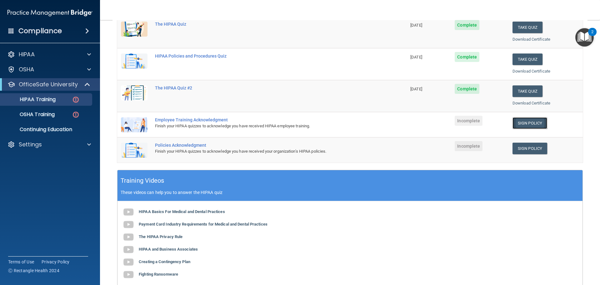
click at [528, 127] on link "Sign Policy" at bounding box center [529, 123] width 35 height 12
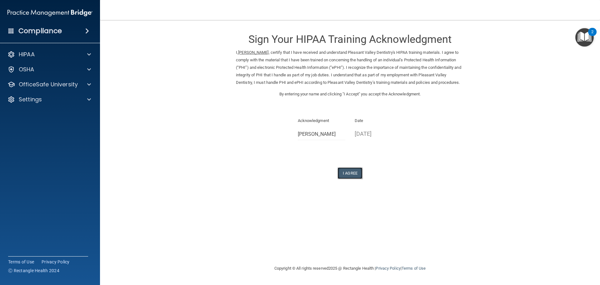
click at [356, 179] on button "I Agree" at bounding box center [349, 173] width 25 height 12
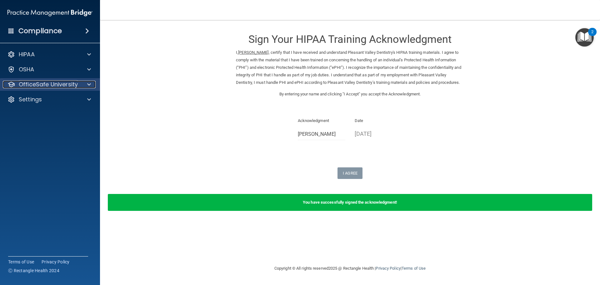
click at [49, 83] on p "OfficeSafe University" at bounding box center [48, 84] width 59 height 7
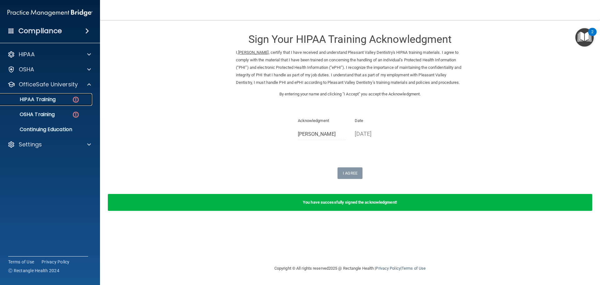
click at [53, 100] on p "HIPAA Training" at bounding box center [30, 99] width 52 height 6
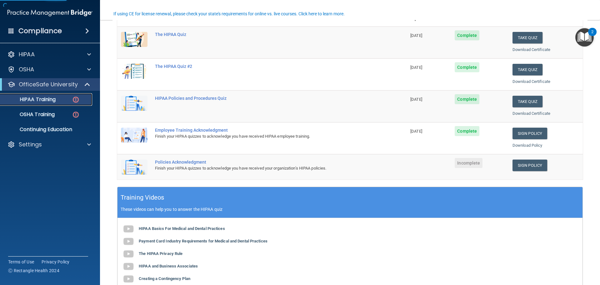
scroll to position [125, 0]
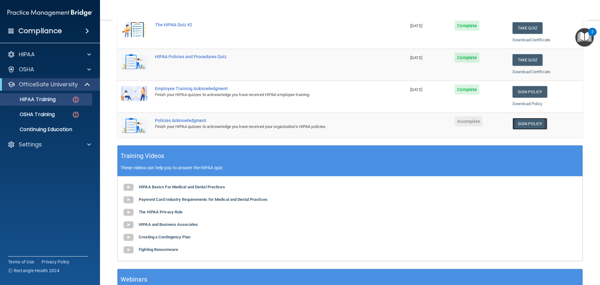
click at [521, 121] on link "Sign Policy" at bounding box center [529, 124] width 35 height 12
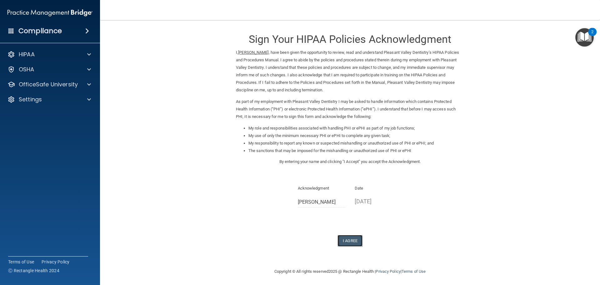
click at [340, 241] on button "I Agree" at bounding box center [349, 241] width 25 height 12
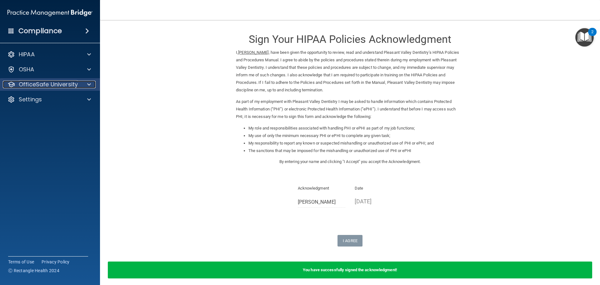
click at [60, 82] on p "OfficeSafe University" at bounding box center [48, 84] width 59 height 7
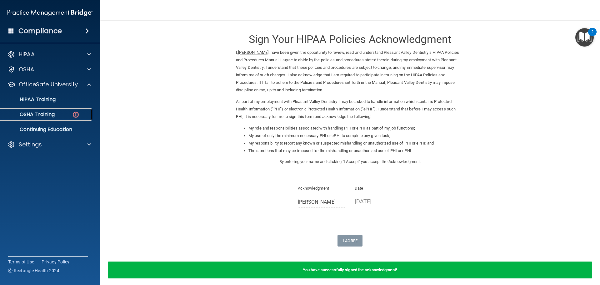
click at [56, 111] on div "OSHA Training" at bounding box center [46, 114] width 85 height 6
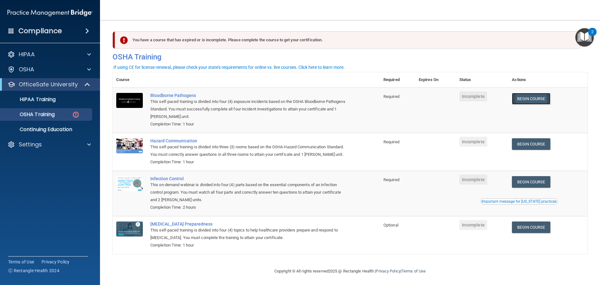
click at [536, 100] on link "Begin Course" at bounding box center [531, 99] width 38 height 12
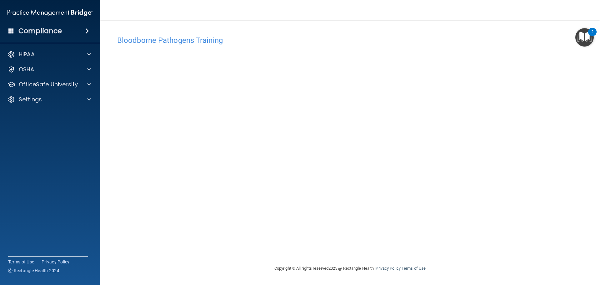
click at [207, 44] on h4 "Bloodborne Pathogens Training" at bounding box center [350, 40] width 466 height 8
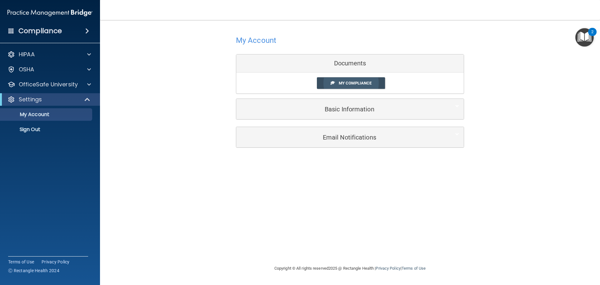
click at [359, 86] on link "My Compliance" at bounding box center [351, 83] width 68 height 12
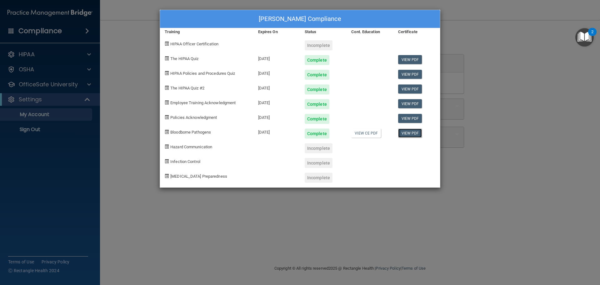
click at [410, 135] on link "View PDF" at bounding box center [410, 132] width 24 height 9
click at [317, 150] on div "Incomplete" at bounding box center [319, 148] width 28 height 10
click at [514, 42] on div "Cori Leonard's Compliance Training Expires On Status Cont. Education Certificat…" at bounding box center [300, 142] width 600 height 285
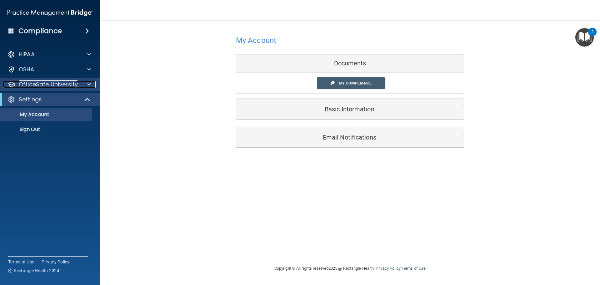
click at [53, 87] on p "OfficeSafe University" at bounding box center [48, 84] width 59 height 7
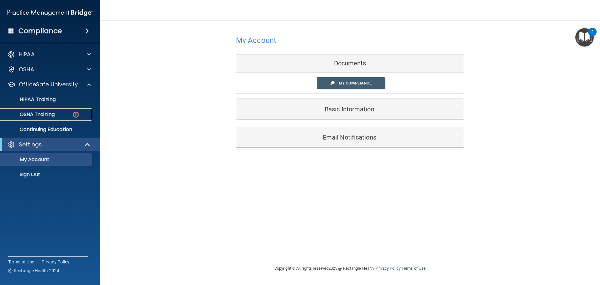
click at [52, 117] on p "OSHA Training" at bounding box center [29, 114] width 51 height 6
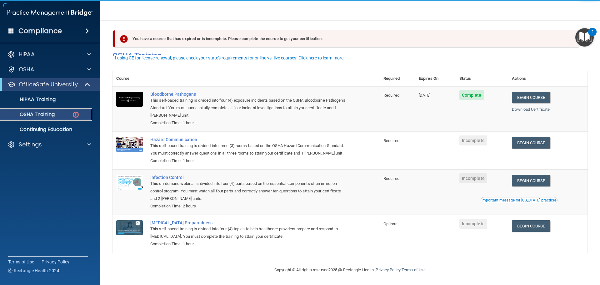
scroll to position [10, 0]
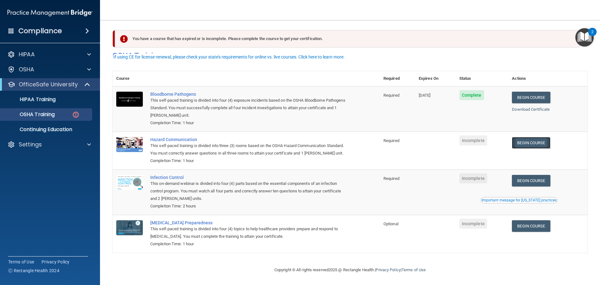
click at [535, 138] on link "Begin Course" at bounding box center [531, 143] width 38 height 12
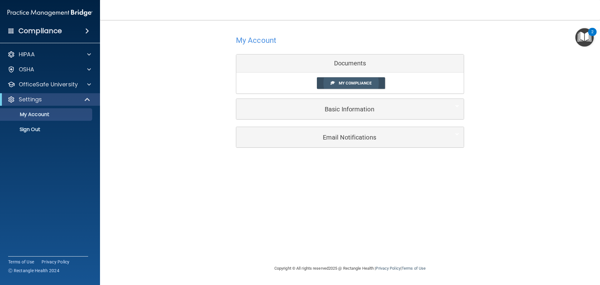
click at [348, 82] on span "My Compliance" at bounding box center [355, 83] width 33 height 5
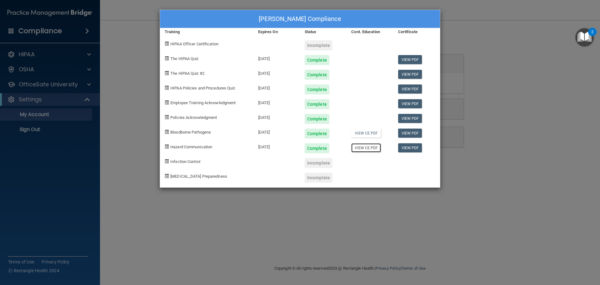
click at [372, 148] on link "View CE PDF" at bounding box center [366, 147] width 30 height 9
click at [403, 146] on link "View PDF" at bounding box center [410, 147] width 24 height 9
click at [370, 134] on link "View CE PDF" at bounding box center [366, 132] width 30 height 9
click at [509, 104] on div "[PERSON_NAME] Compliance Training Expires On Status Cont. Education Certificate…" at bounding box center [300, 142] width 600 height 285
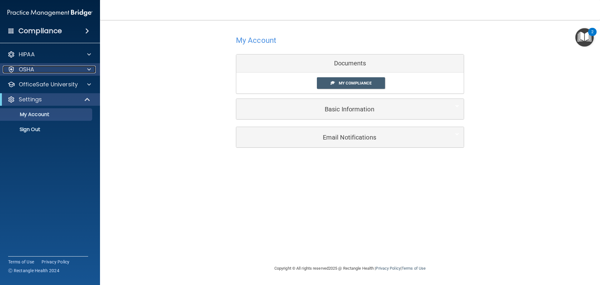
click at [58, 72] on div "OSHA" at bounding box center [41, 69] width 77 height 7
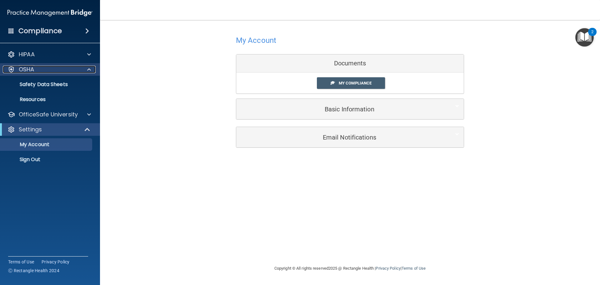
click at [69, 73] on div "OSHA" at bounding box center [41, 69] width 77 height 7
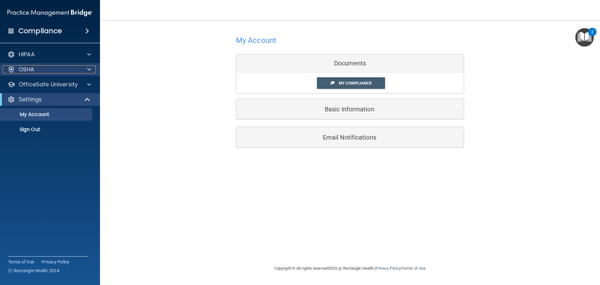
click at [69, 73] on div "OSHA" at bounding box center [41, 69] width 77 height 7
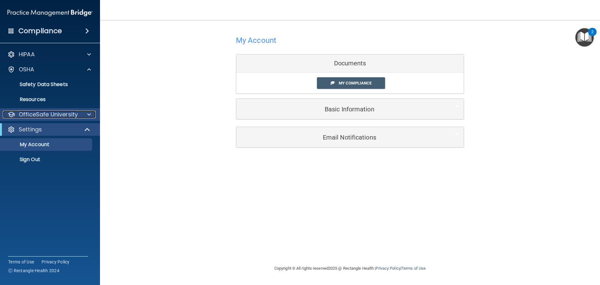
click at [76, 114] on p "OfficeSafe University" at bounding box center [48, 114] width 59 height 7
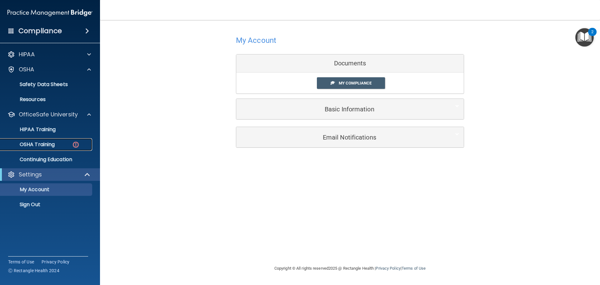
click at [48, 143] on p "OSHA Training" at bounding box center [29, 144] width 51 height 6
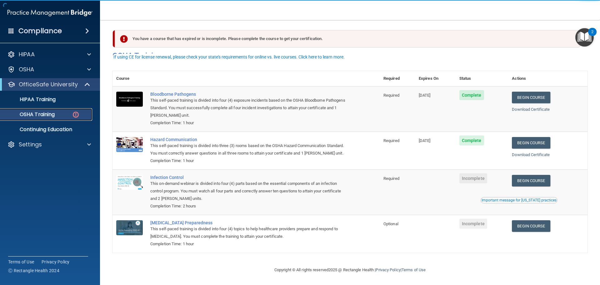
scroll to position [10, 0]
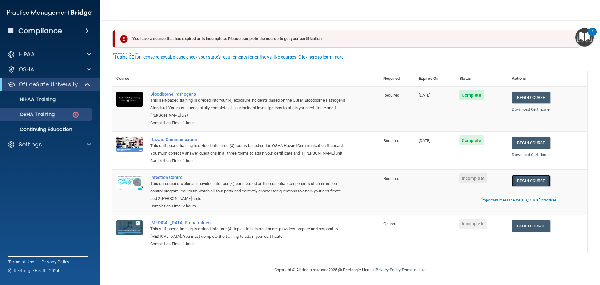
click at [537, 178] on link "Begin Course" at bounding box center [531, 181] width 38 height 12
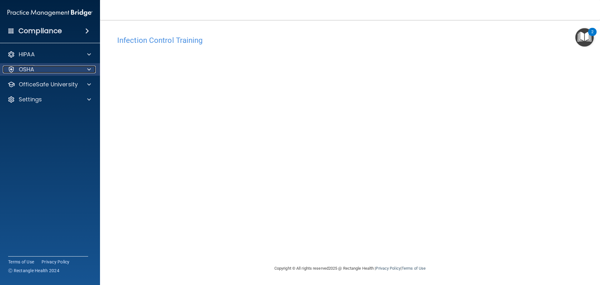
click at [59, 67] on div "OSHA" at bounding box center [41, 69] width 77 height 7
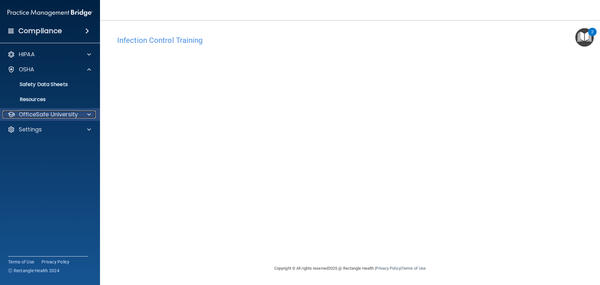
click at [56, 115] on p "OfficeSafe University" at bounding box center [48, 114] width 59 height 7
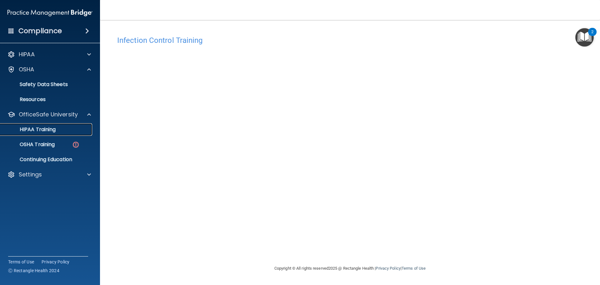
click at [57, 131] on div "HIPAA Training" at bounding box center [46, 129] width 85 height 6
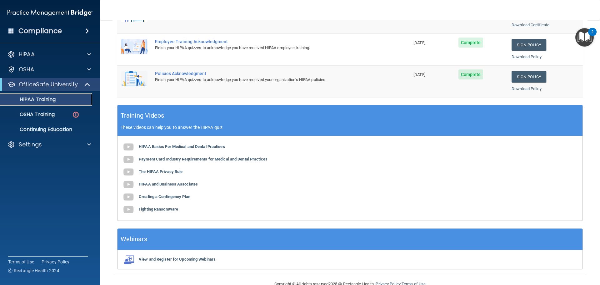
scroll to position [186, 0]
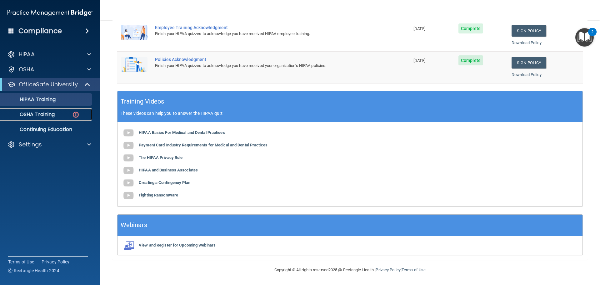
click at [33, 111] on p "OSHA Training" at bounding box center [29, 114] width 51 height 6
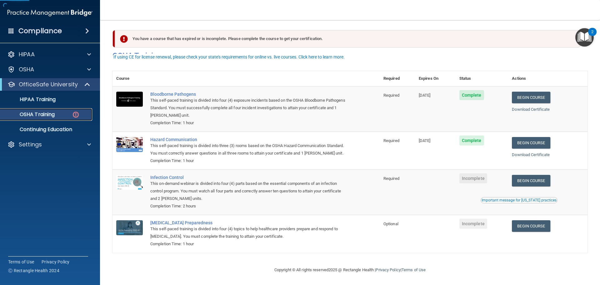
scroll to position [10, 0]
